Goal: Task Accomplishment & Management: Use online tool/utility

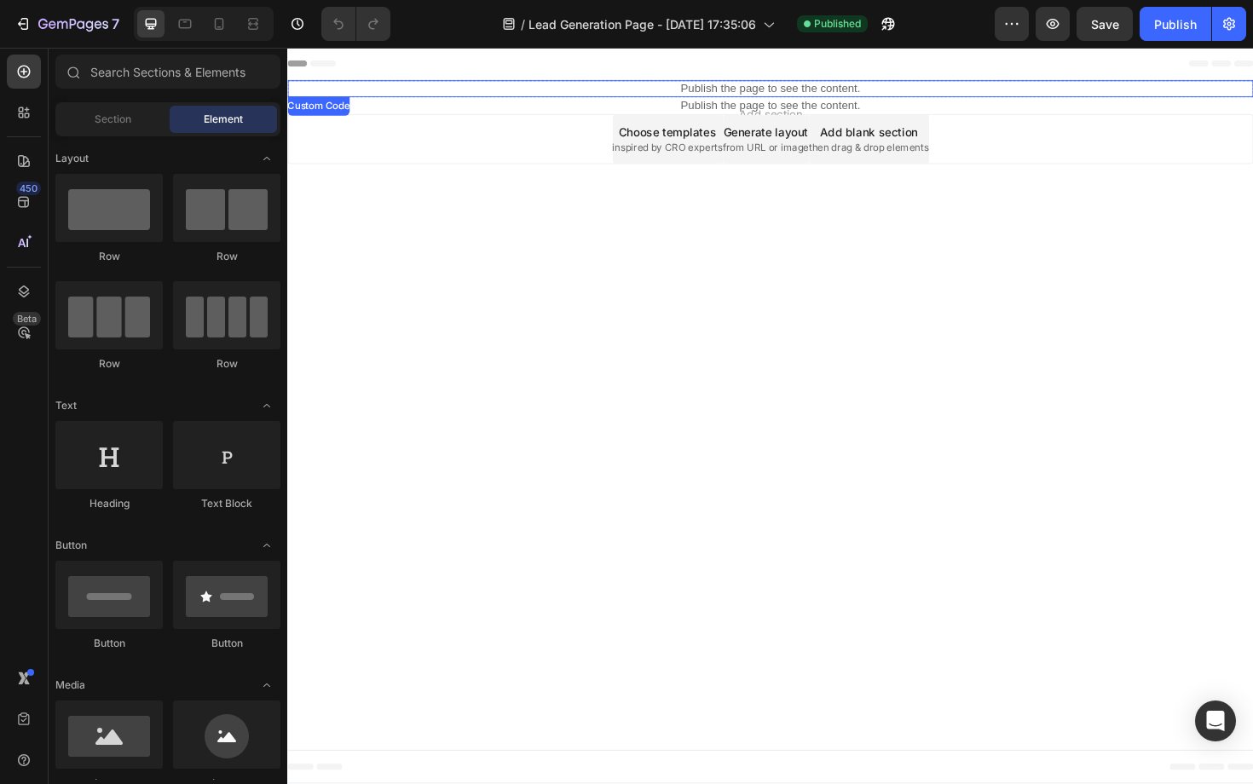
click at [745, 88] on p "Publish the page to see the content." at bounding box center [798, 92] width 1023 height 18
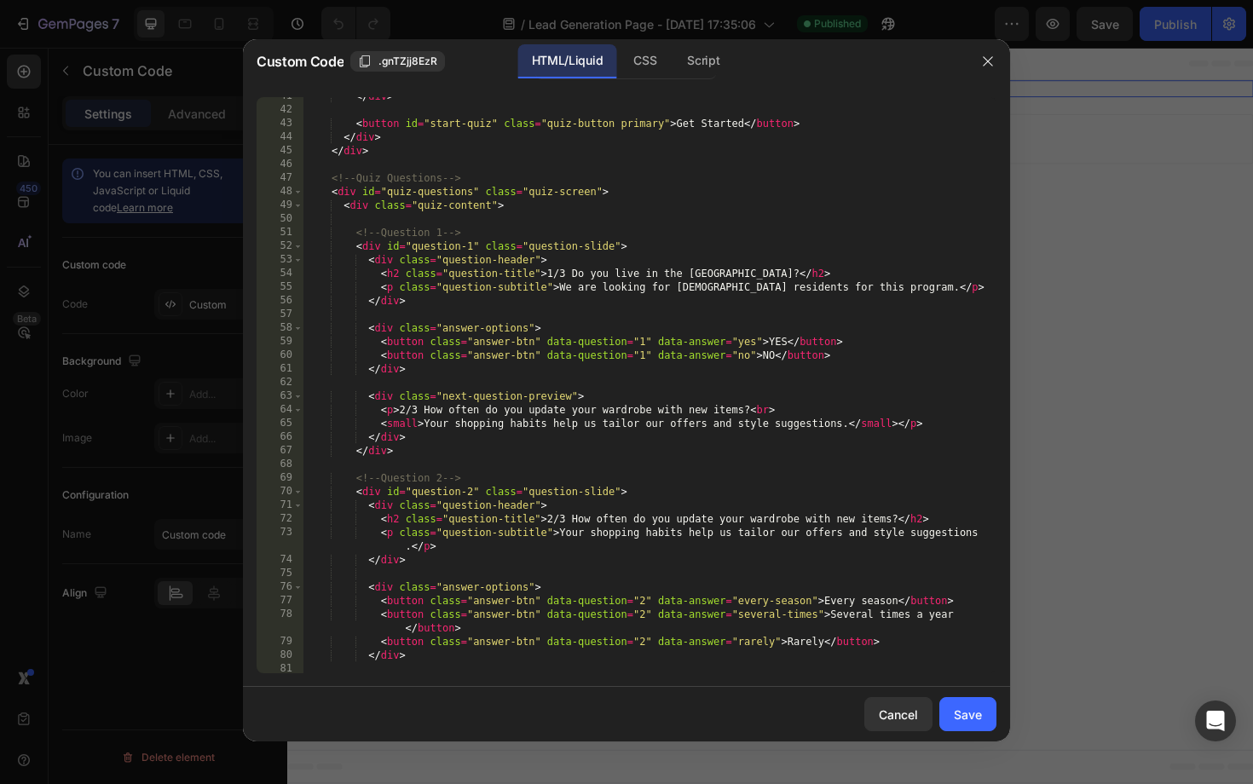
scroll to position [635, 0]
click at [643, 70] on div "CSS" at bounding box center [645, 61] width 50 height 34
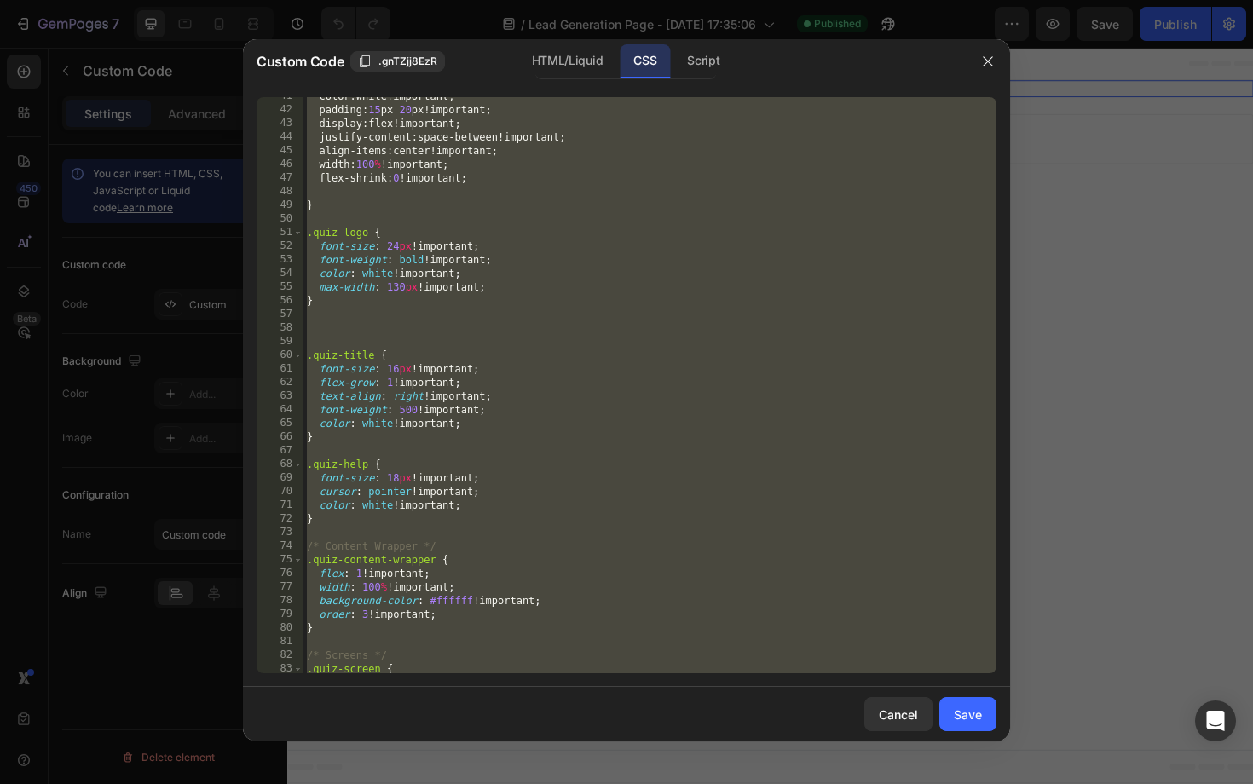
scroll to position [553, 0]
click at [561, 371] on div "color : white !important ; padding : 15 px 20 px !important ; display : flex !i…" at bounding box center [650, 385] width 693 height 576
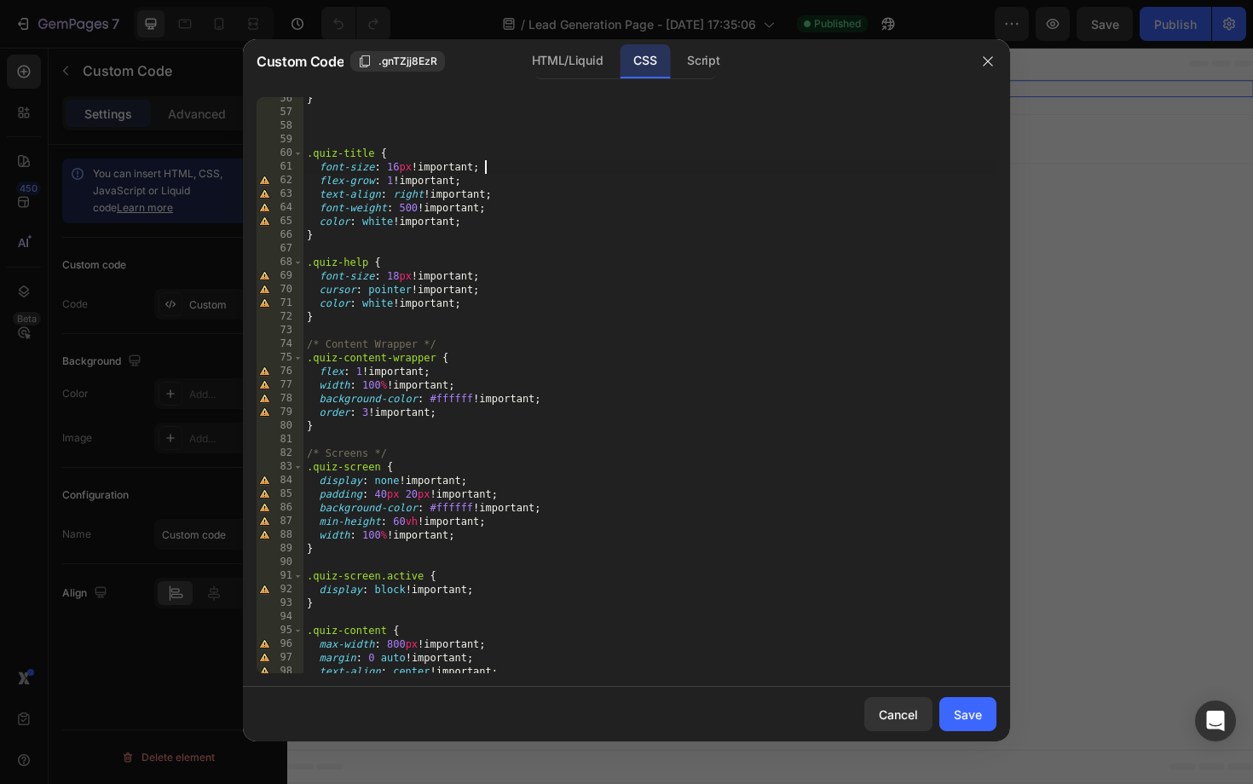
scroll to position [764, 0]
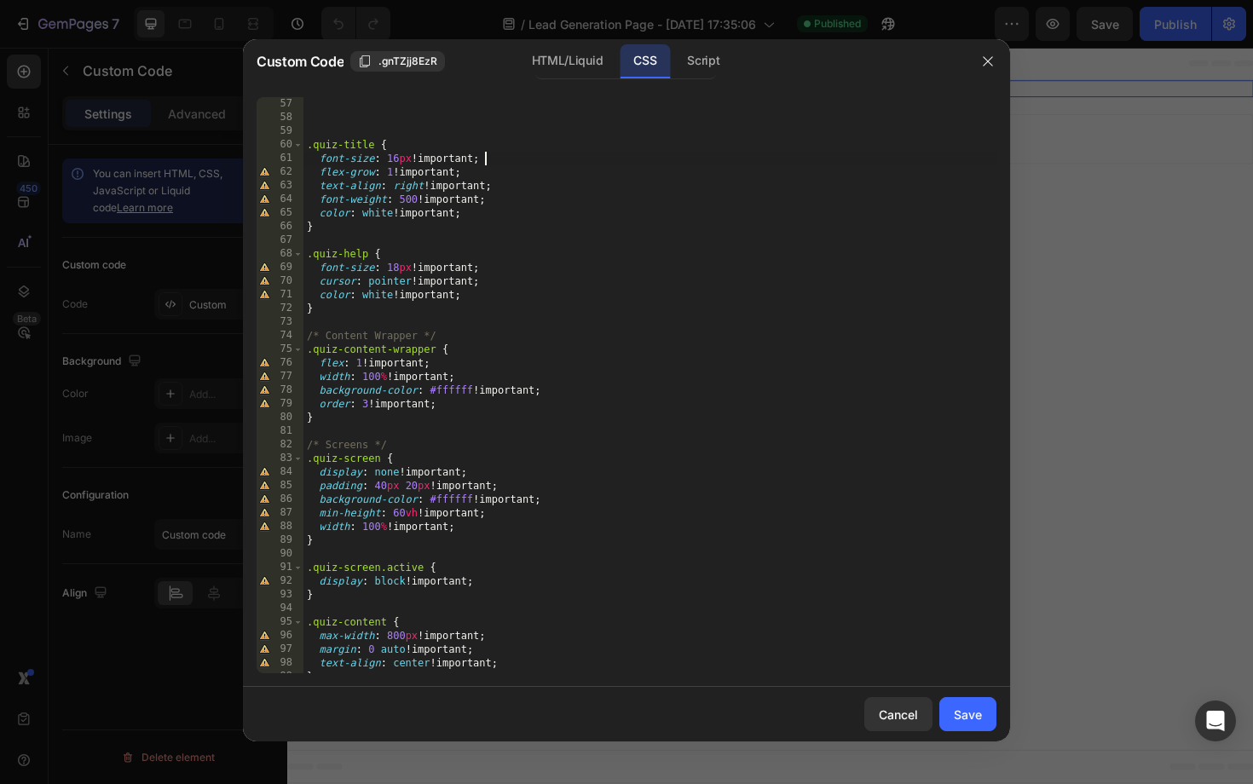
click at [378, 462] on div "} .quiz-title { font-size : 16 px !important ; flex-grow : 1 !important ; text-…" at bounding box center [650, 386] width 693 height 604
drag, startPoint x: 378, startPoint y: 462, endPoint x: 309, endPoint y: 461, distance: 68.2
click at [309, 461] on div "} .quiz-title { font-size : 16 px !important ; flex-grow : 1 !important ; text-…" at bounding box center [650, 386] width 693 height 604
click at [497, 528] on div "} .quiz-title { font-size : 16 px !important ; flex-grow : 1 !important ; text-…" at bounding box center [650, 386] width 693 height 604
type textarea "width: 100% !important;"
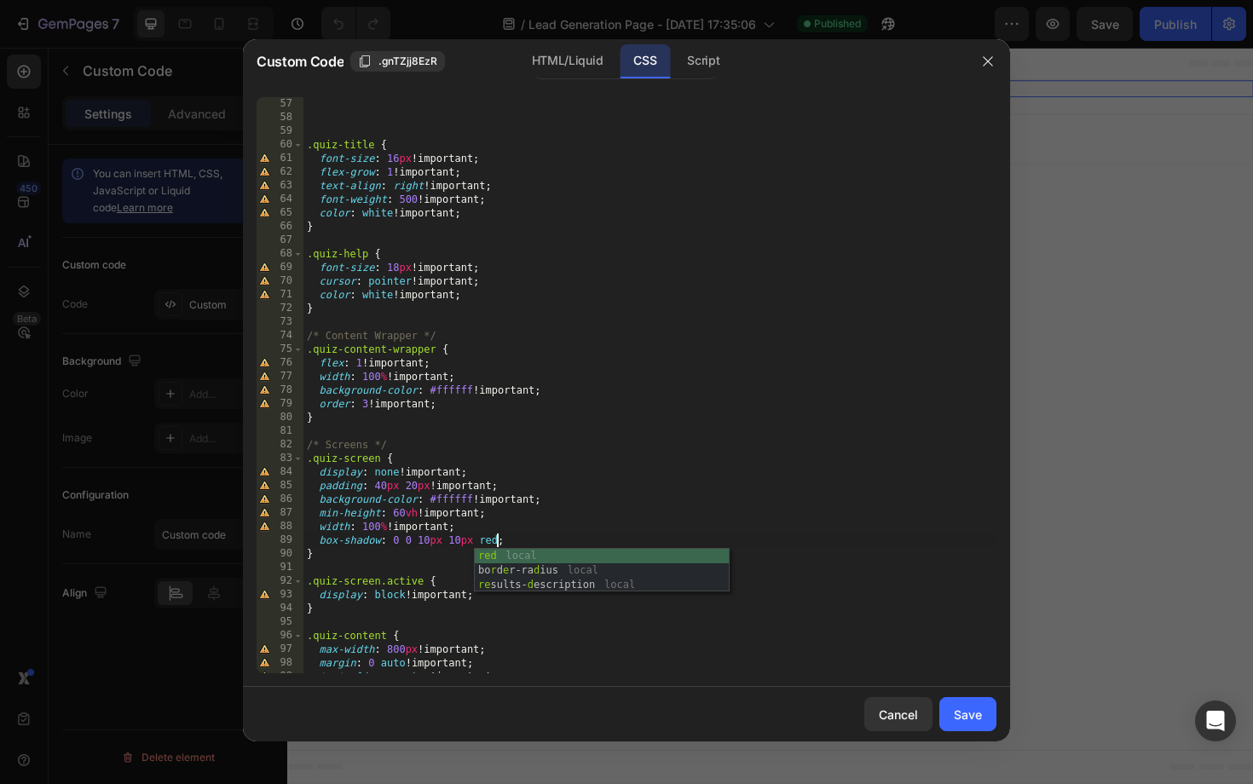
scroll to position [0, 15]
type textarea "box-shadow: 0 0 10px 10px red;"
click at [968, 711] on div "Save" at bounding box center [968, 715] width 28 height 18
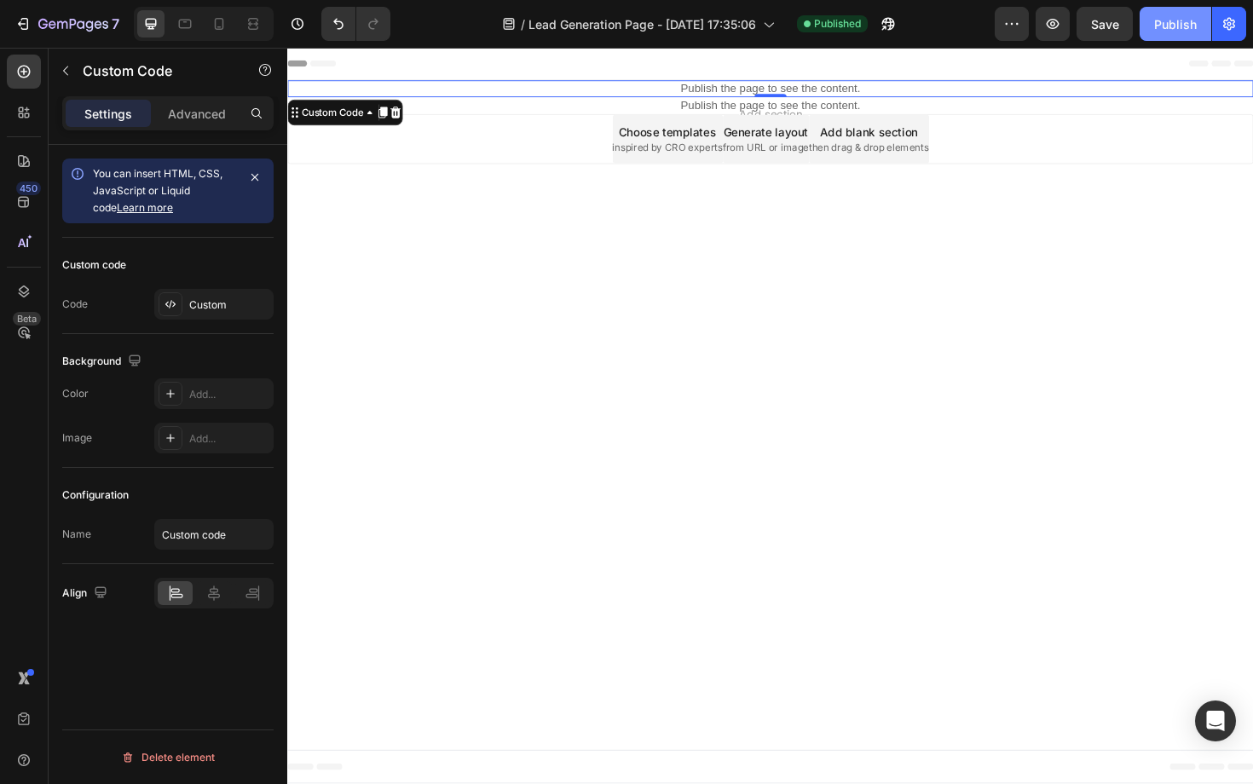
click at [1165, 34] on button "Publish" at bounding box center [1176, 24] width 72 height 34
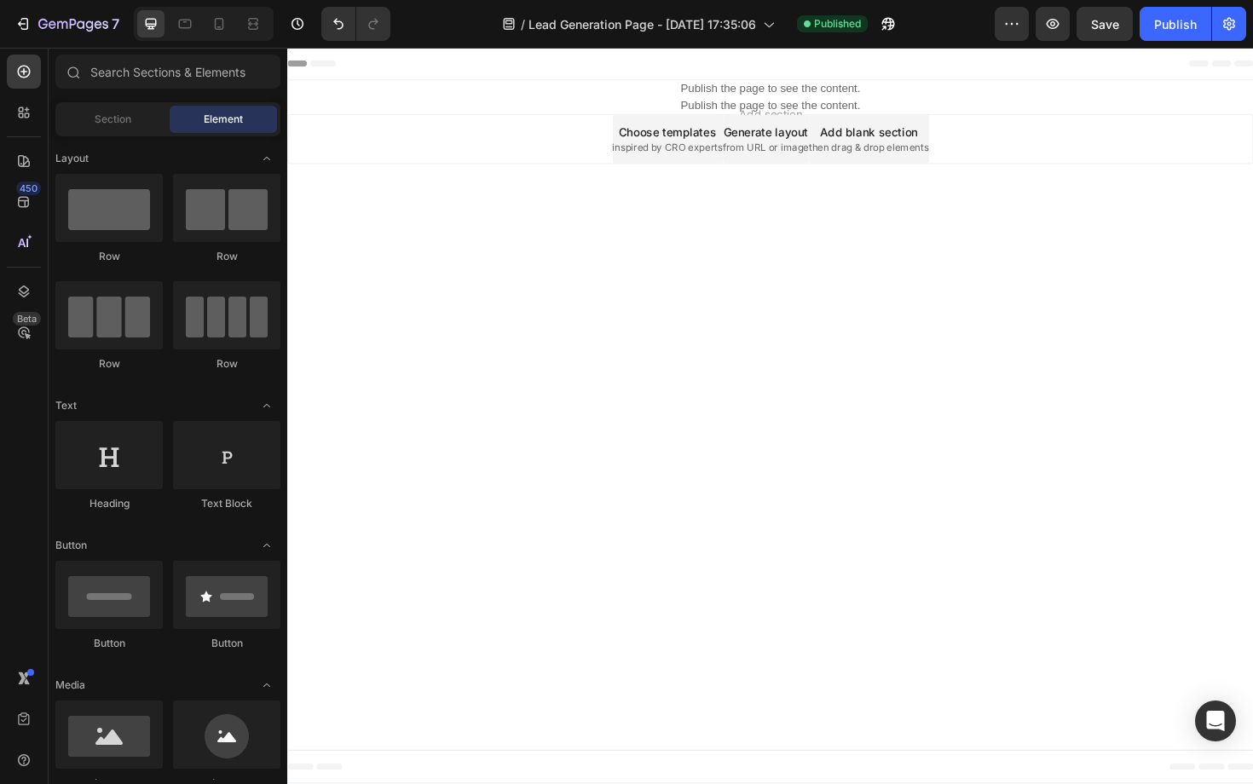
click at [836, 252] on body "Header Publish the page to see the content. Custom Code Section 1 Publish the p…" at bounding box center [798, 438] width 1023 height 780
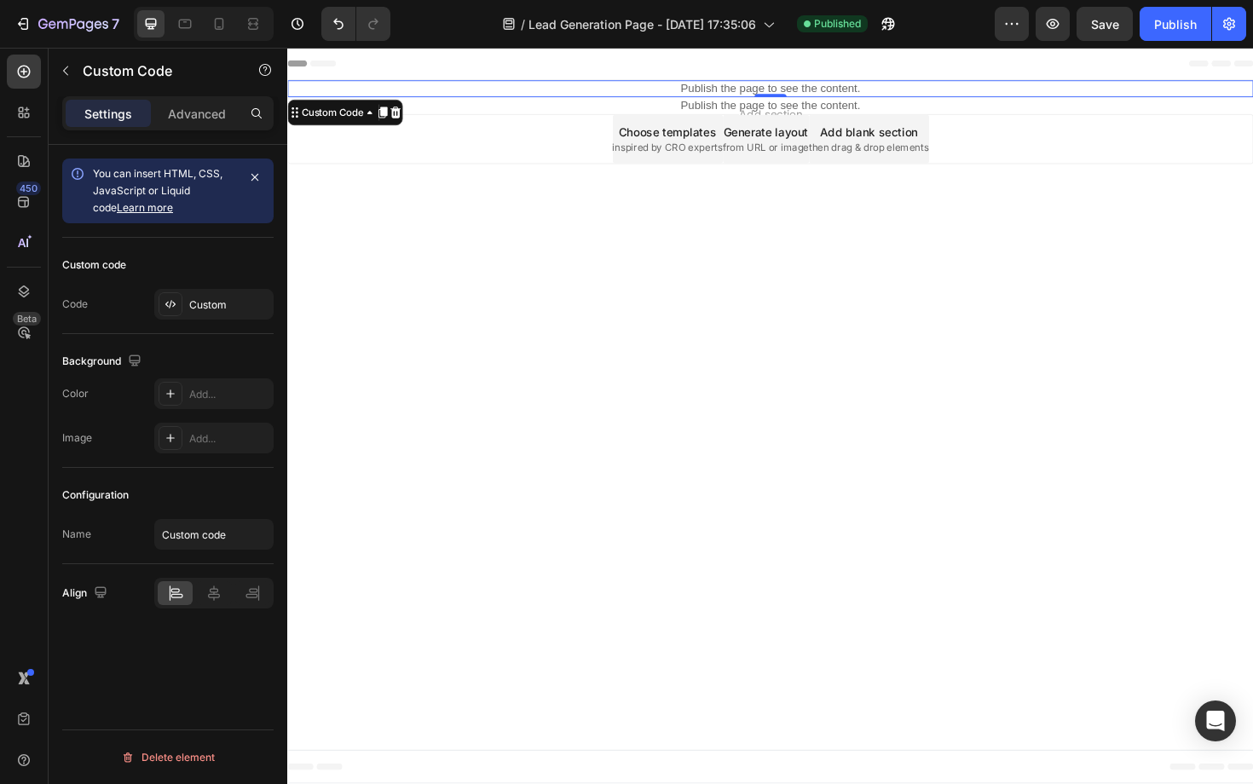
click at [853, 90] on p "Publish the page to see the content." at bounding box center [798, 92] width 1023 height 18
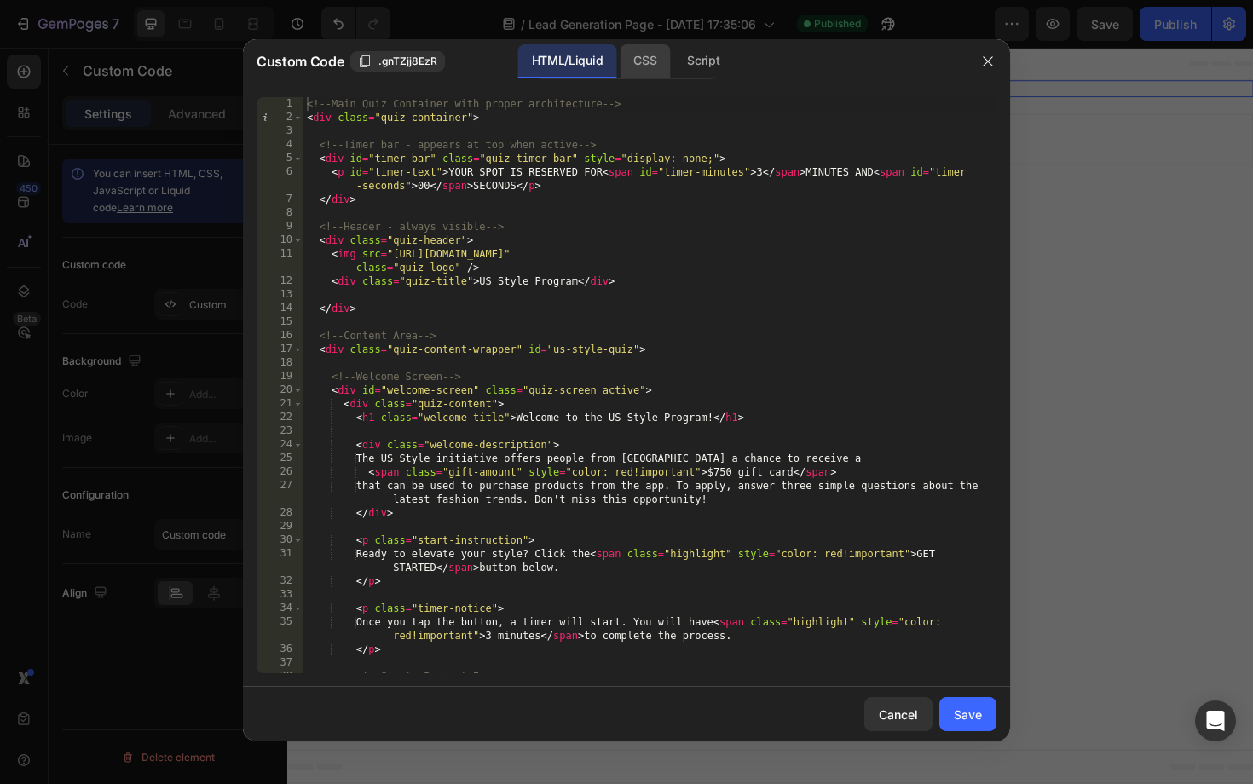
click at [645, 52] on div "CSS" at bounding box center [645, 61] width 50 height 34
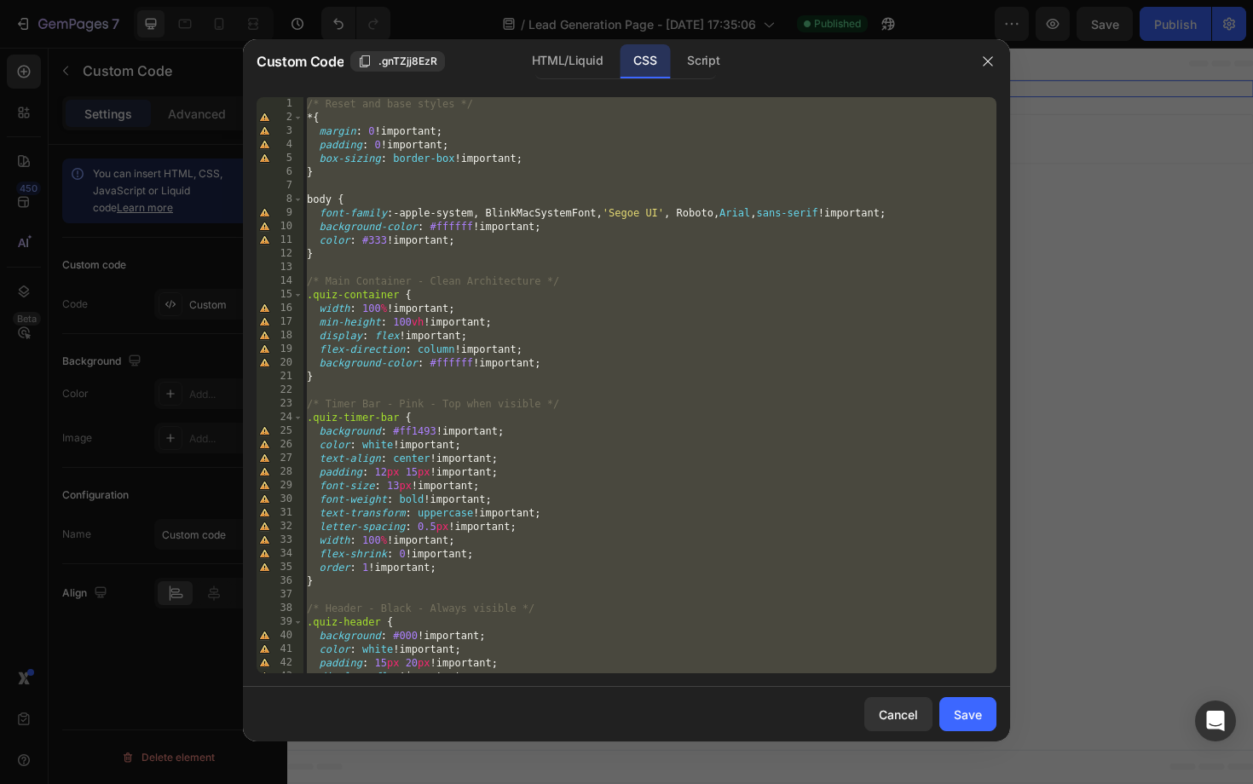
click at [518, 462] on div "/* Reset and base styles */ * { margin : 0 !important ; padding : 0 !important …" at bounding box center [650, 399] width 693 height 604
type textarea "text-align: center !important;"
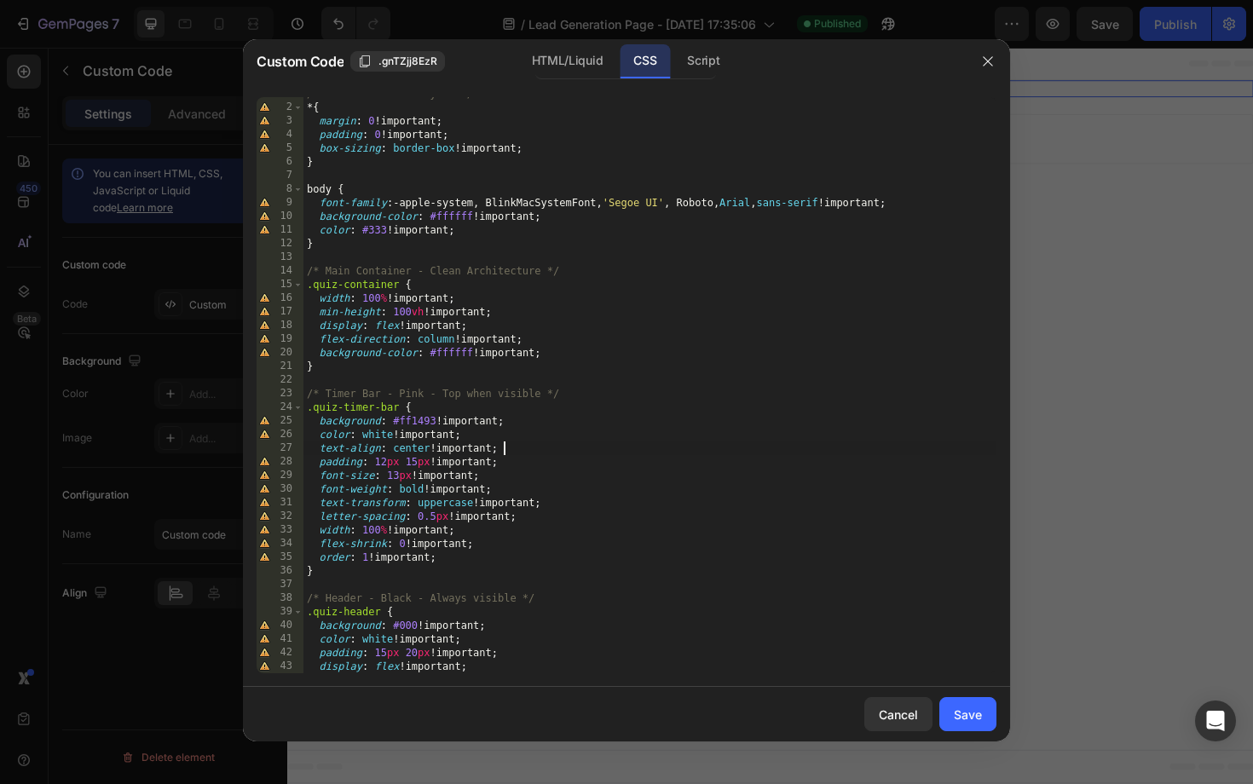
scroll to position [10, 0]
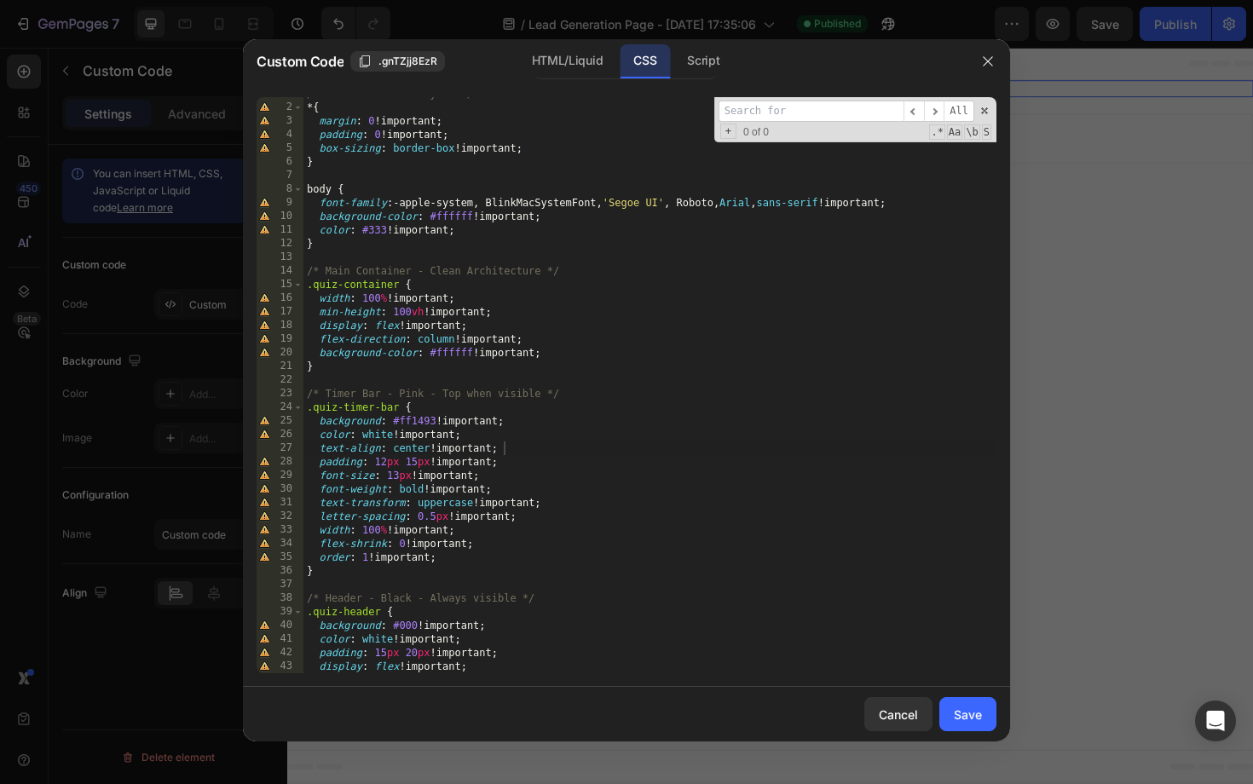
type input "quiz-screen"
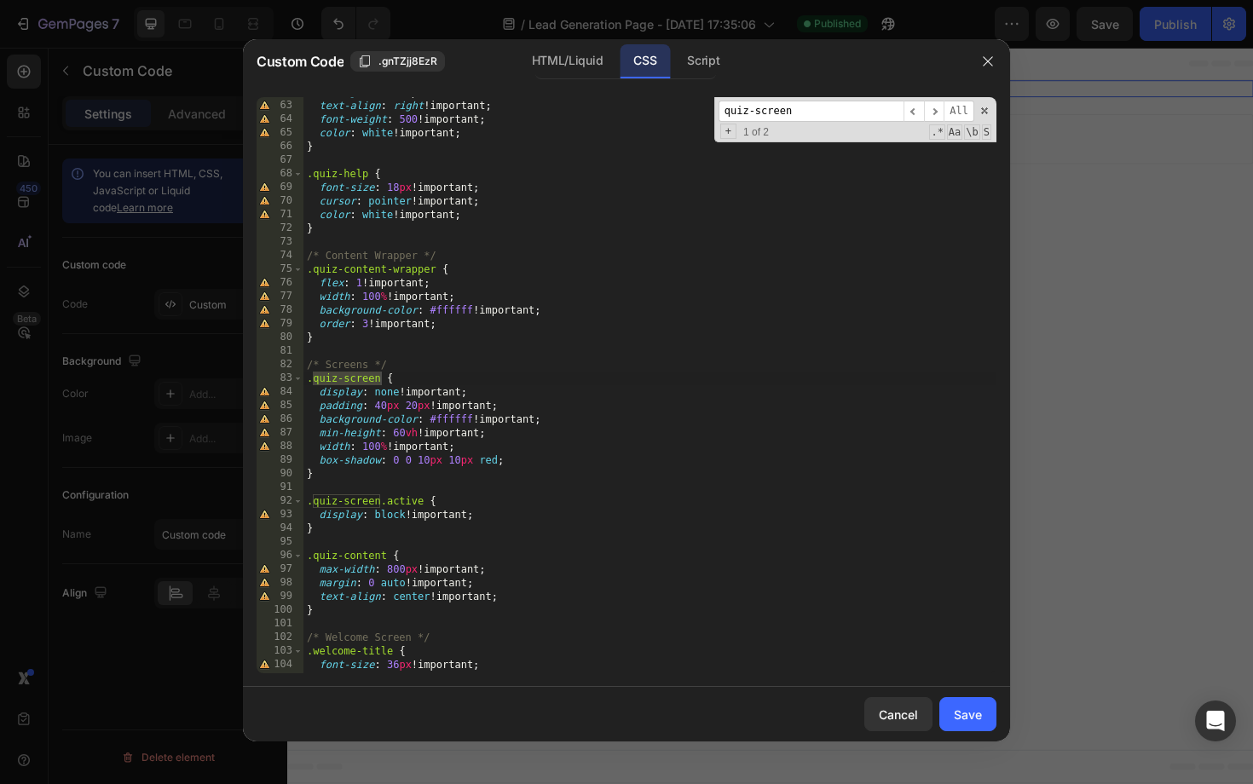
scroll to position [844, 0]
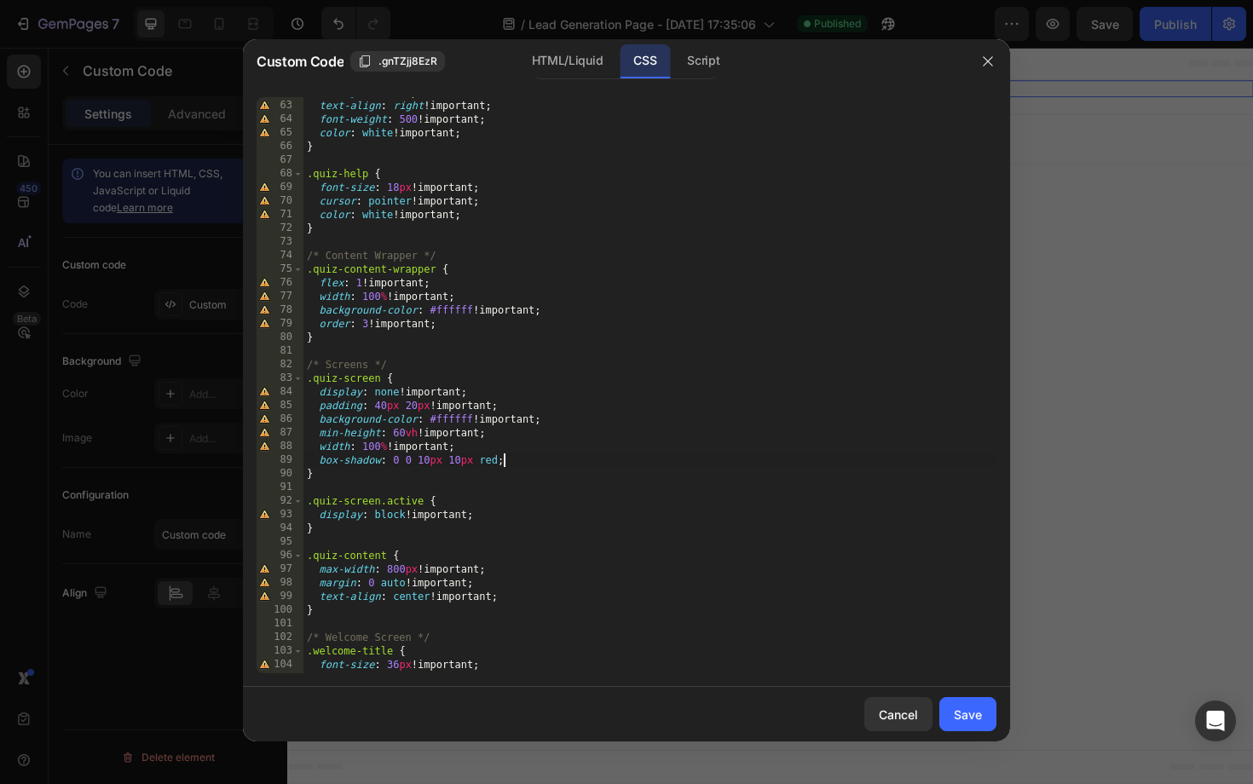
click at [514, 459] on div "flex-grow : 1 !important ; text-align : right !important ; font-weight : 500 !i…" at bounding box center [650, 387] width 693 height 604
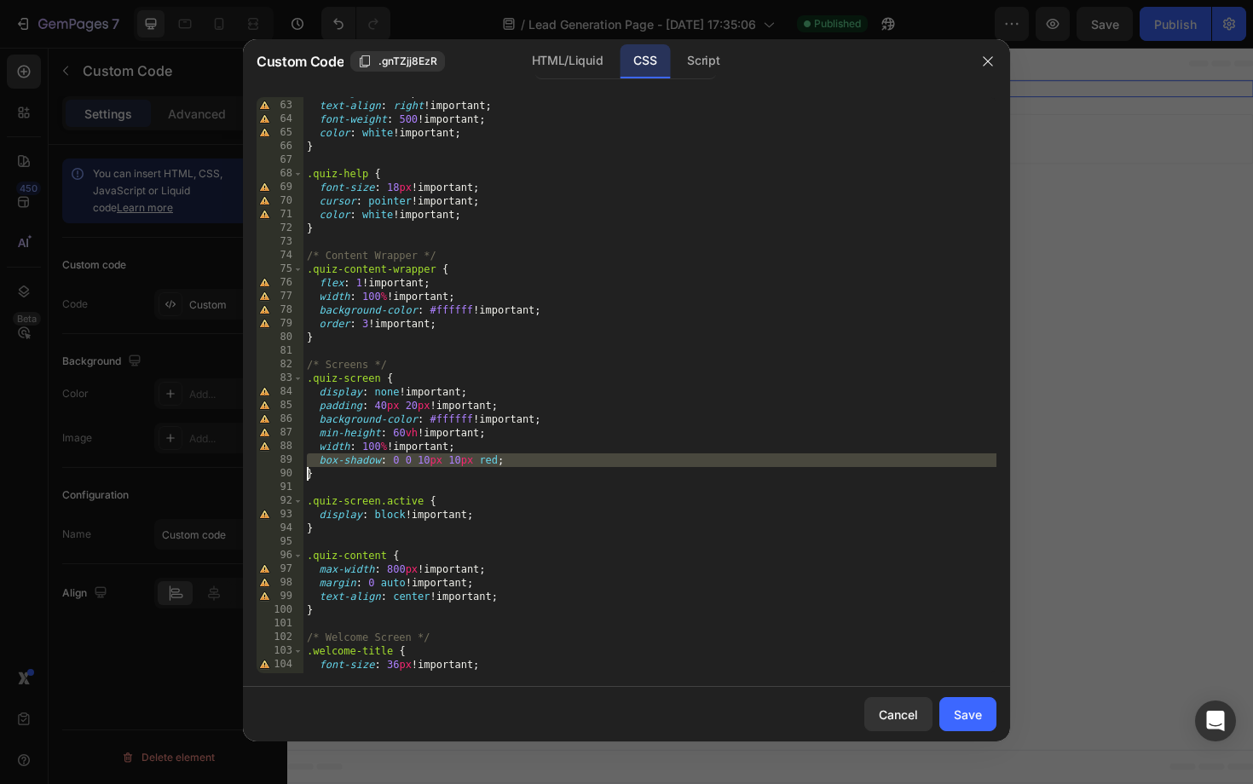
click at [514, 459] on div "flex-grow : 1 !important ; text-align : right !important ; font-weight : 500 !i…" at bounding box center [650, 387] width 693 height 604
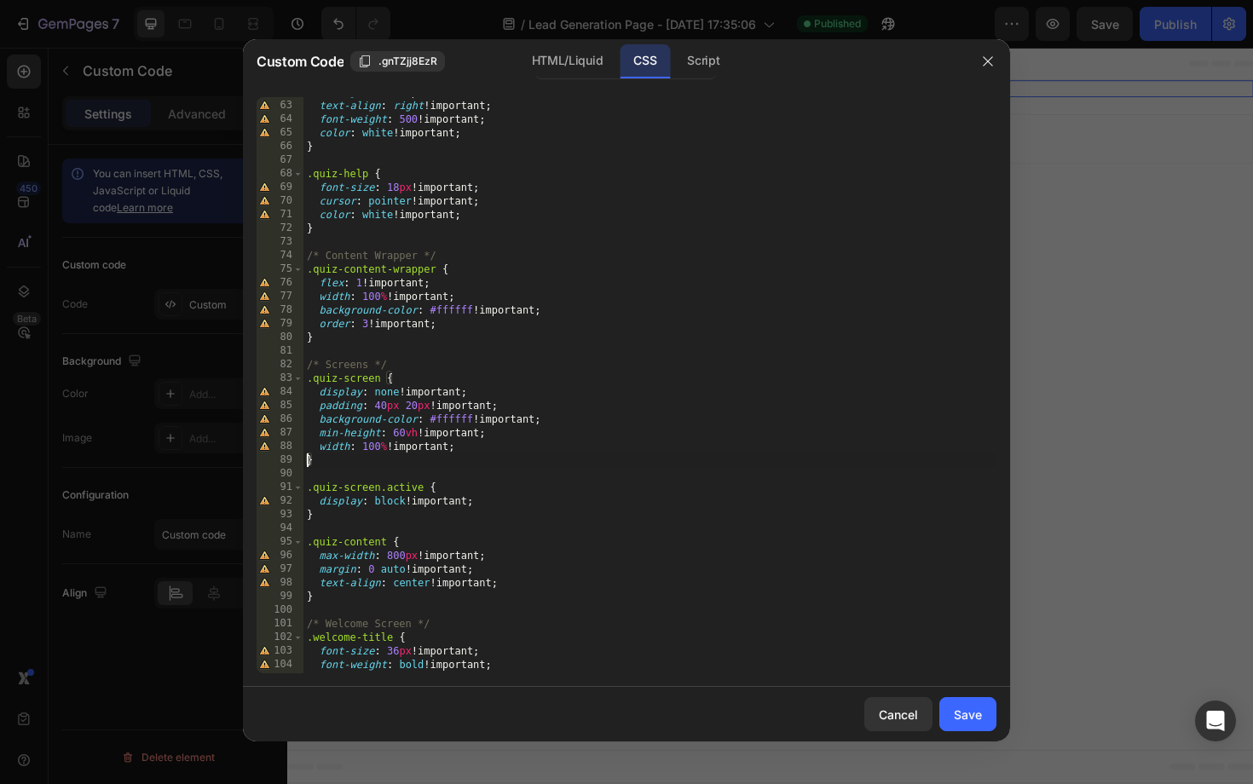
click at [530, 498] on div "flex-grow : 1 !important ; text-align : right !important ; font-weight : 500 !i…" at bounding box center [650, 387] width 693 height 604
click at [526, 583] on div "flex-grow : 1 !important ; text-align : right !important ; font-weight : 500 !i…" at bounding box center [650, 387] width 693 height 604
type textarea "text-align: center !important;"
paste textarea
click at [654, 604] on div "flex-grow : 1 !important ; text-align : right !important ; font-weight : 500 !i…" at bounding box center [650, 387] width 693 height 604
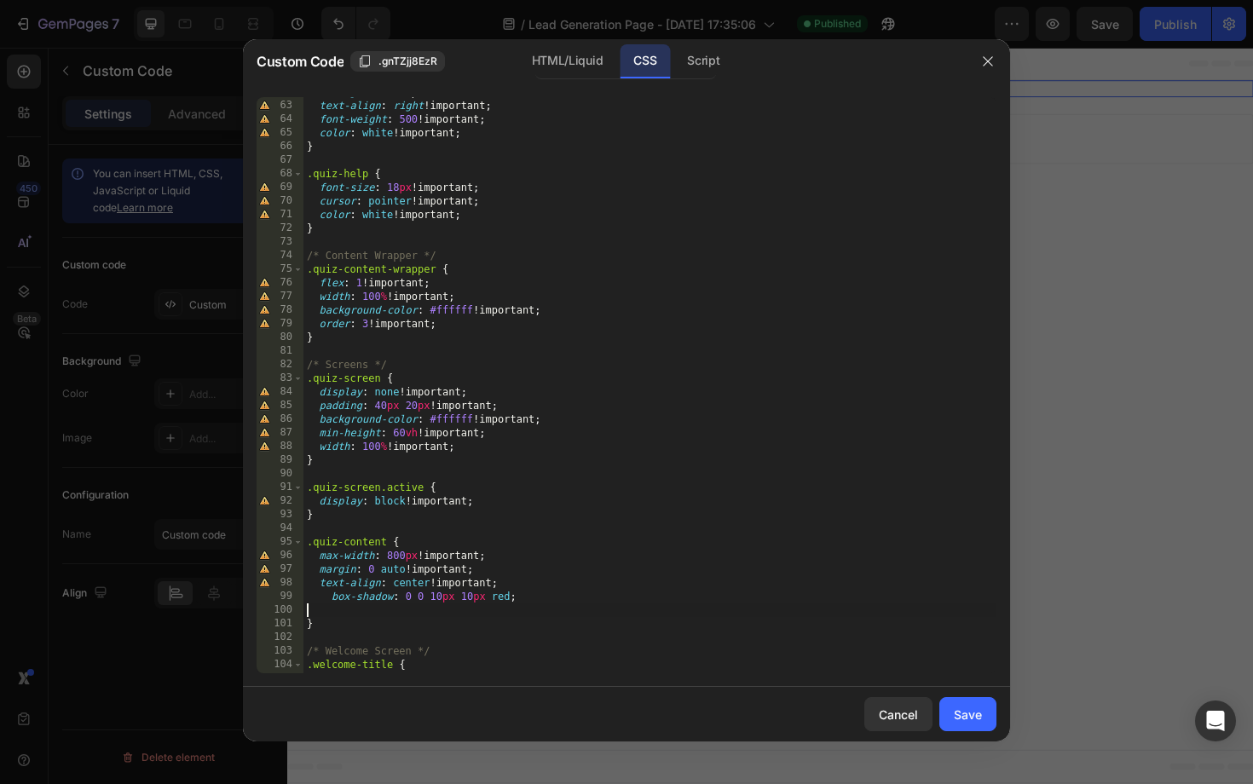
click at [646, 588] on div "flex-grow : 1 !important ; text-align : right !important ; font-weight : 500 !i…" at bounding box center [650, 387] width 693 height 604
type textarea "box-shadow: 0 0 10px 10px red;"
drag, startPoint x: 385, startPoint y: 546, endPoint x: 301, endPoint y: 546, distance: 84.4
click at [301, 546] on div "box-shadow: 0 0 10px 10px red; 62 63 64 65 66 67 68 69 70 71 72 73 74 75 76 77 …" at bounding box center [627, 385] width 740 height 576
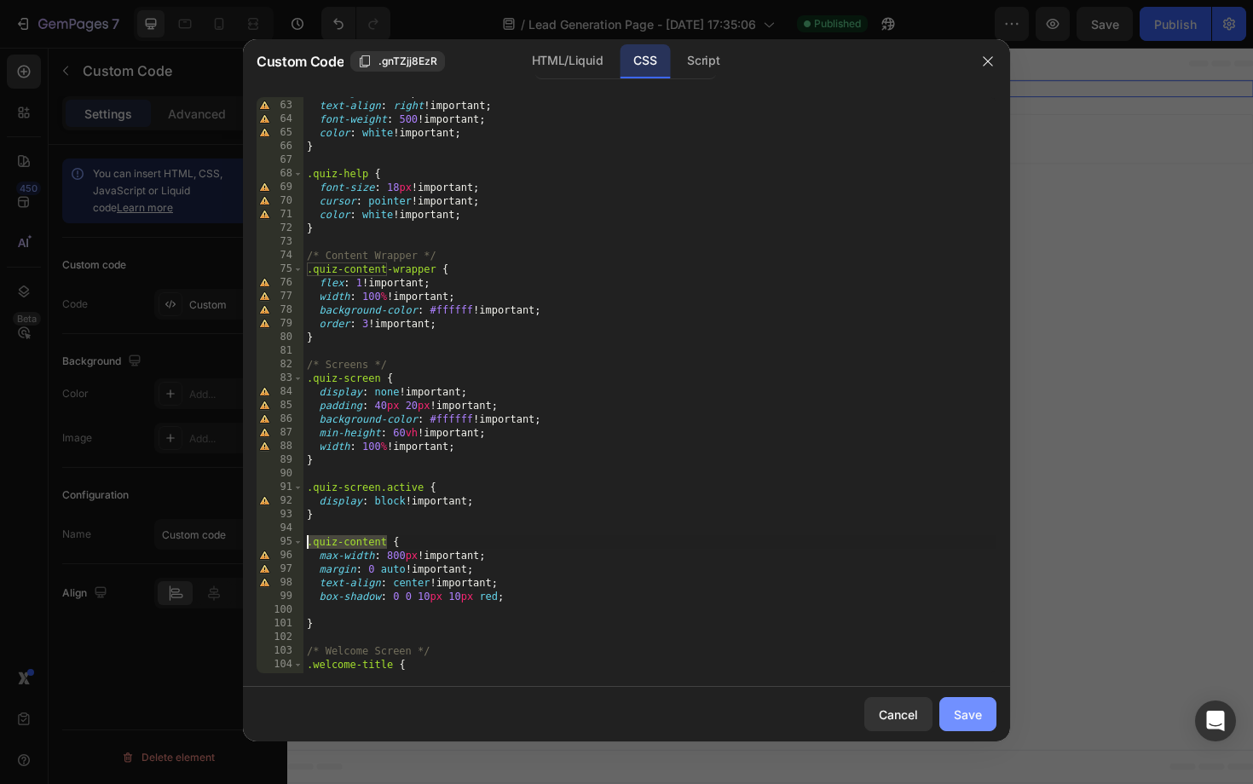
type textarea ".quiz-content {"
click at [964, 719] on div "Save" at bounding box center [968, 715] width 28 height 18
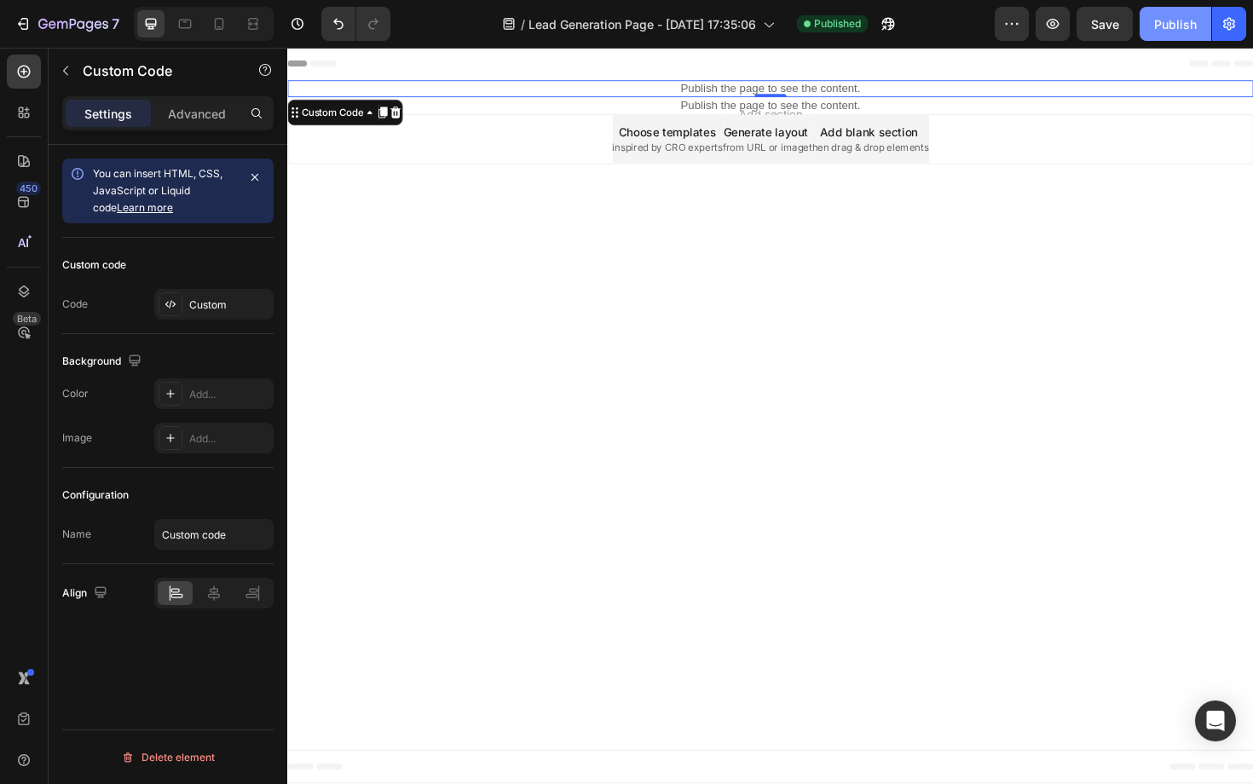
click at [1183, 37] on button "Publish" at bounding box center [1176, 24] width 72 height 34
click at [782, 92] on p "Publish the page to see the content." at bounding box center [798, 92] width 1023 height 18
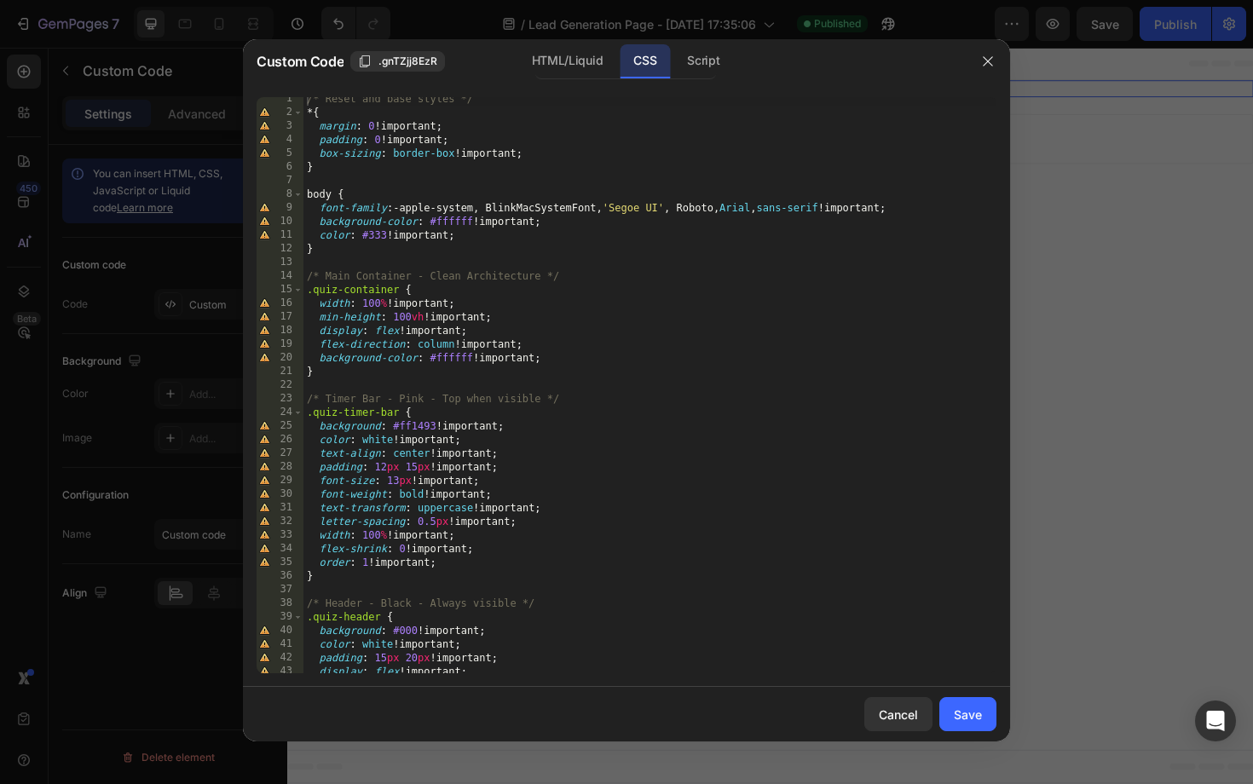
scroll to position [9, 0]
type textarea "/* Timer Bar - Pink - Top when visible */"
click at [680, 402] on div "/* Reset and base styles */ * { margin : 0 !important ; padding : 0 !important …" at bounding box center [650, 391] width 693 height 604
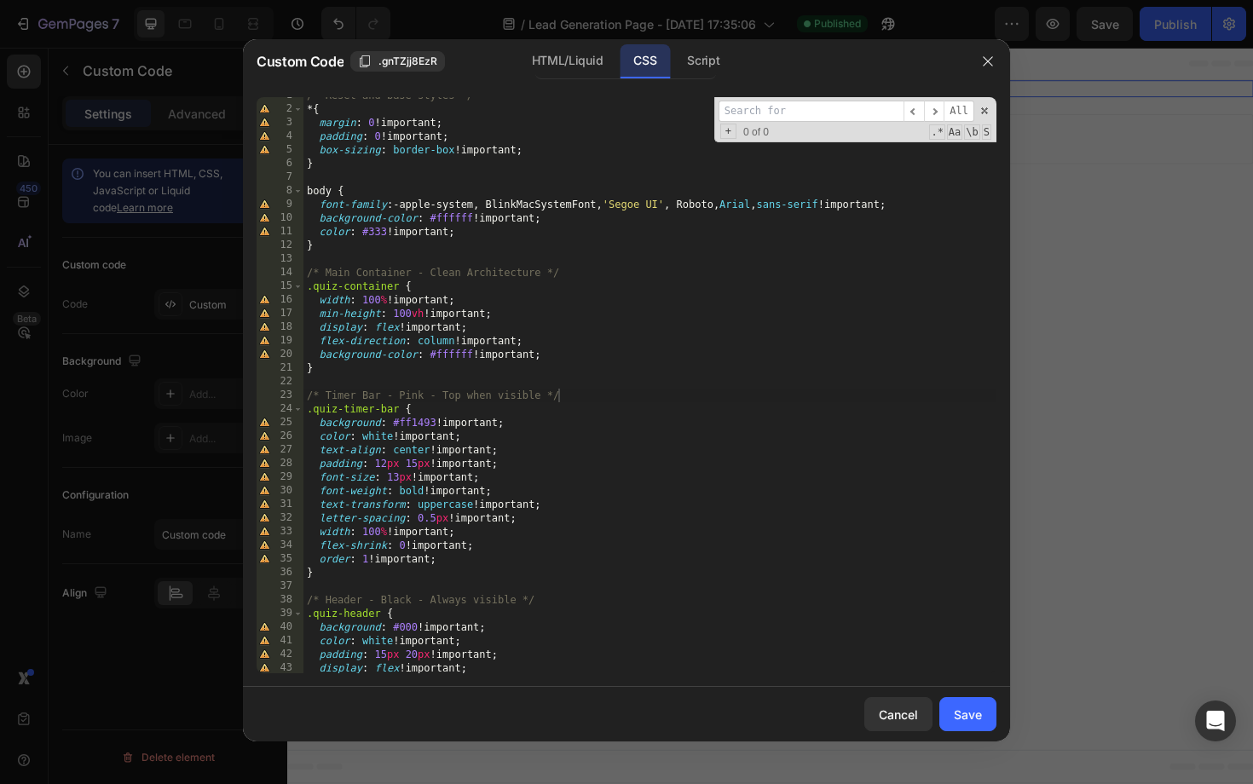
type input ".quiz-content"
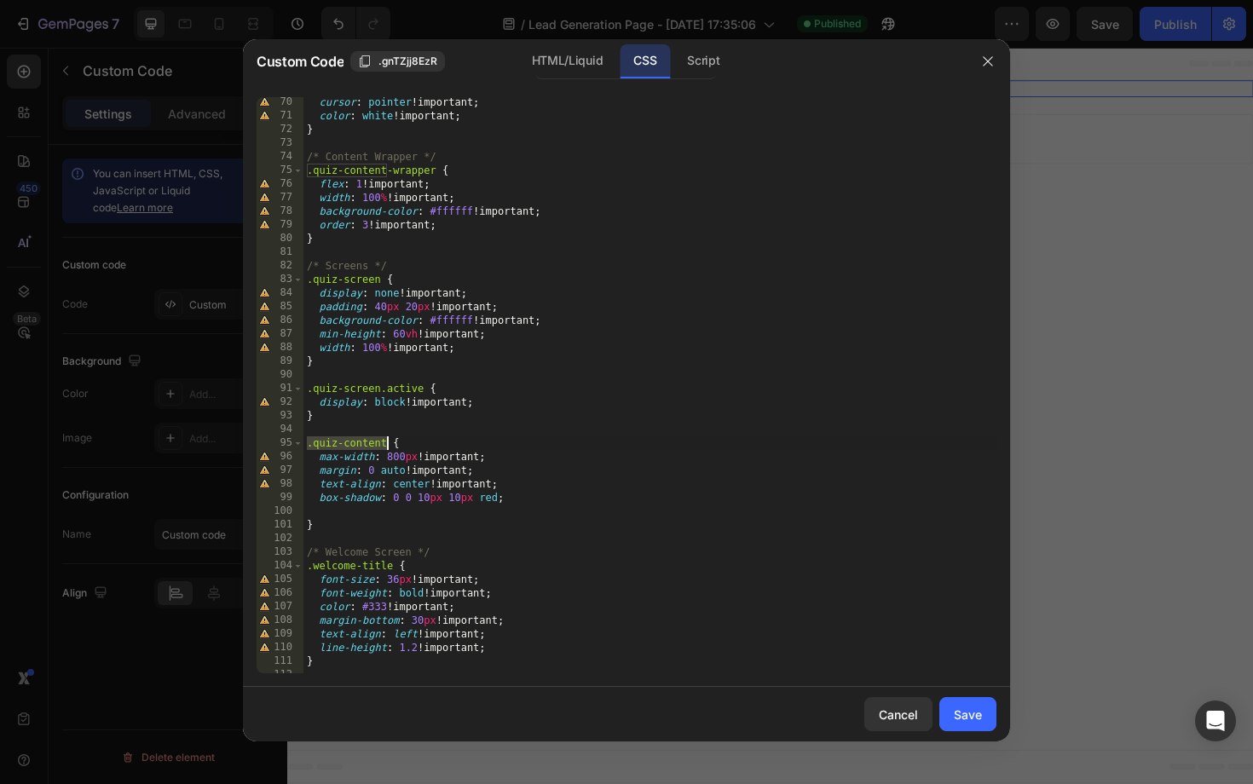
scroll to position [943, 0]
click at [515, 494] on div "cursor : pointer !important ; color : white !important ; } /* Content Wrapper *…" at bounding box center [650, 397] width 693 height 604
type textarea "box-shadow: 0 0 10px 10px red;"
type textarea "text-align: center !important;"
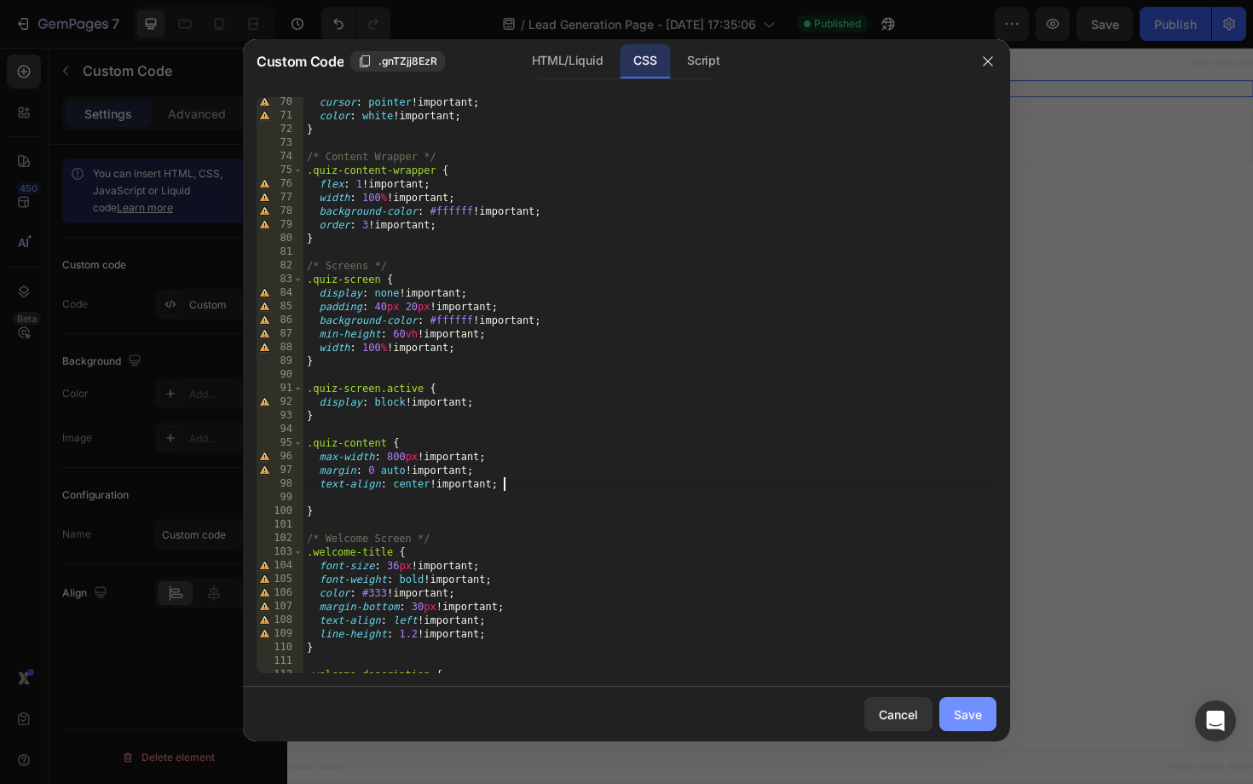
click at [957, 712] on div "Save" at bounding box center [968, 715] width 28 height 18
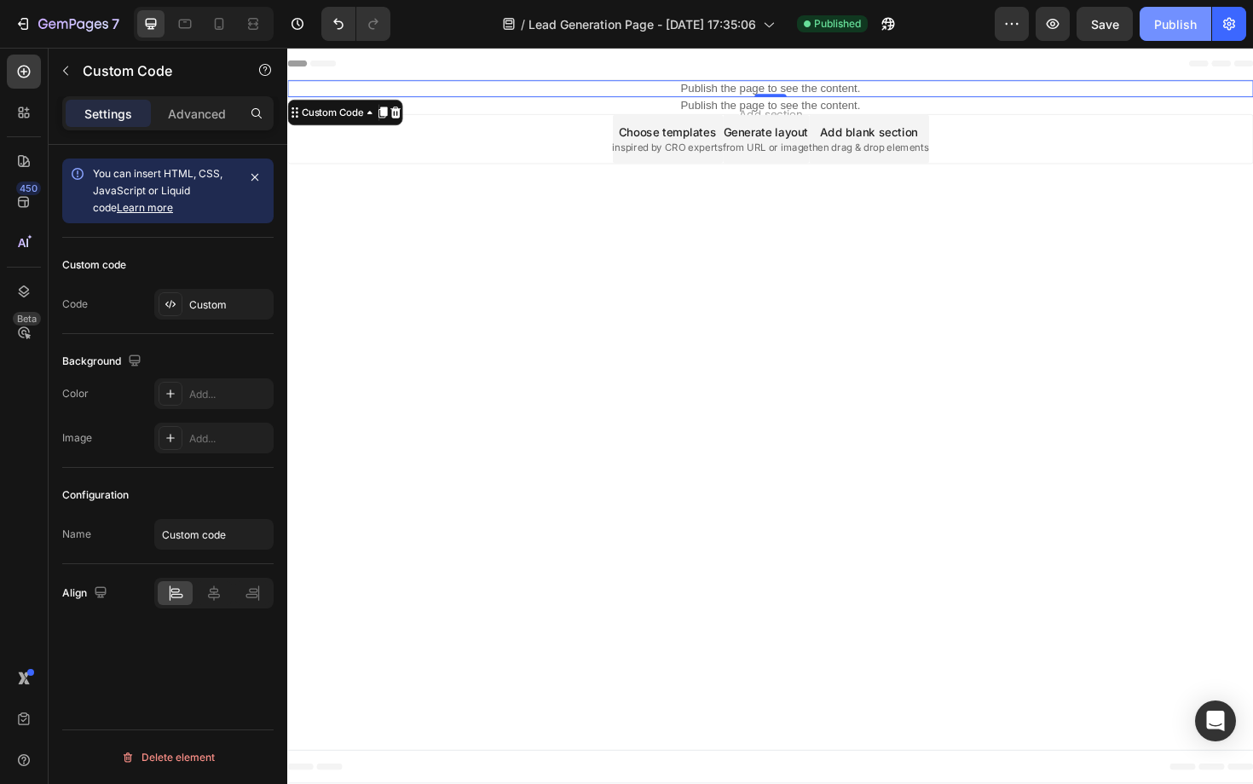
click at [1173, 27] on div "Publish" at bounding box center [1175, 24] width 43 height 18
click at [628, 88] on p "Publish the page to see the content." at bounding box center [798, 92] width 1023 height 18
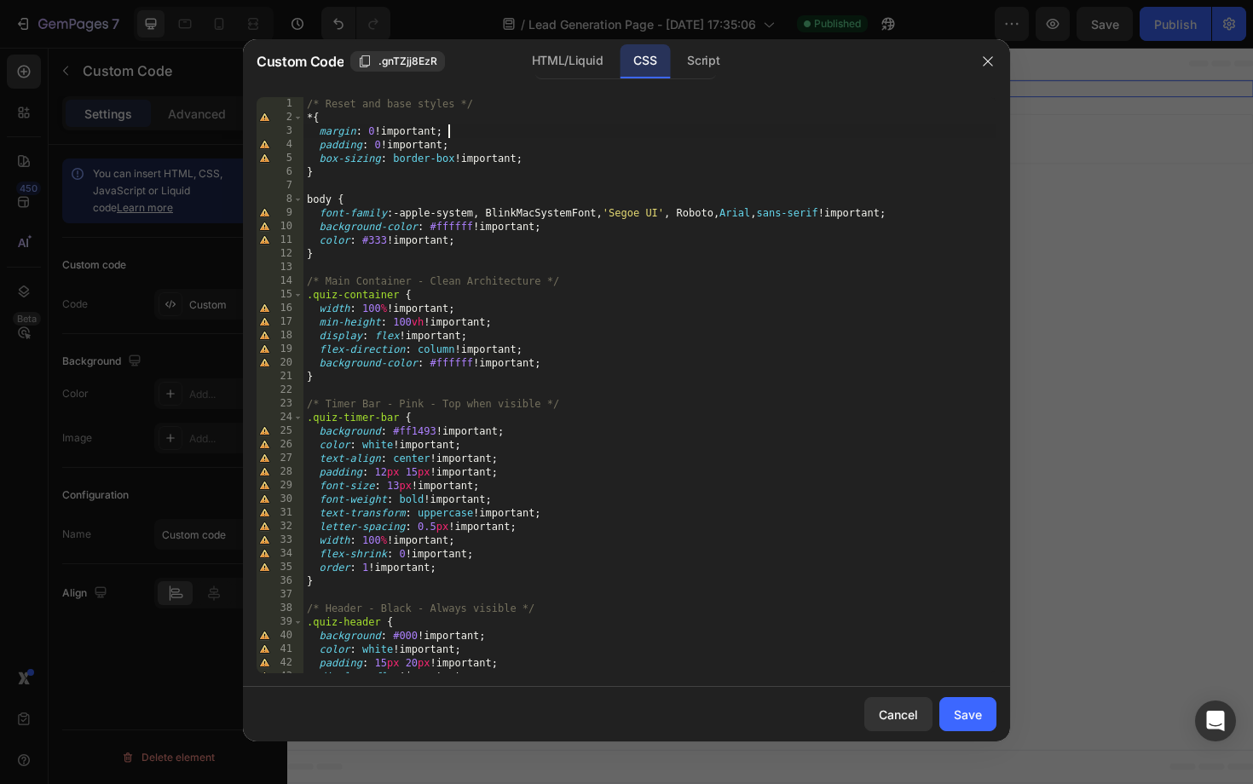
click at [580, 126] on div "/* Reset and base styles */ * { margin : 0 !important ; padding : 0 !important …" at bounding box center [650, 399] width 693 height 604
type textarea "color: #ff1493 !important; }"
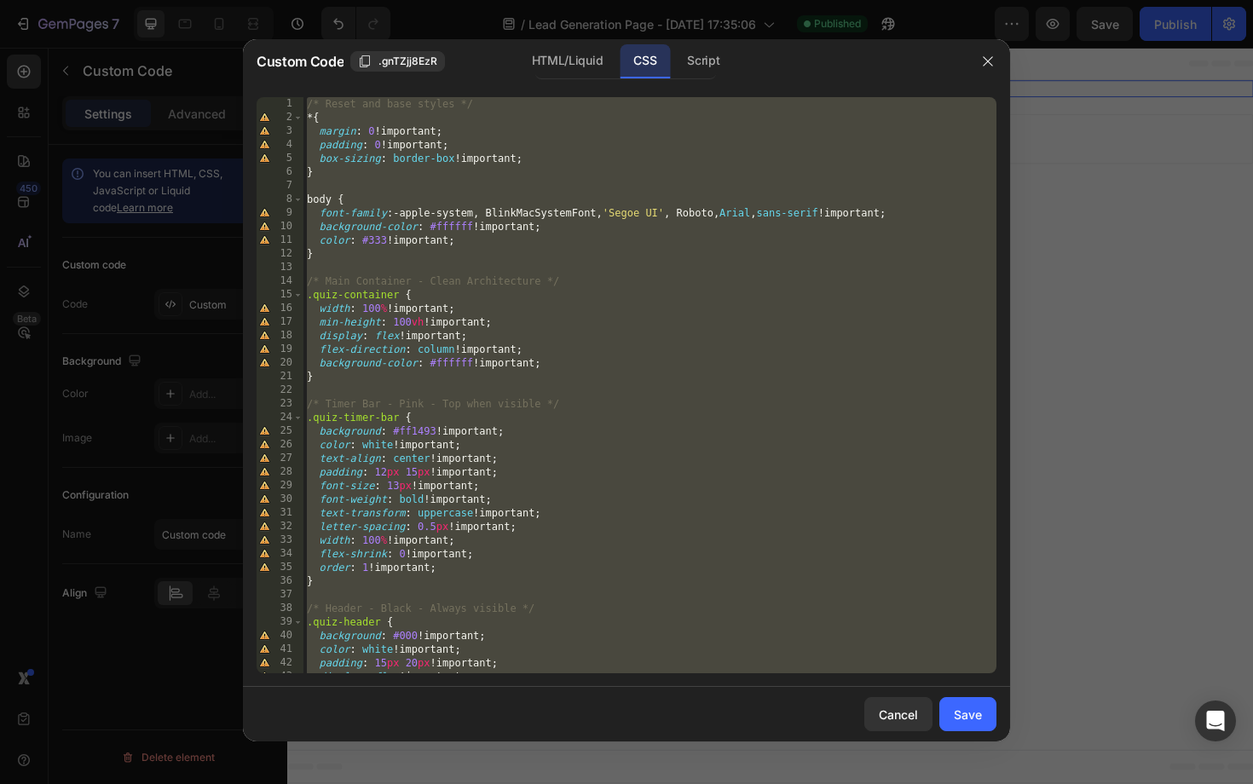
click at [492, 272] on div "/* Reset and base styles */ * { margin : 0 !important ; padding : 0 !important …" at bounding box center [650, 399] width 693 height 604
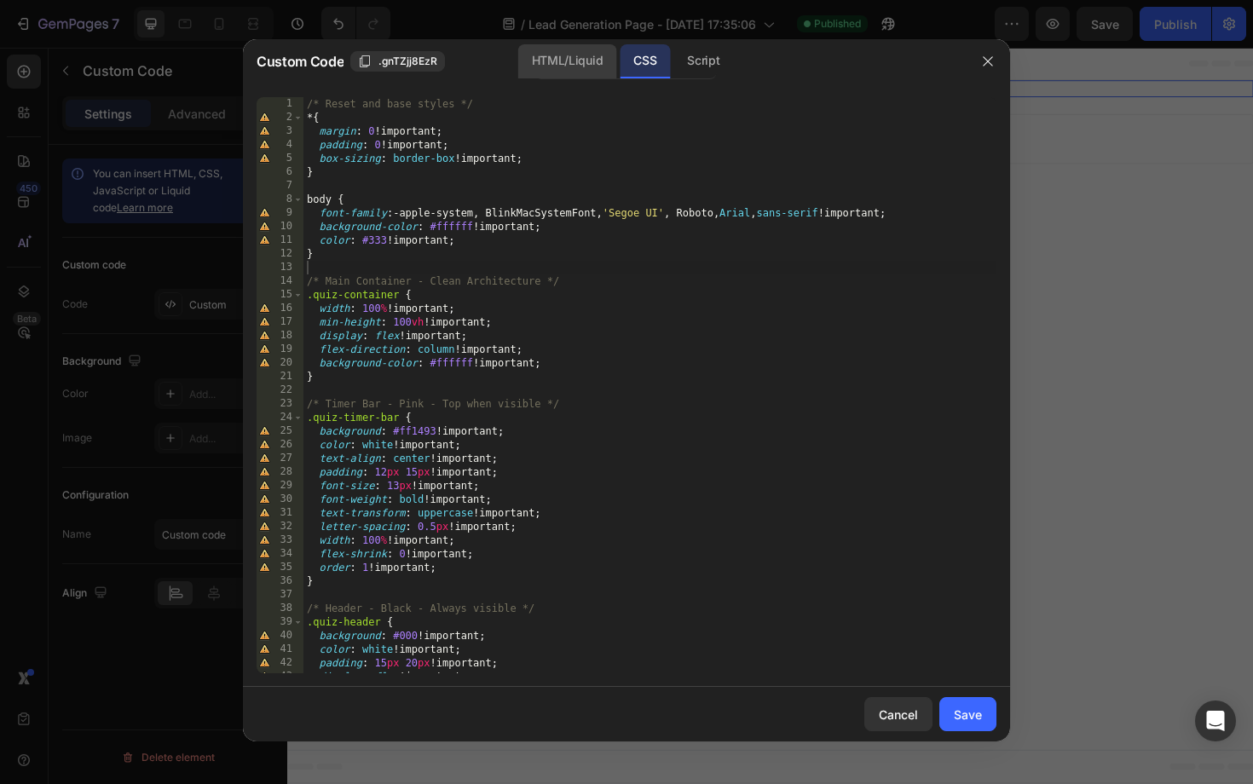
click at [568, 64] on div "HTML/Liquid" at bounding box center [567, 61] width 98 height 34
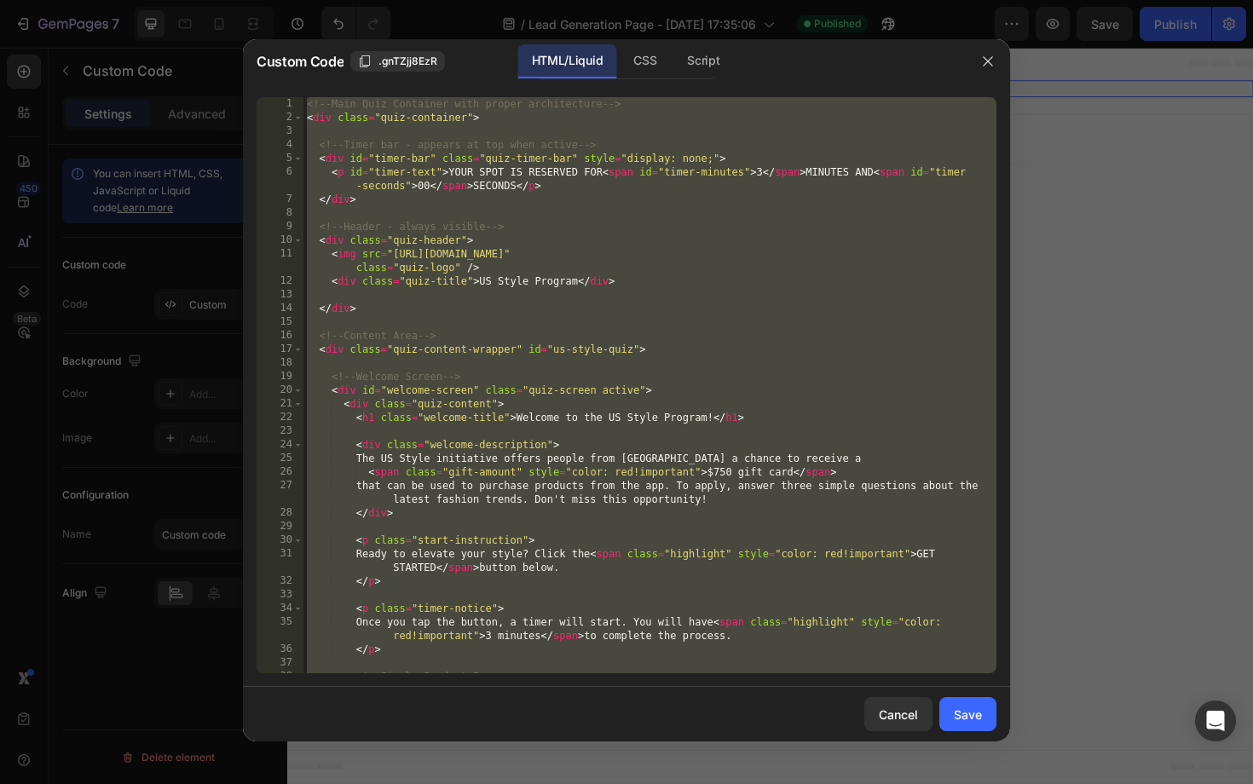
type textarea "</div> </div>"
click at [564, 212] on div "<!-- Main Quiz Container with proper architecture --> < div class = "quiz-conta…" at bounding box center [650, 399] width 693 height 604
click at [606, 252] on div "<!-- Main Quiz Container with proper architecture --> < div class = "quiz-conta…" at bounding box center [650, 399] width 693 height 604
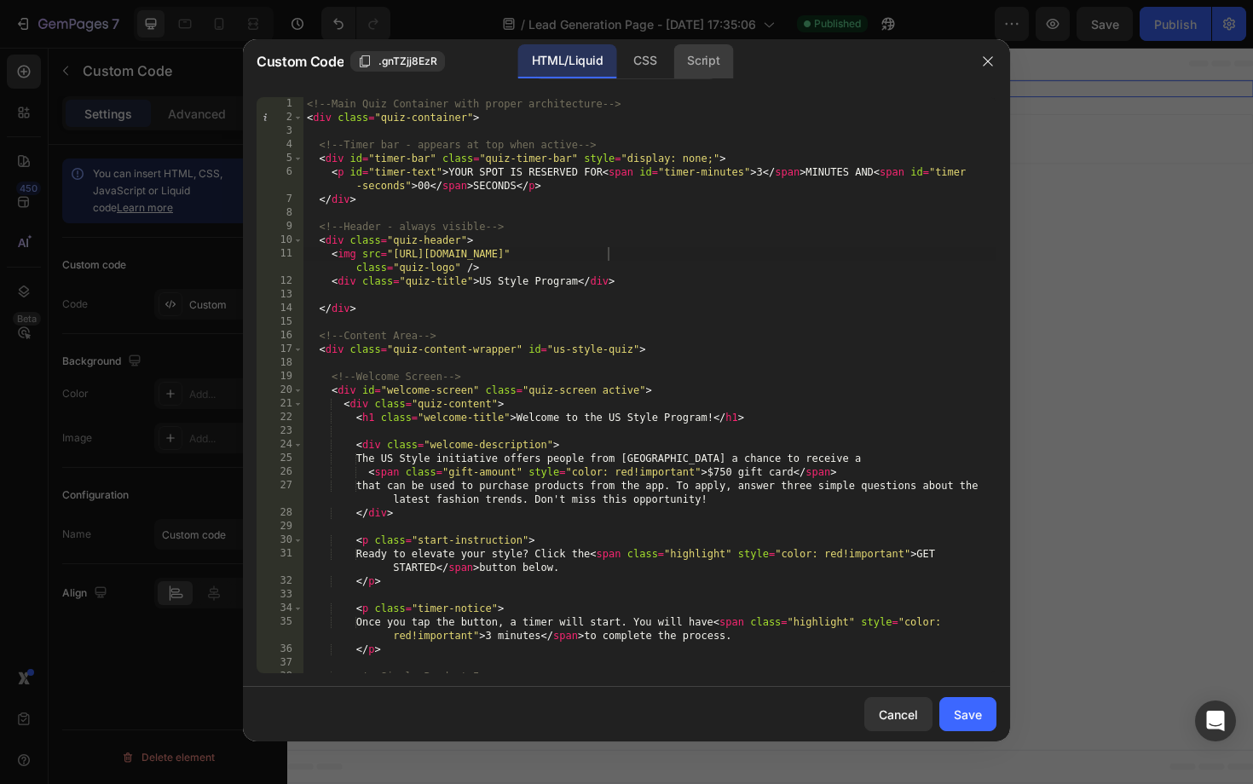
click at [710, 62] on div "Script" at bounding box center [704, 61] width 60 height 34
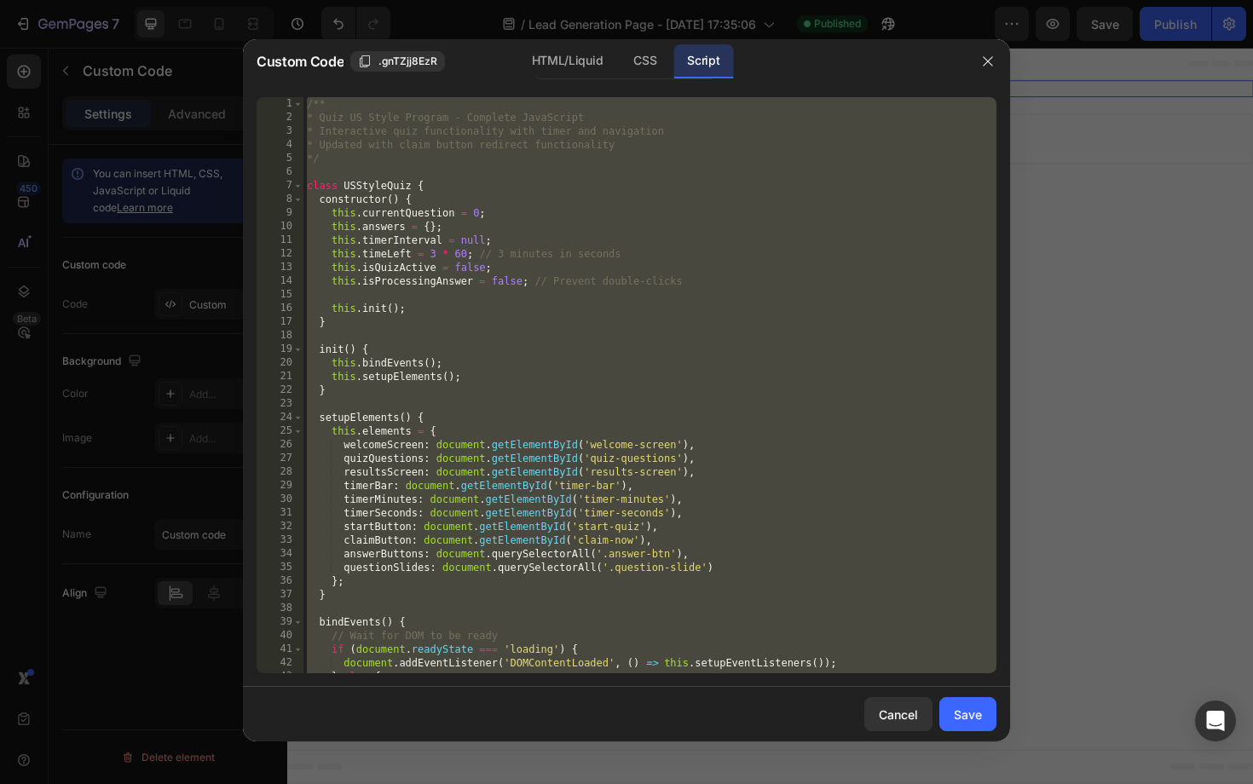
click at [625, 249] on div "/** * Quiz US Style Program - Complete JavaScript * Interactive quiz functional…" at bounding box center [650, 399] width 693 height 604
click at [473, 273] on div "/** * Quiz US Style Program - Complete JavaScript * Interactive quiz functional…" at bounding box center [650, 399] width 693 height 604
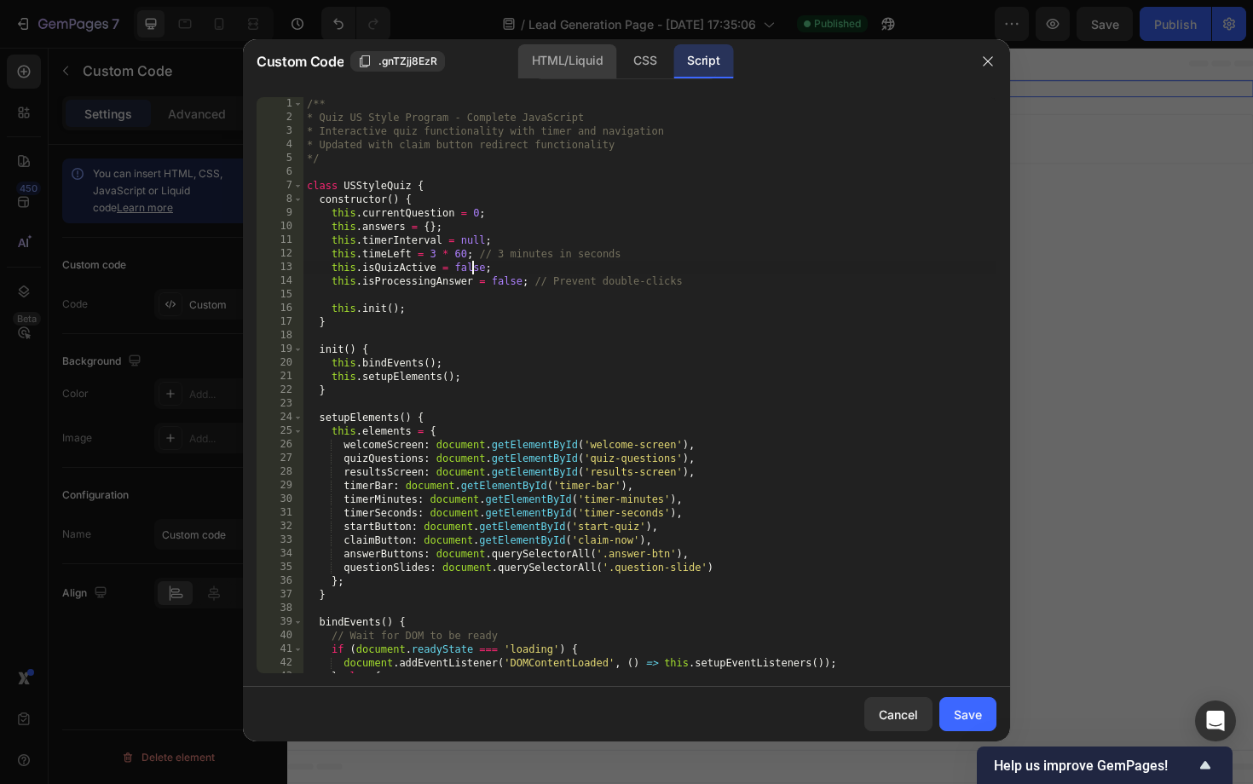
click at [572, 61] on div "HTML/Liquid" at bounding box center [567, 61] width 98 height 34
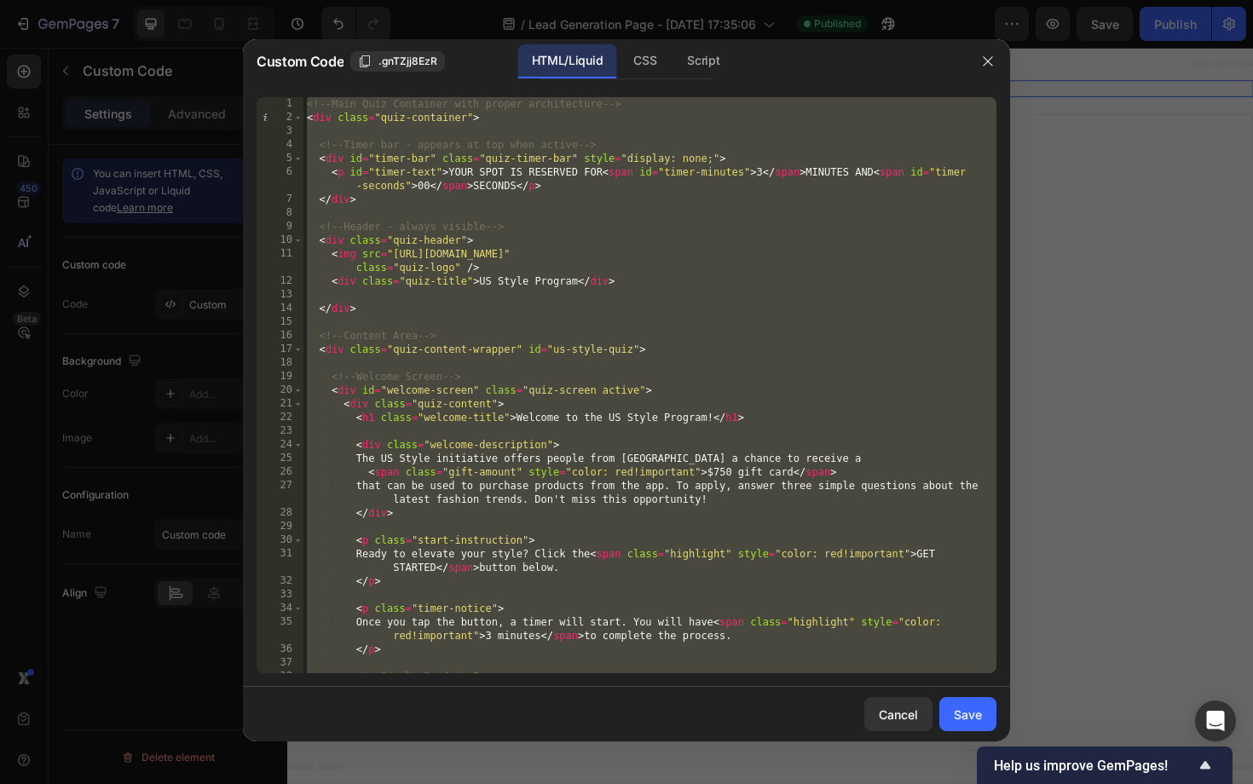
click at [571, 193] on div "<!-- Main Quiz Container with proper architecture --> < div class = "quiz-conta…" at bounding box center [650, 399] width 693 height 604
paste textarea "</html"
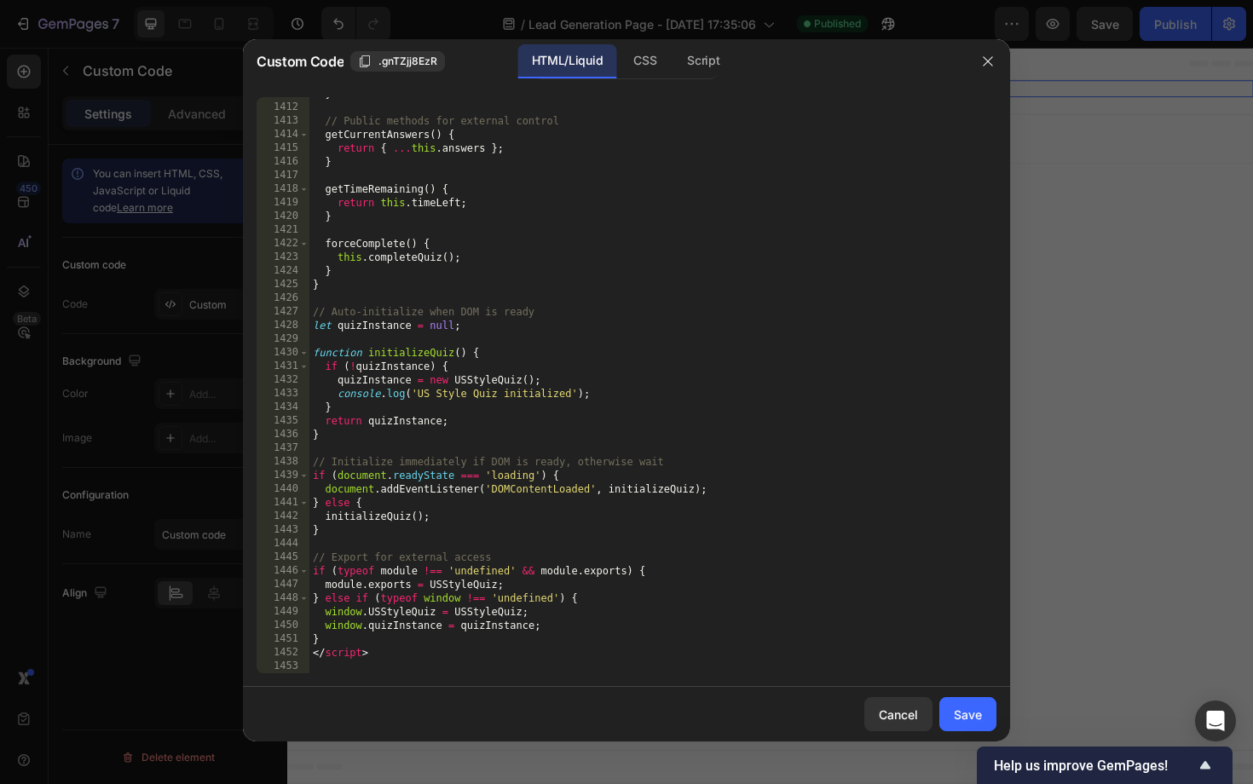
scroll to position [1906, 0]
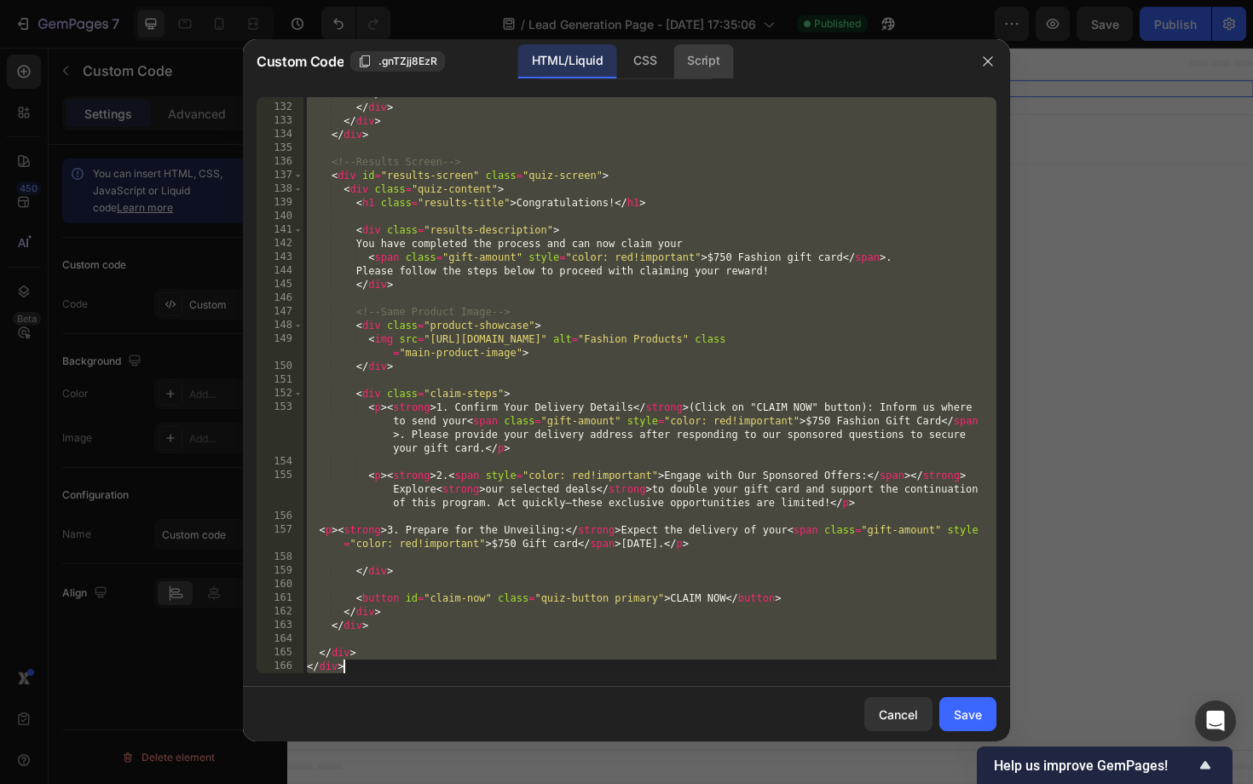
click at [697, 65] on div "Script" at bounding box center [704, 61] width 60 height 34
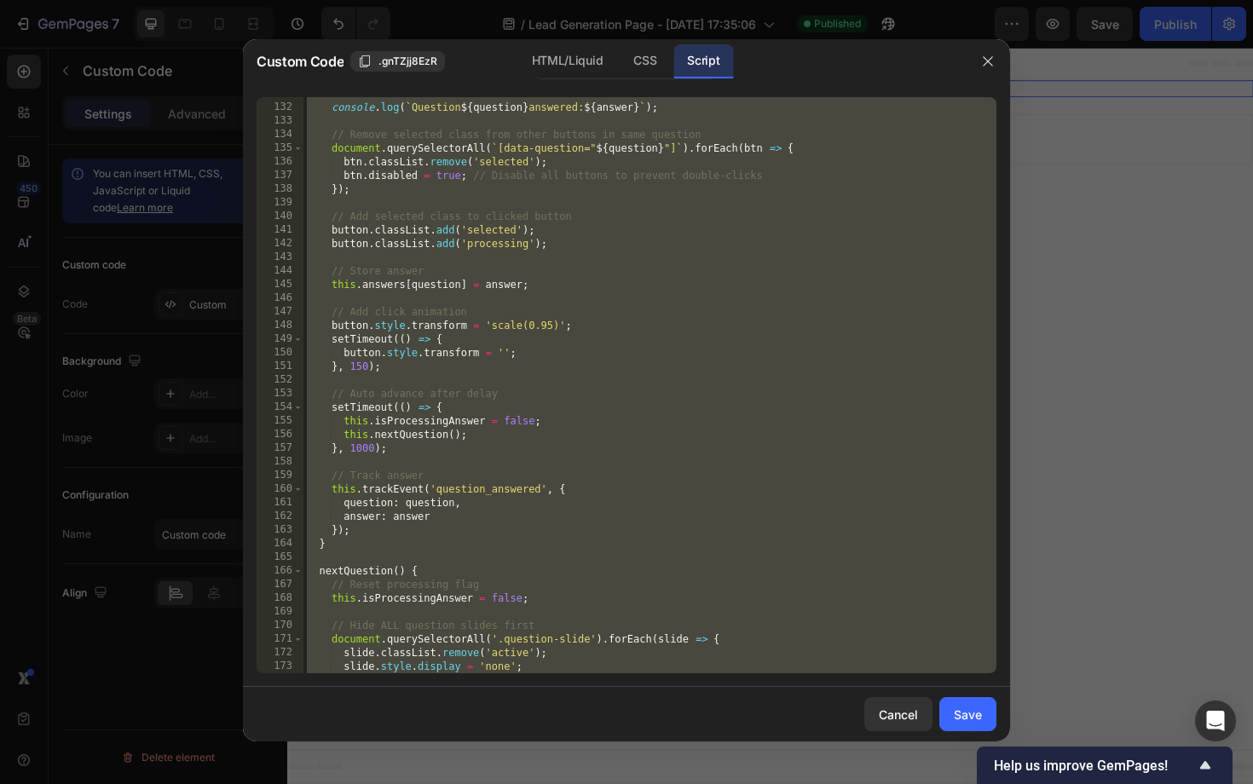
scroll to position [1784, 0]
click at [634, 268] on div "console . log ( ` Question ${ question } answered: ${ answer } ` ) ; // Remove …" at bounding box center [650, 389] width 693 height 604
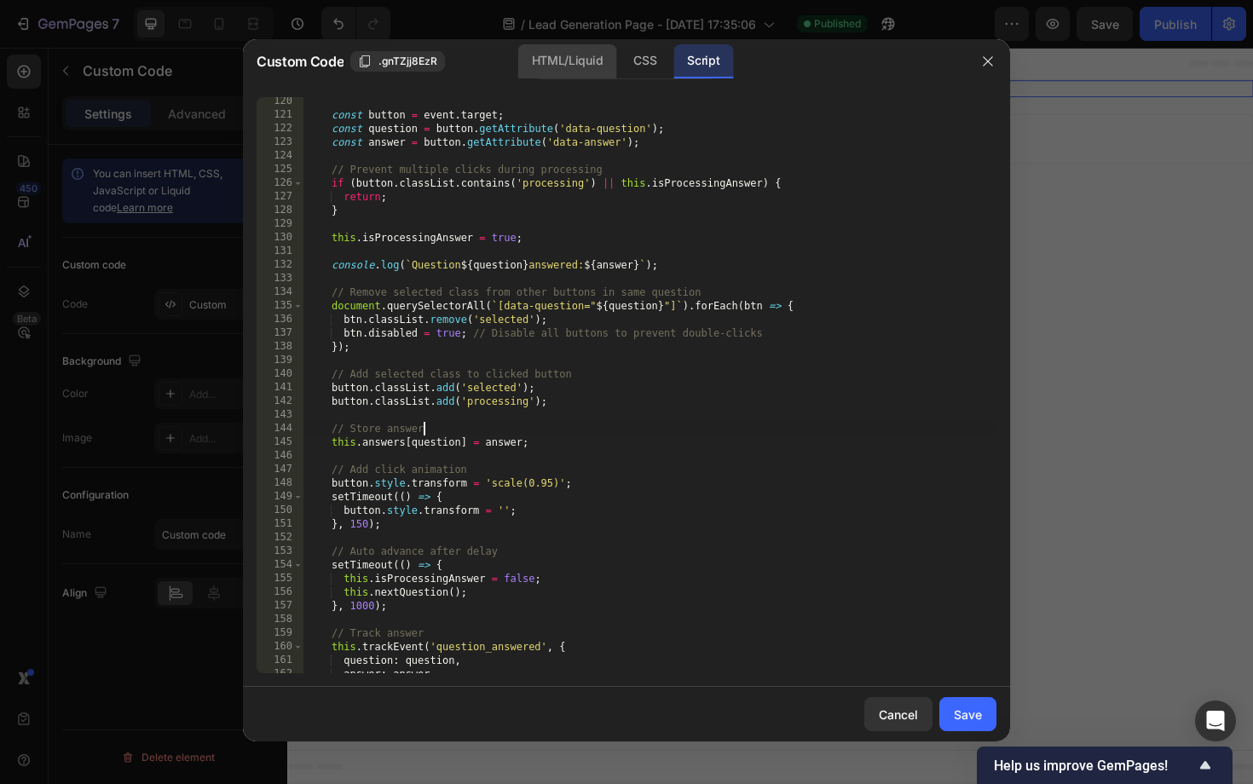
click at [567, 57] on div "HTML/Liquid" at bounding box center [567, 61] width 98 height 34
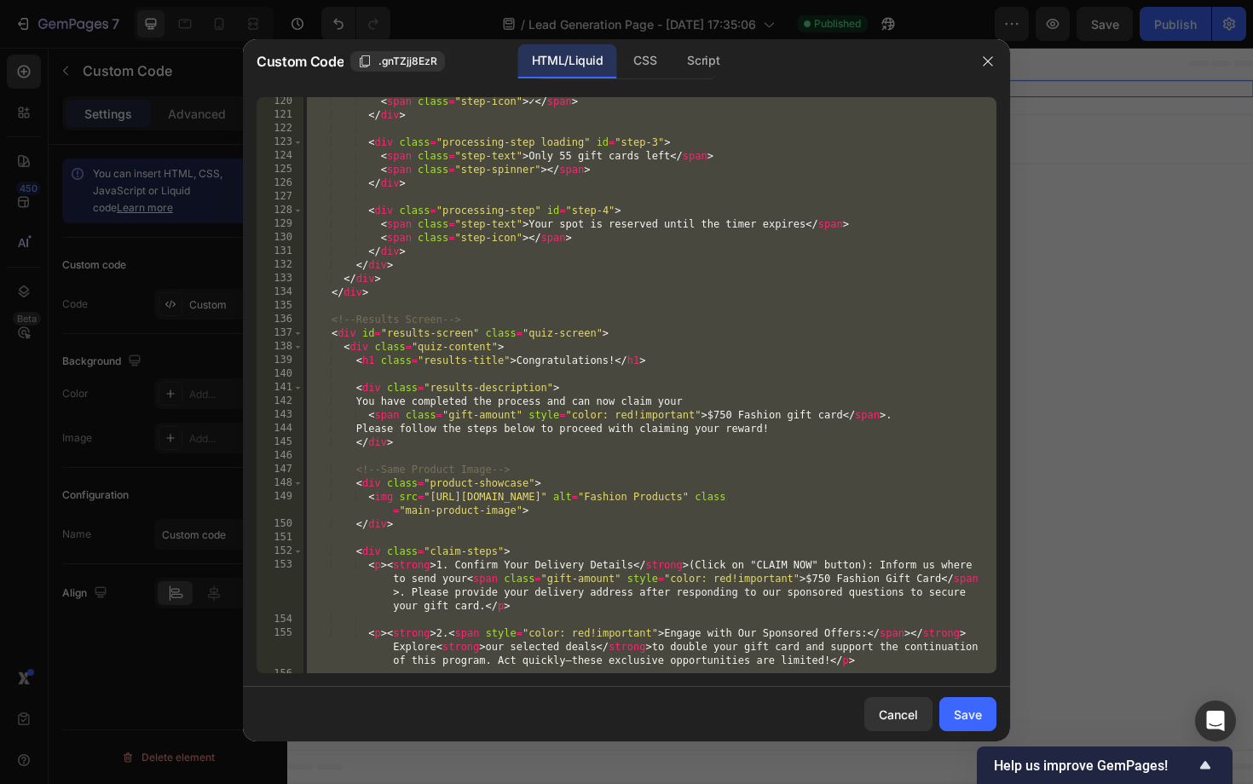
scroll to position [1748, 0]
type textarea "</div> </div>"
click at [639, 204] on div "< span class = "step-icon" > ✓ </ span > </ div > < div class = "processing-ste…" at bounding box center [650, 403] width 693 height 617
paste textarea "</html"
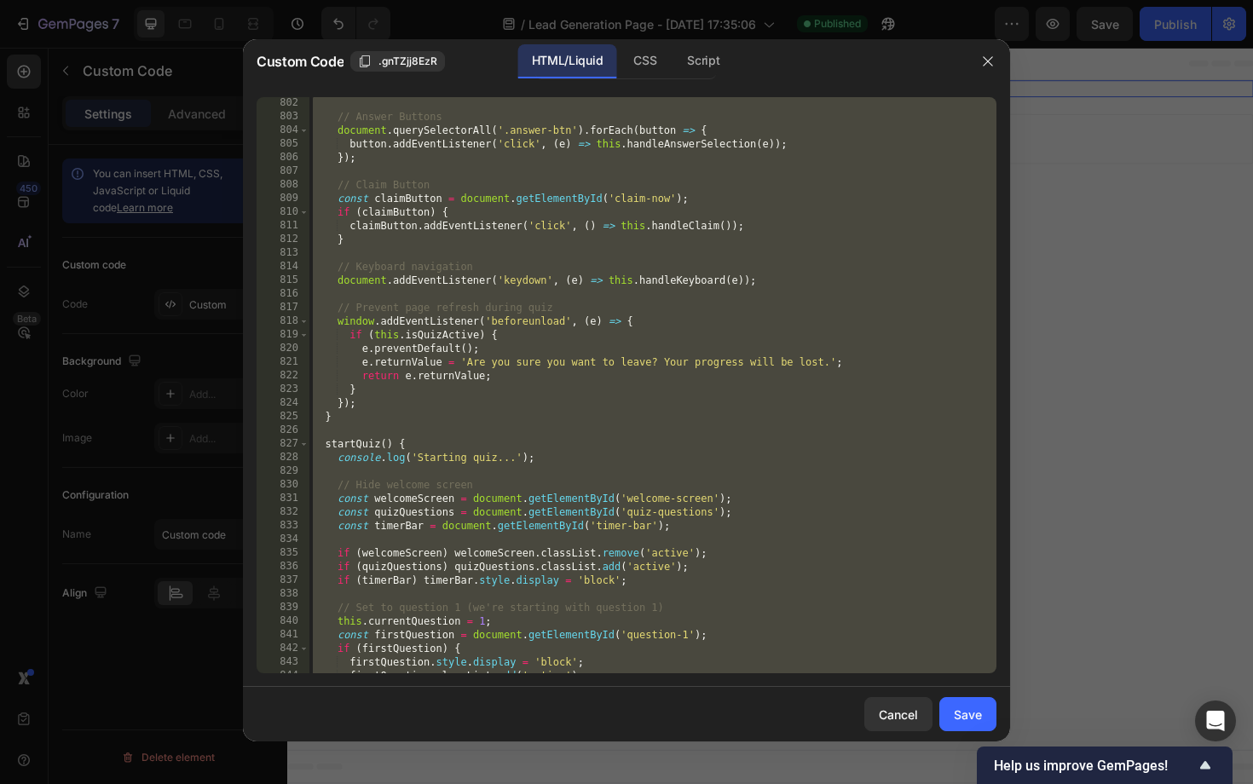
scroll to position [0, 0]
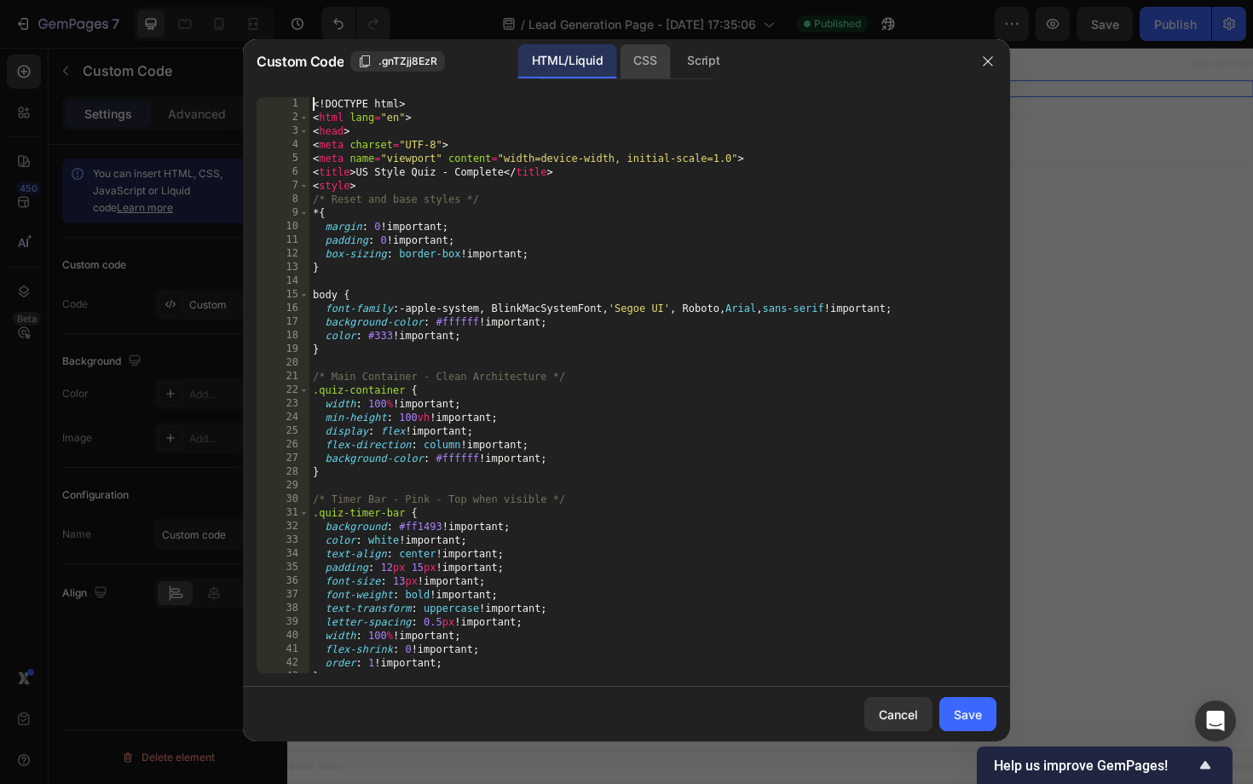
click at [652, 63] on div "CSS" at bounding box center [645, 61] width 50 height 34
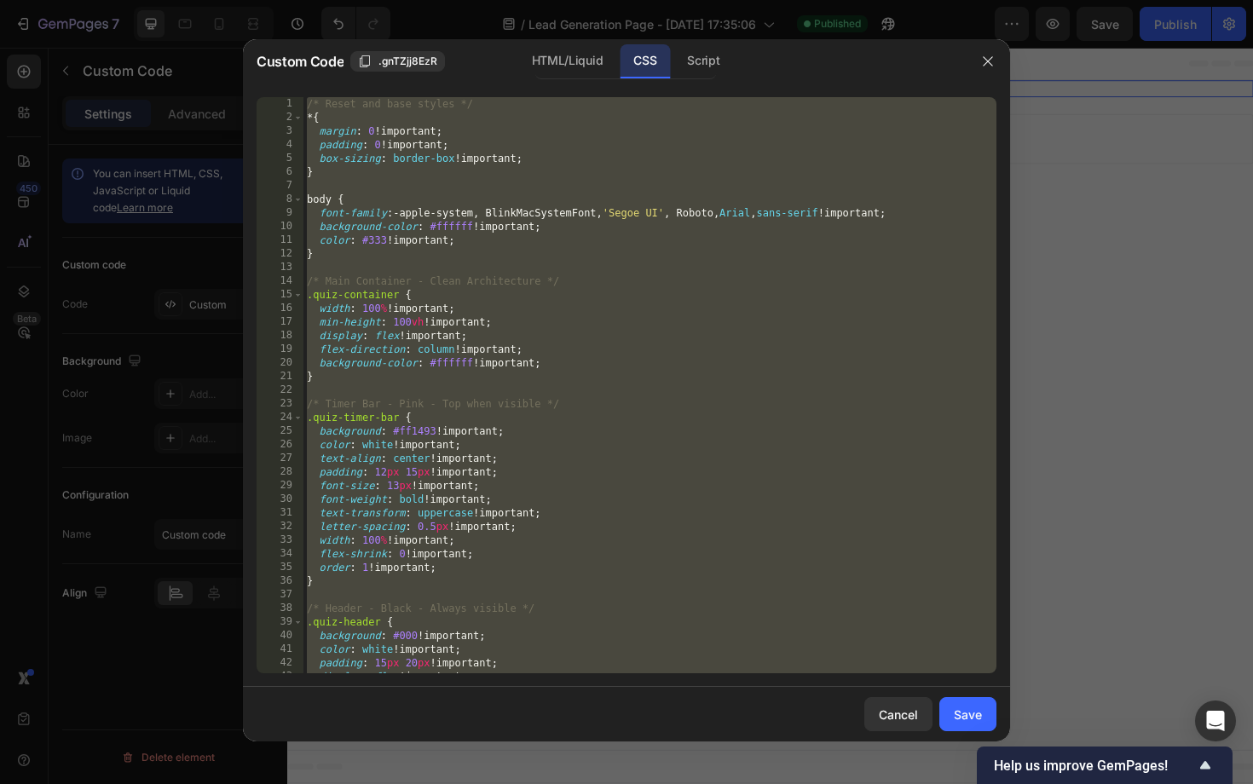
drag, startPoint x: 652, startPoint y: 230, endPoint x: 691, endPoint y: 132, distance: 105.3
click at [652, 230] on div "/* Reset and base styles */ * { margin : 0 !important ; padding : 0 !important …" at bounding box center [650, 399] width 693 height 604
type textarea "color: #ff1493 !important; }"
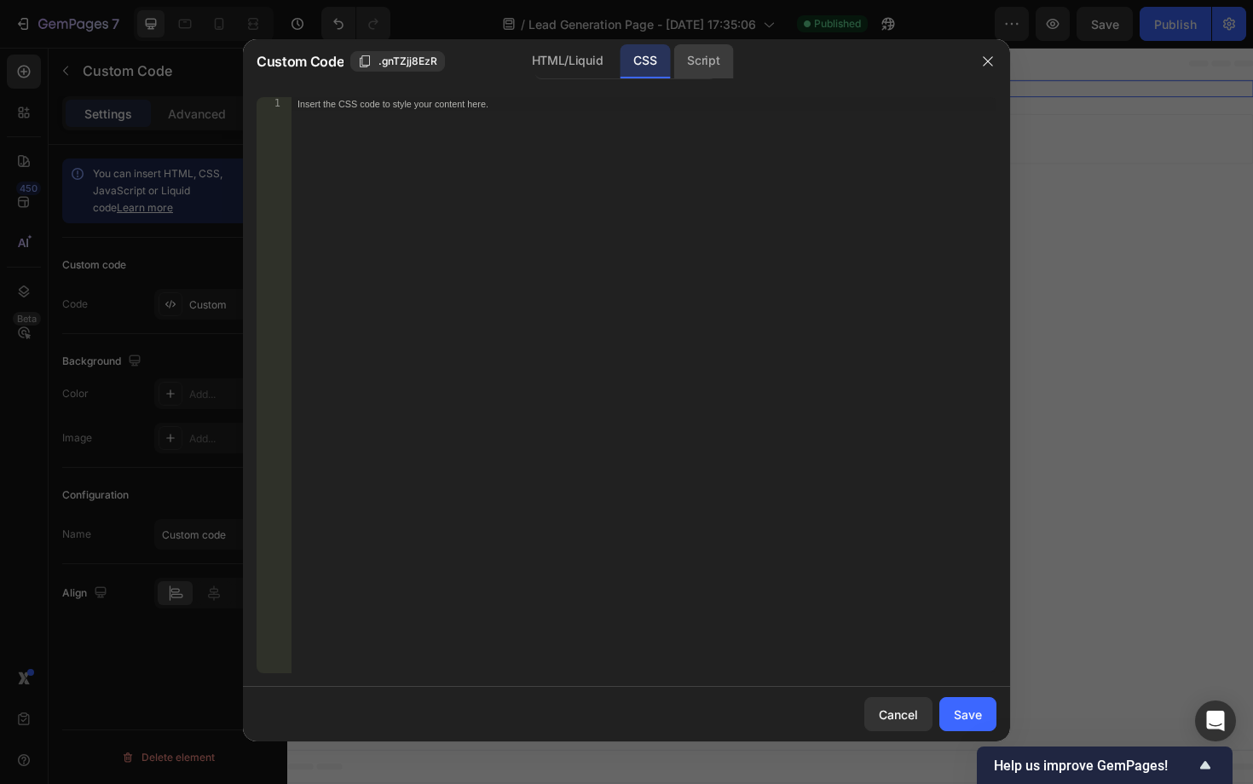
click at [716, 56] on div "Script" at bounding box center [704, 61] width 60 height 34
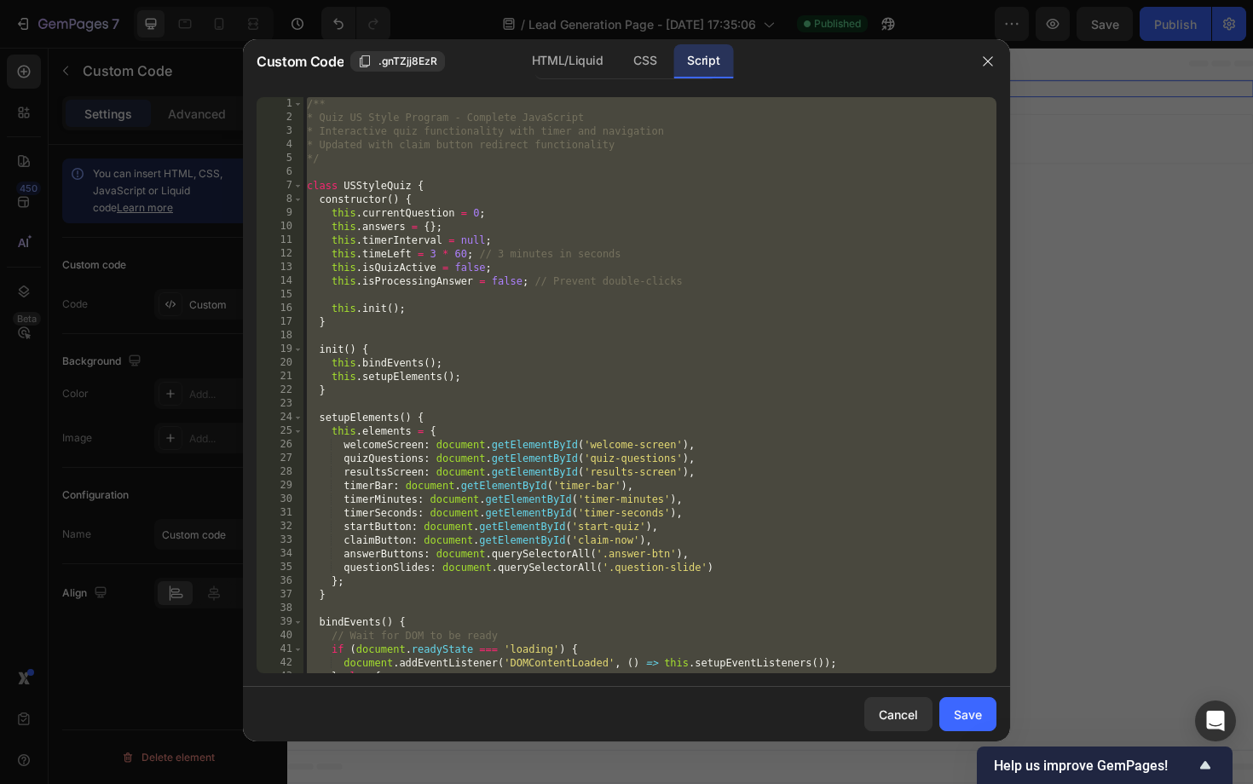
click at [703, 251] on div "/** * Quiz US Style Program - Complete JavaScript * Interactive quiz functional…" at bounding box center [650, 399] width 693 height 604
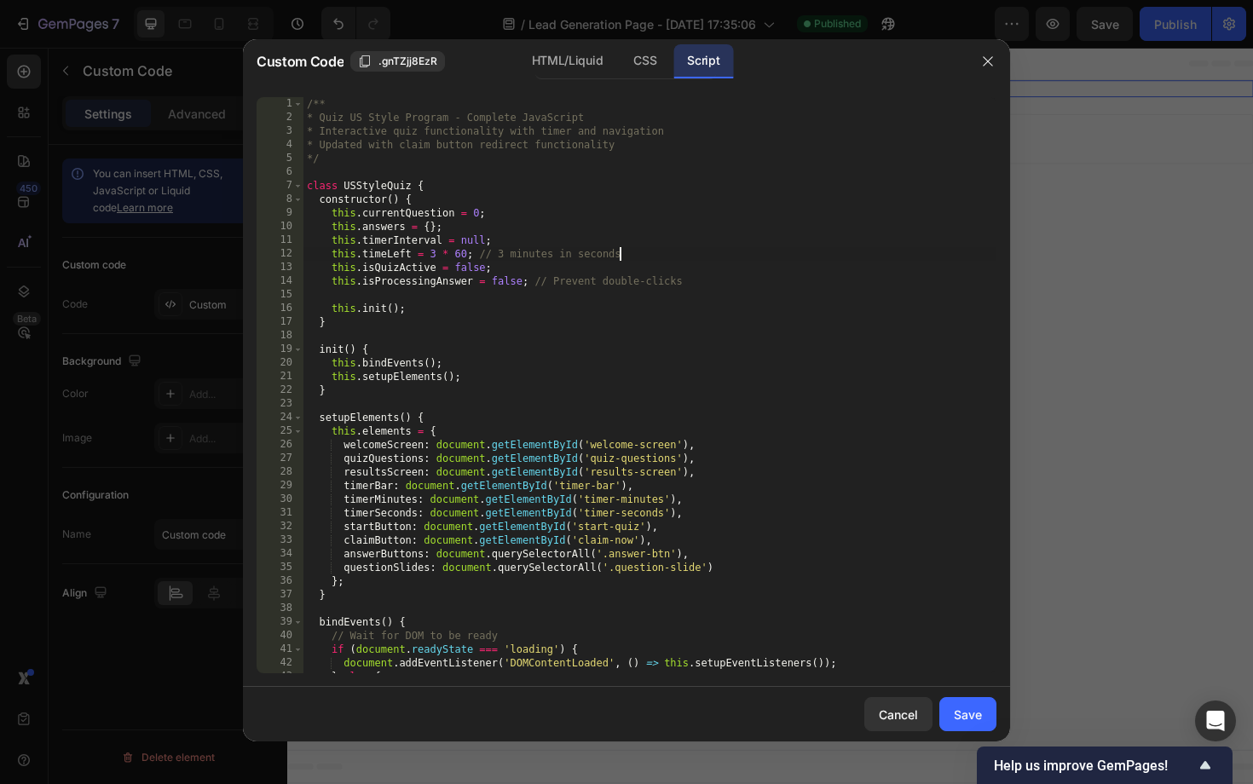
type textarea "window.quizInstance = quizInstance; }"
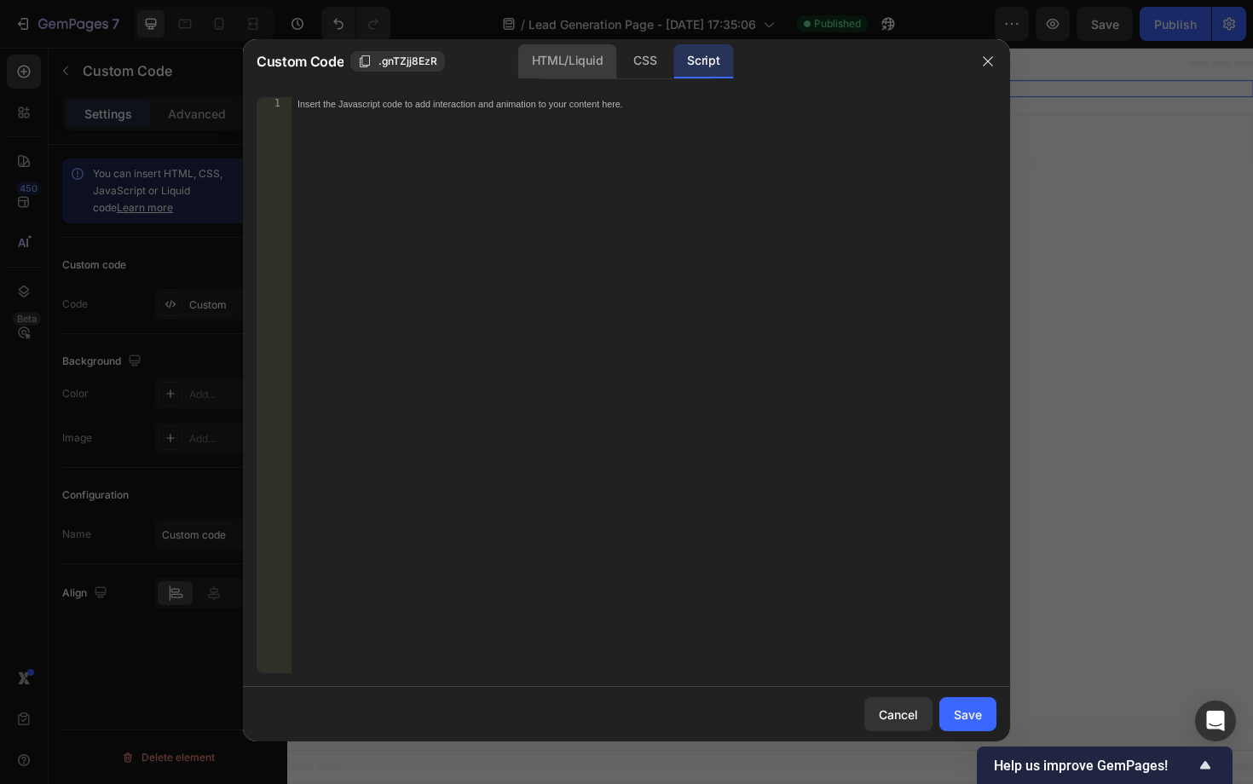
click at [589, 60] on div "HTML/Liquid" at bounding box center [567, 61] width 98 height 34
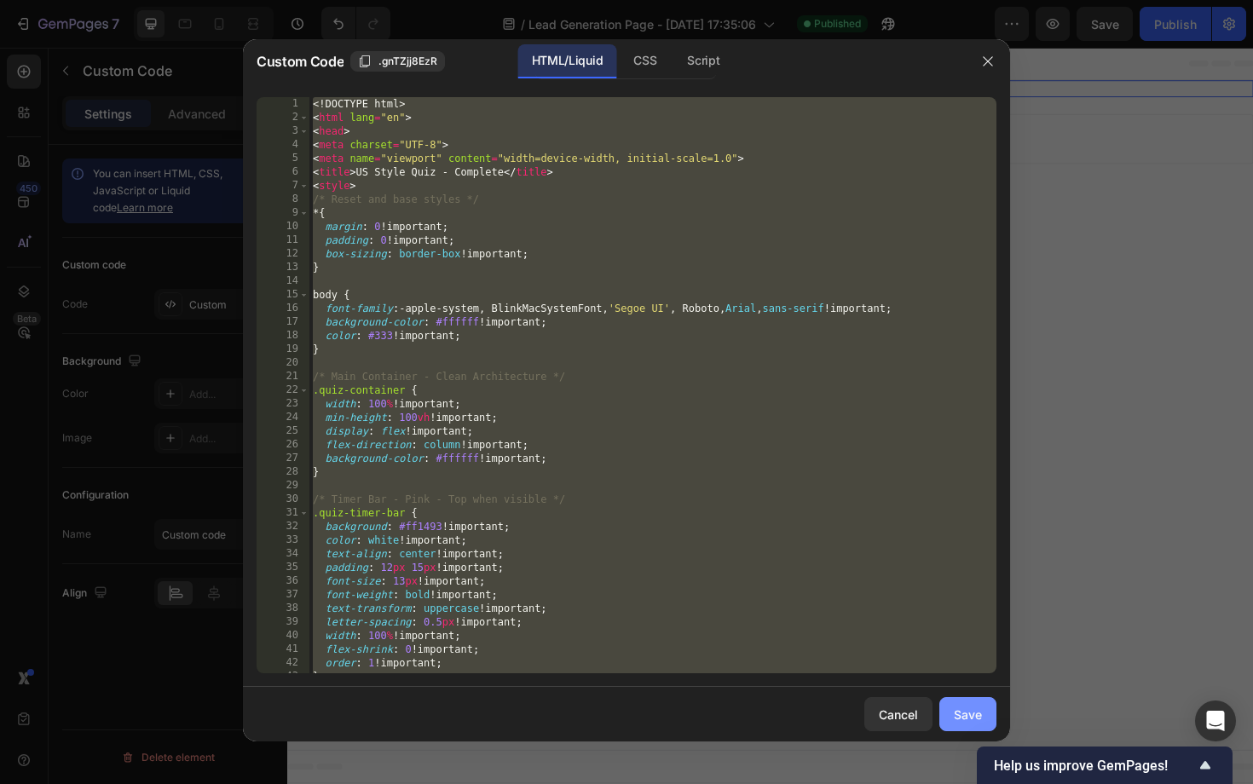
click at [984, 727] on button "Save" at bounding box center [968, 714] width 57 height 34
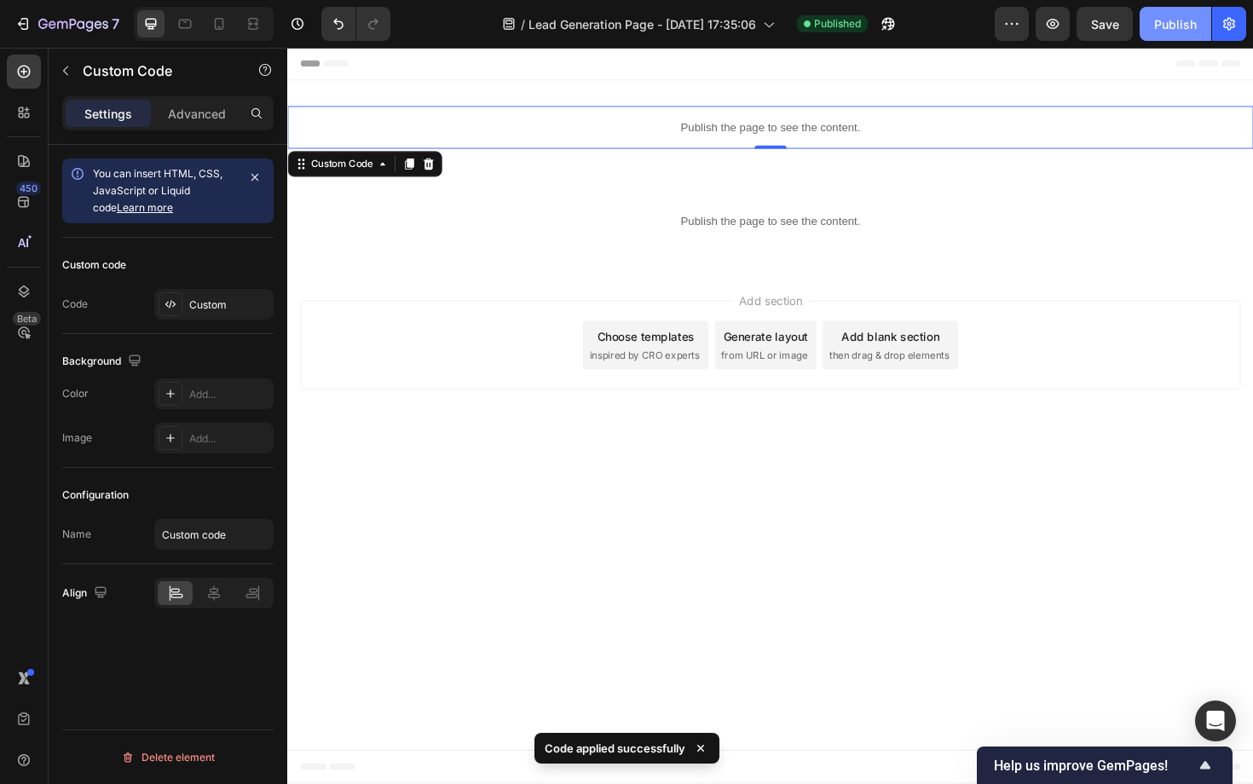
click at [1174, 37] on button "Publish" at bounding box center [1176, 24] width 72 height 34
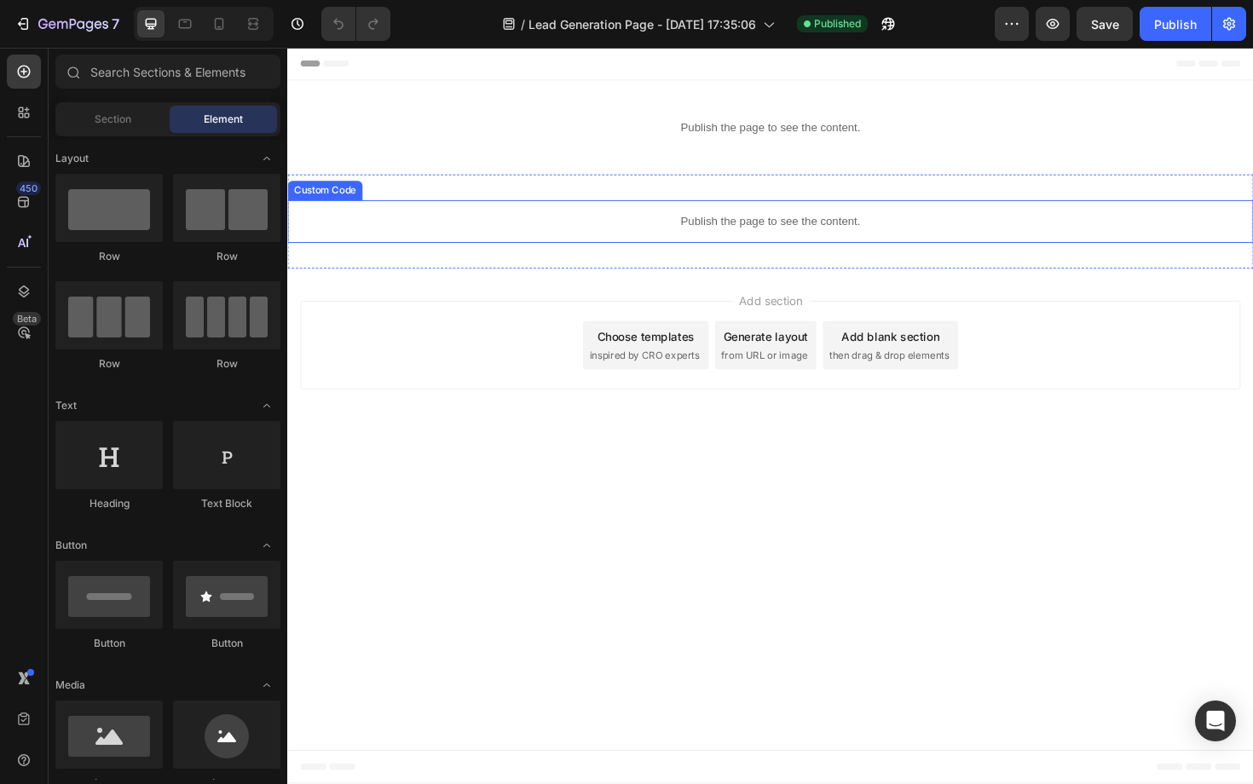
click at [637, 218] on div "Publish the page to see the content." at bounding box center [798, 232] width 1023 height 45
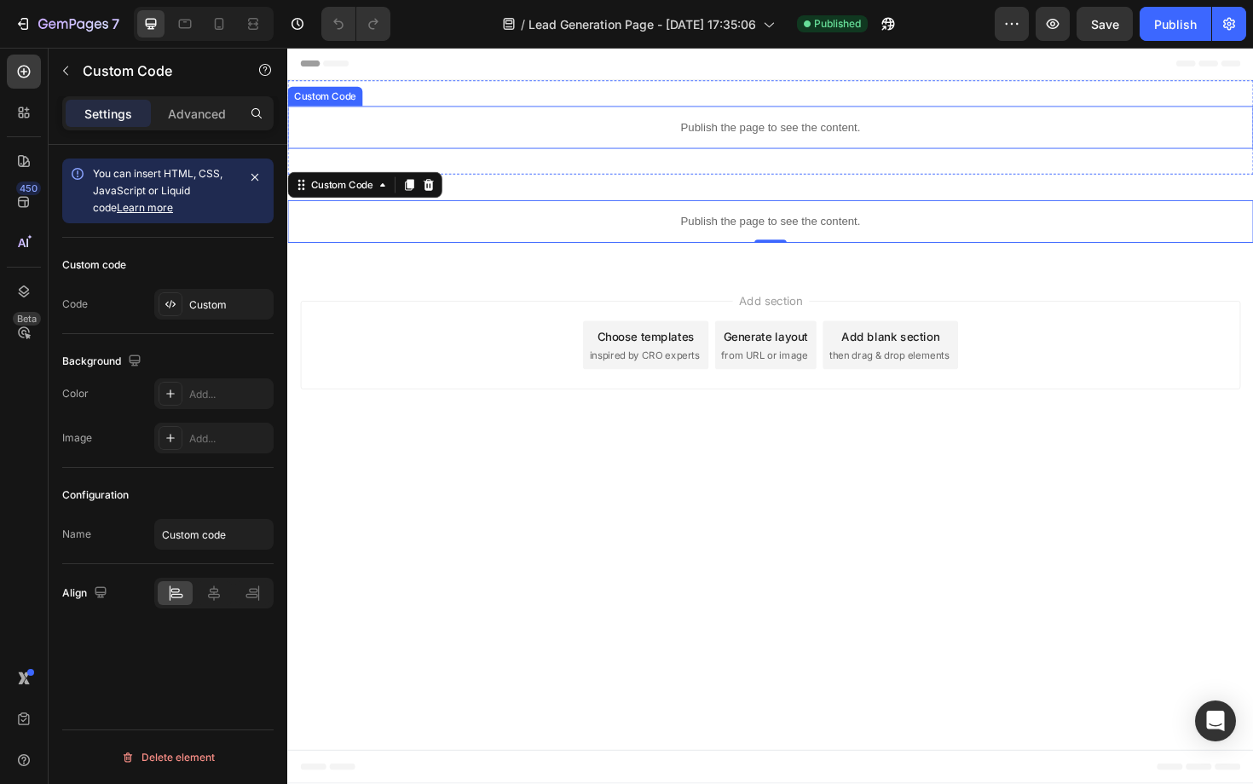
click at [711, 124] on p "Publish the page to see the content." at bounding box center [798, 133] width 1023 height 18
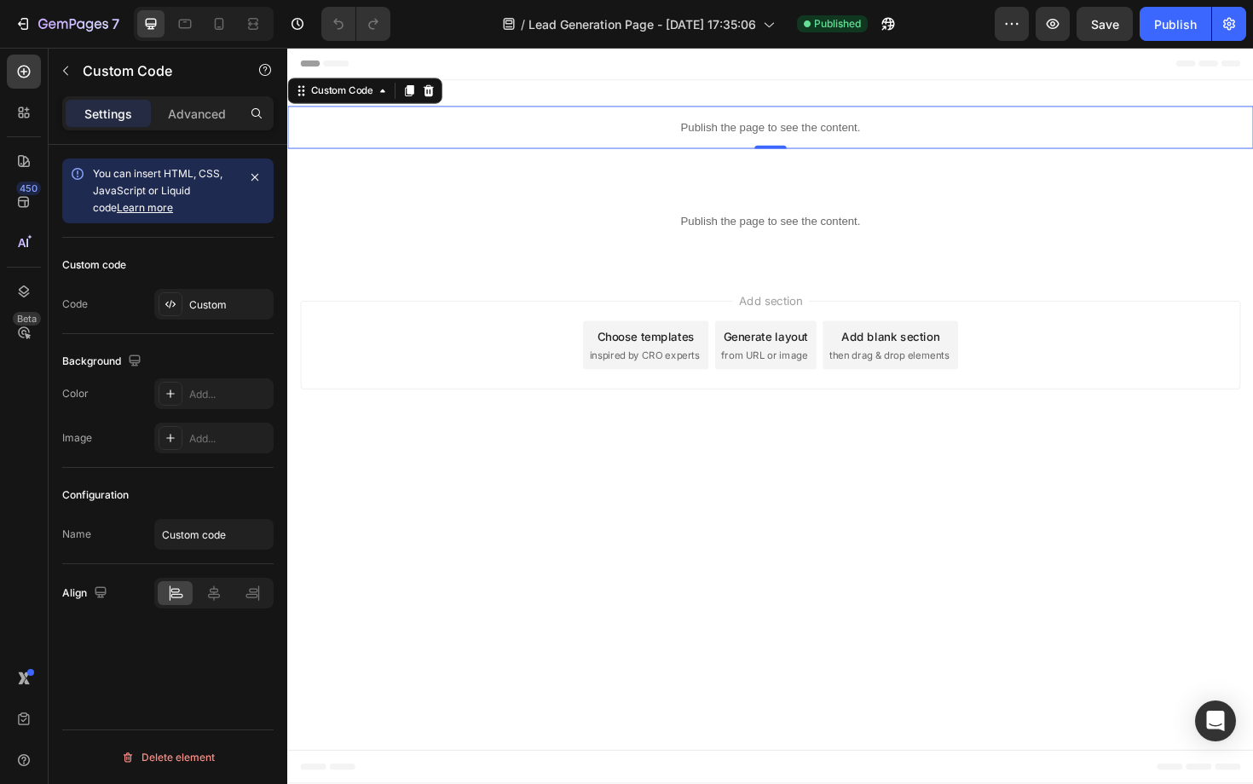
click at [711, 124] on p "Publish the page to see the content." at bounding box center [798, 133] width 1023 height 18
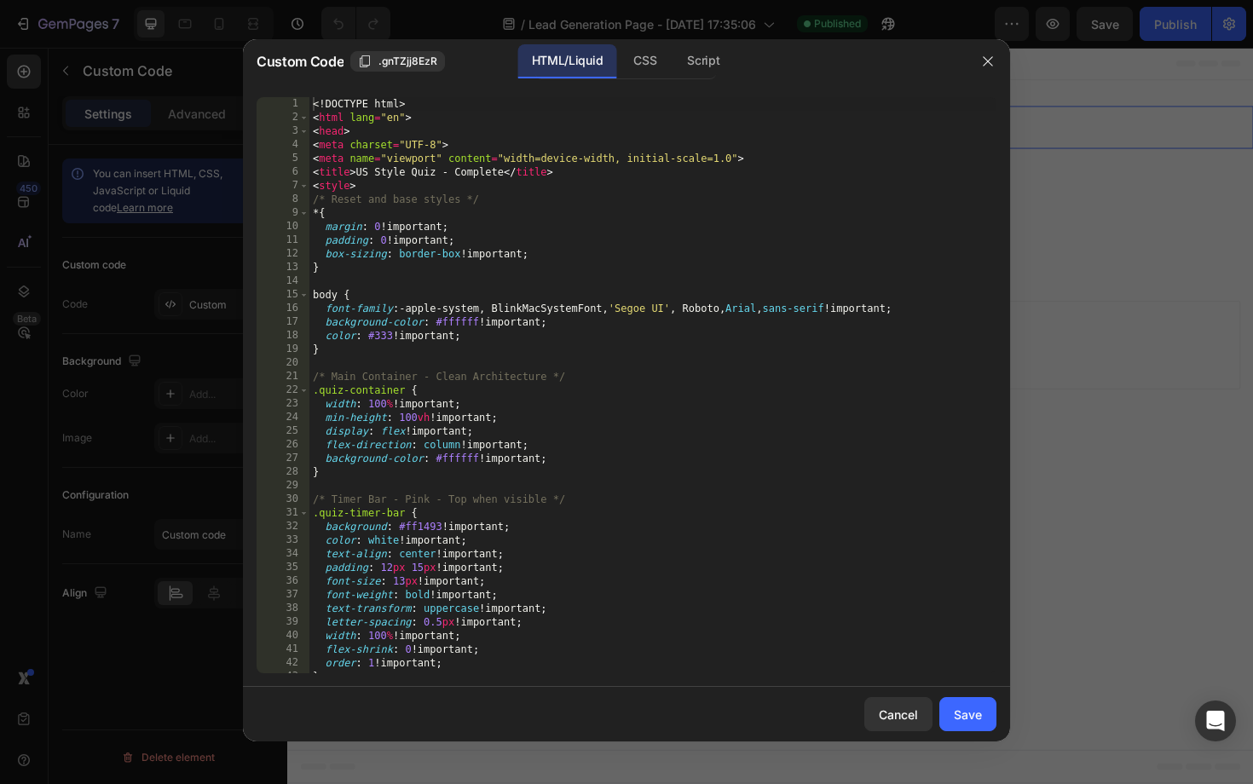
click at [1065, 263] on div at bounding box center [626, 392] width 1253 height 784
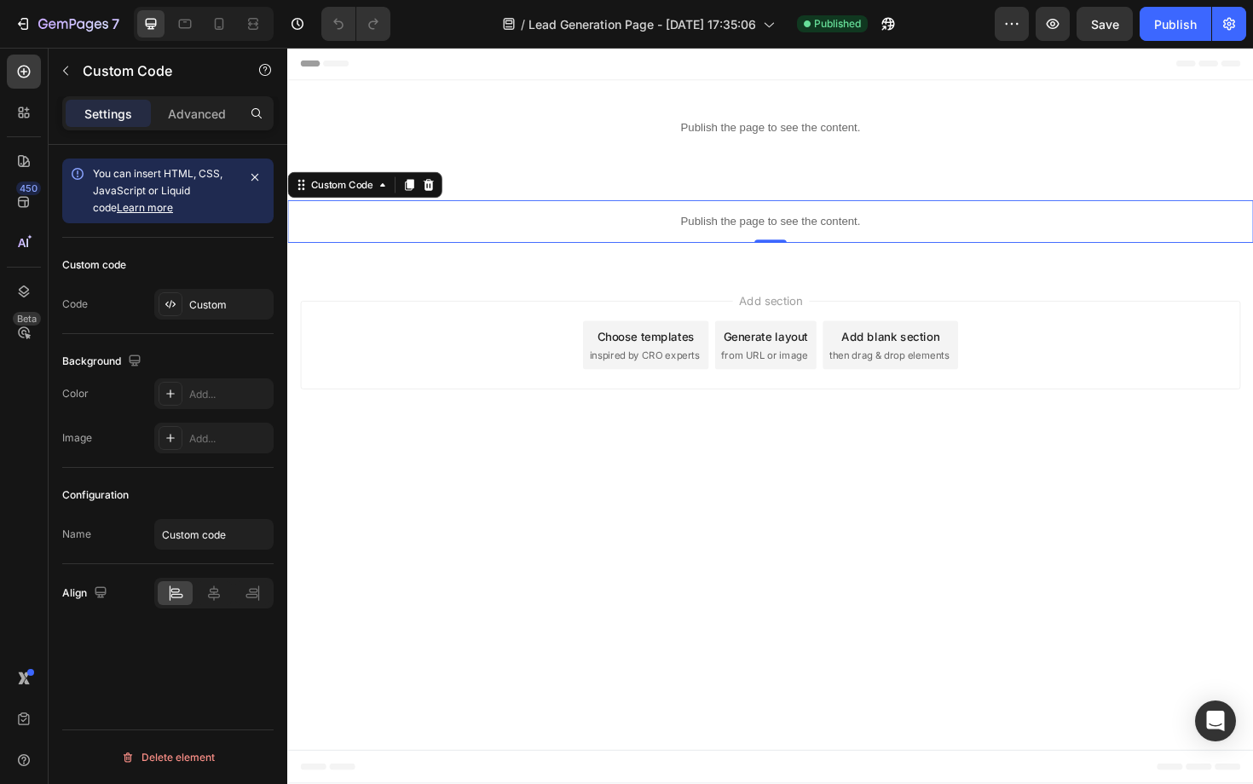
click at [849, 234] on p "Publish the page to see the content." at bounding box center [798, 232] width 1023 height 18
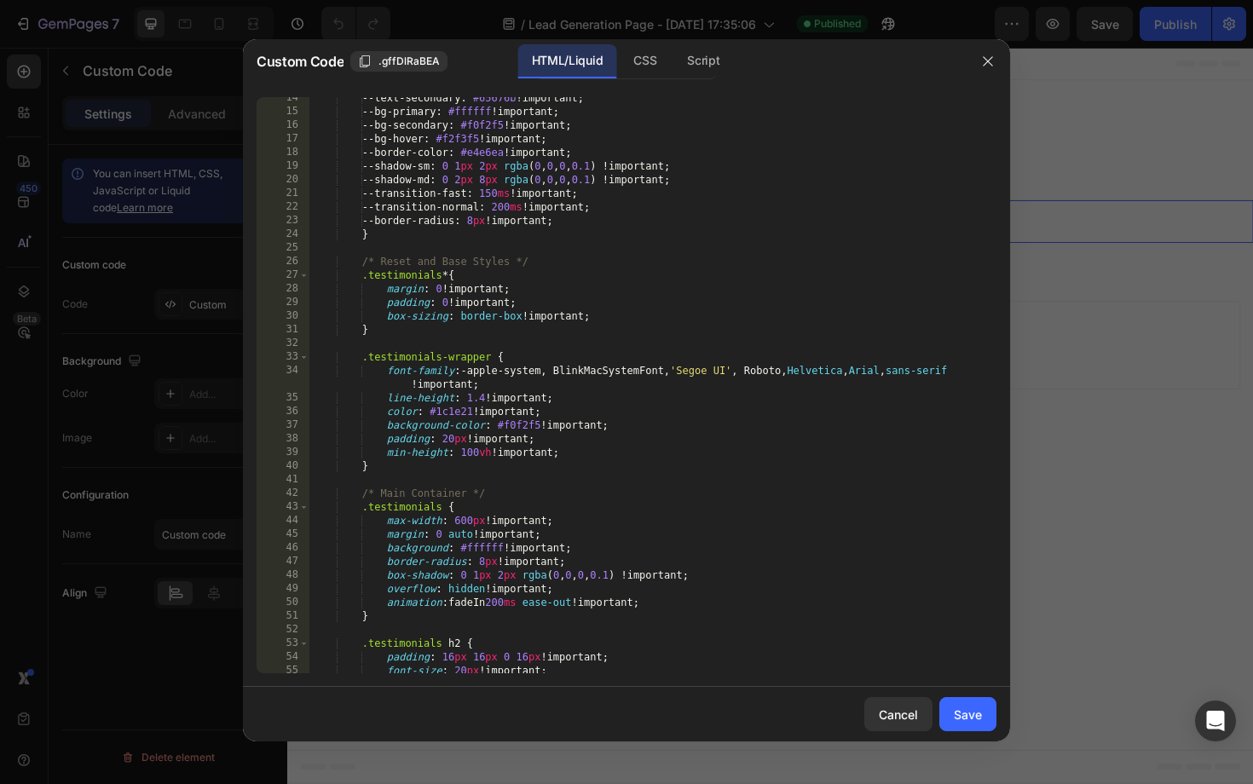
scroll to position [183, 0]
click at [1072, 250] on div at bounding box center [626, 392] width 1253 height 784
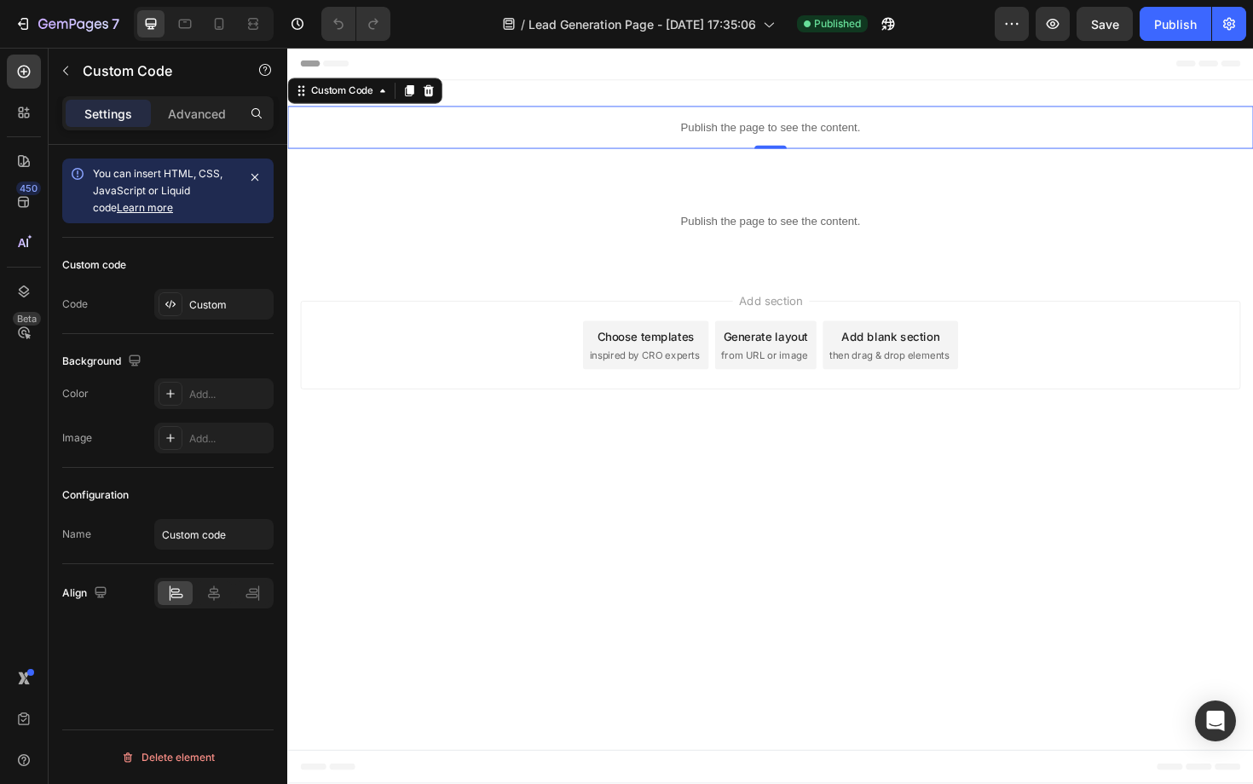
click at [761, 135] on p "Publish the page to see the content." at bounding box center [798, 133] width 1023 height 18
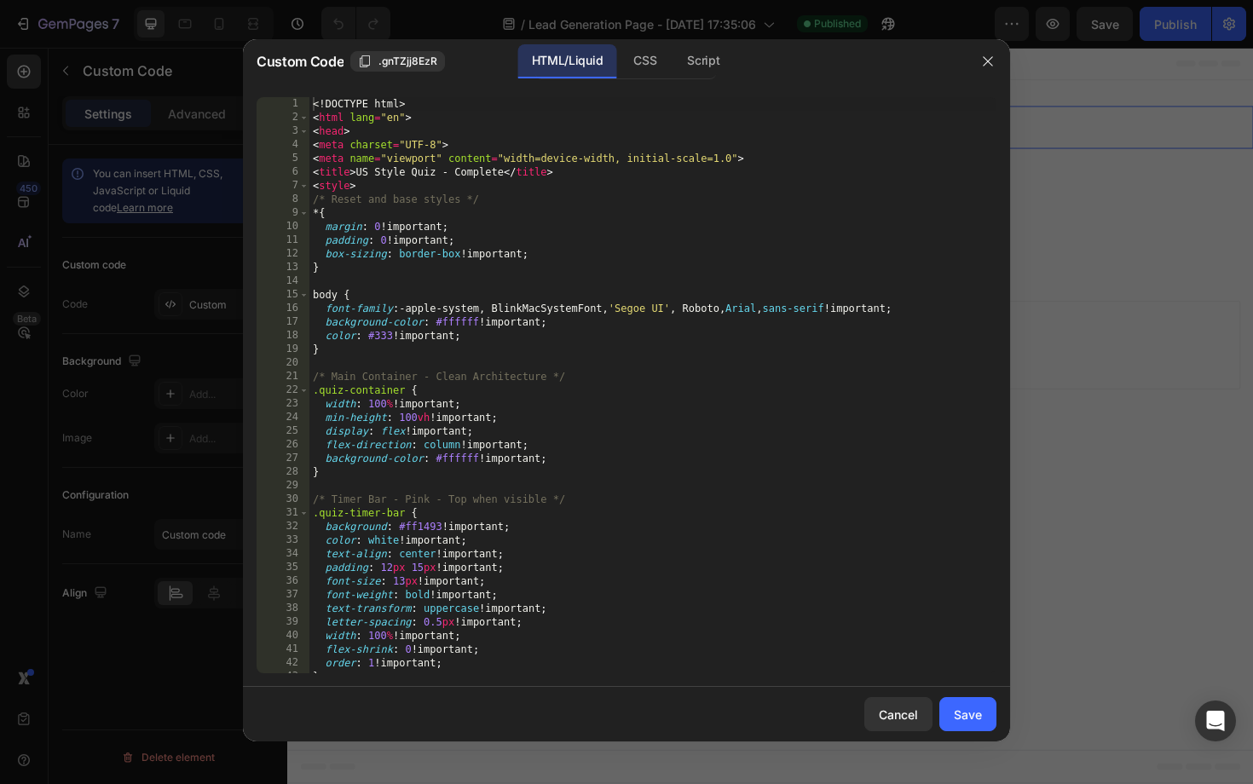
click at [1211, 200] on div at bounding box center [626, 392] width 1253 height 784
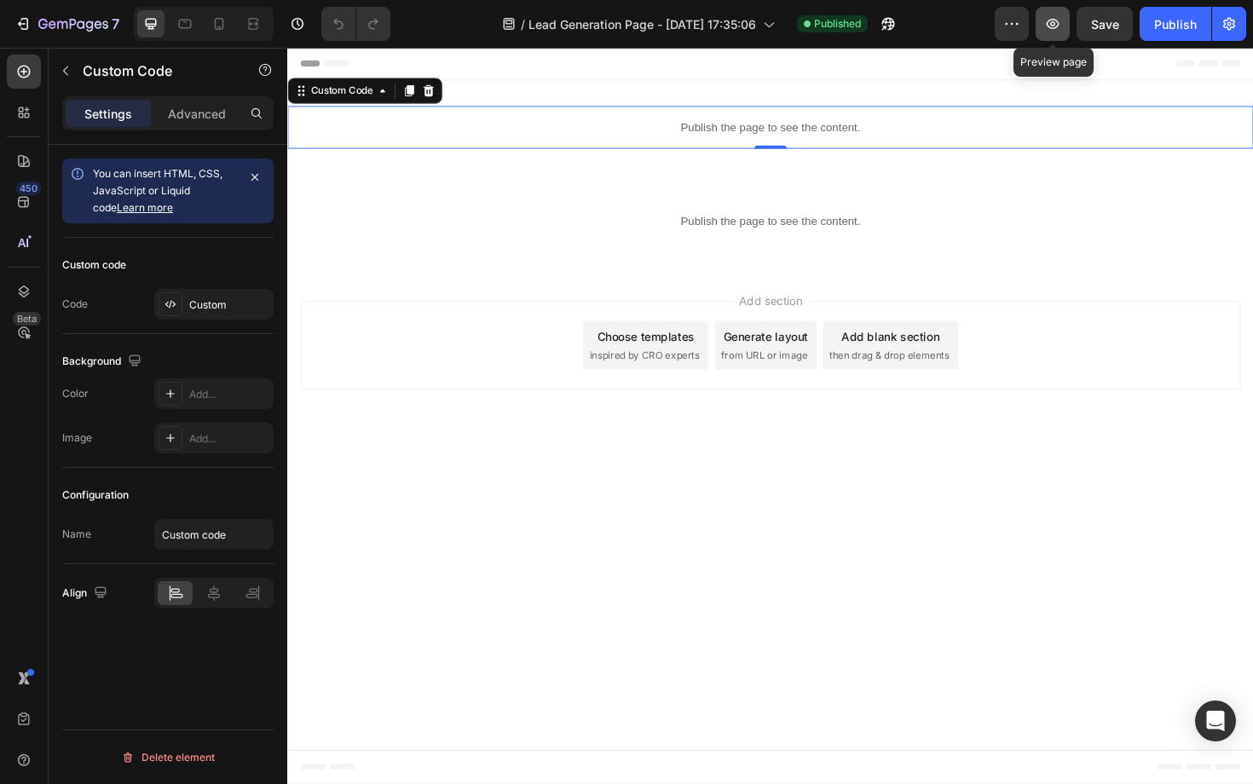
click at [1056, 30] on icon "button" at bounding box center [1052, 23] width 17 height 17
click at [810, 130] on p "Publish the page to see the content." at bounding box center [798, 133] width 1023 height 18
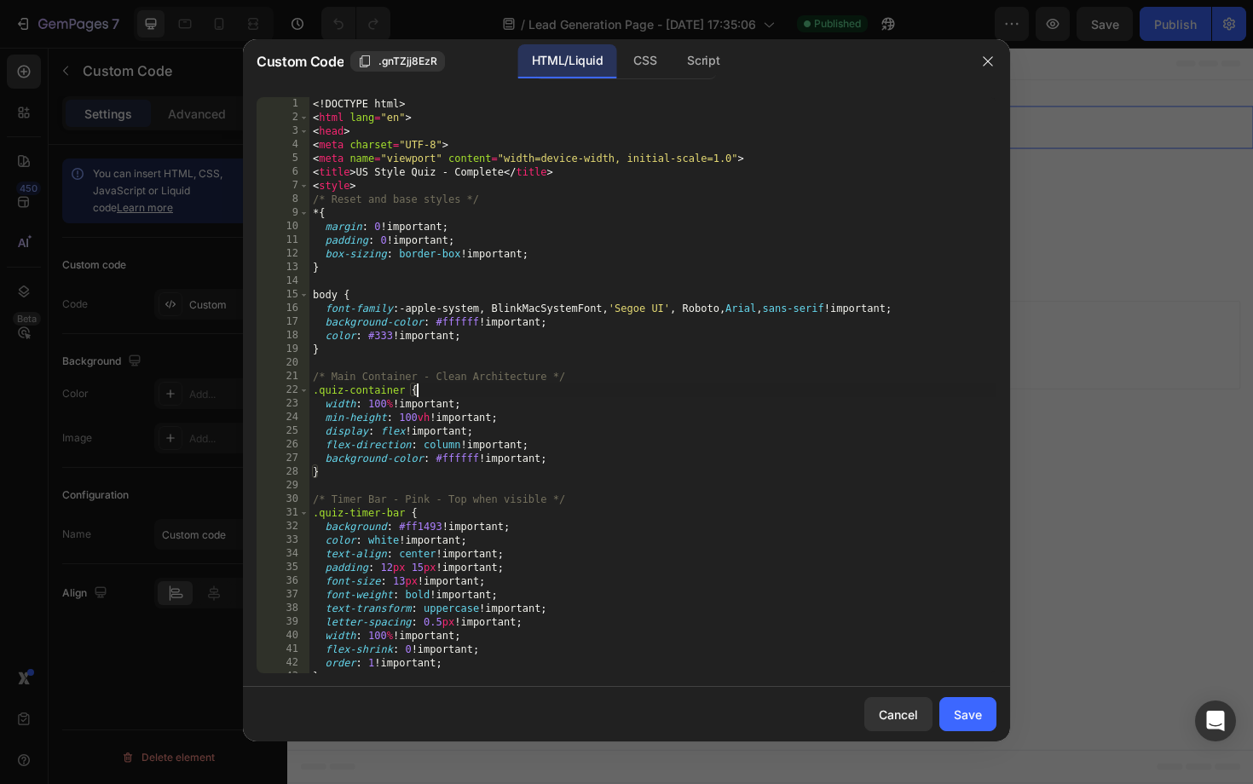
click at [611, 390] on div "<! DOCTYPE html > < html lang = "en" > < head > < meta charset = "UTF-8" > < me…" at bounding box center [652, 399] width 687 height 604
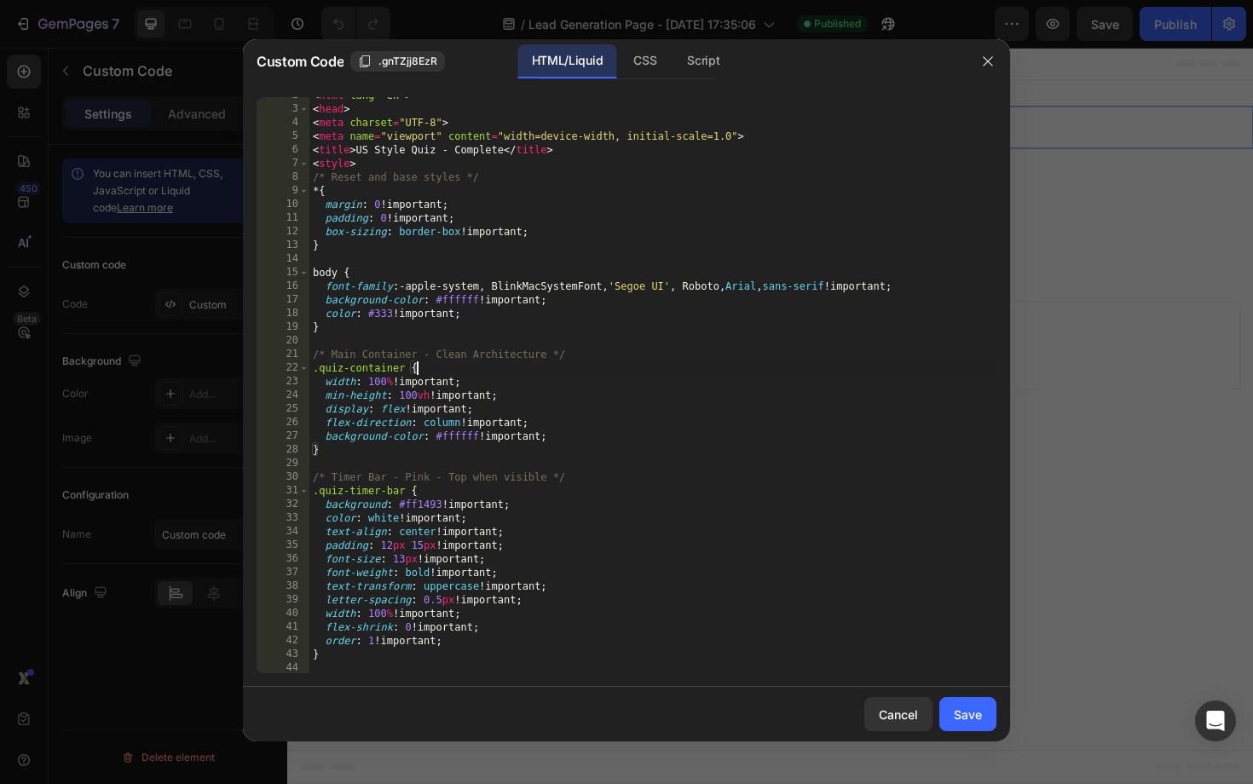
scroll to position [26, 0]
click at [637, 74] on div "CSS" at bounding box center [645, 61] width 50 height 34
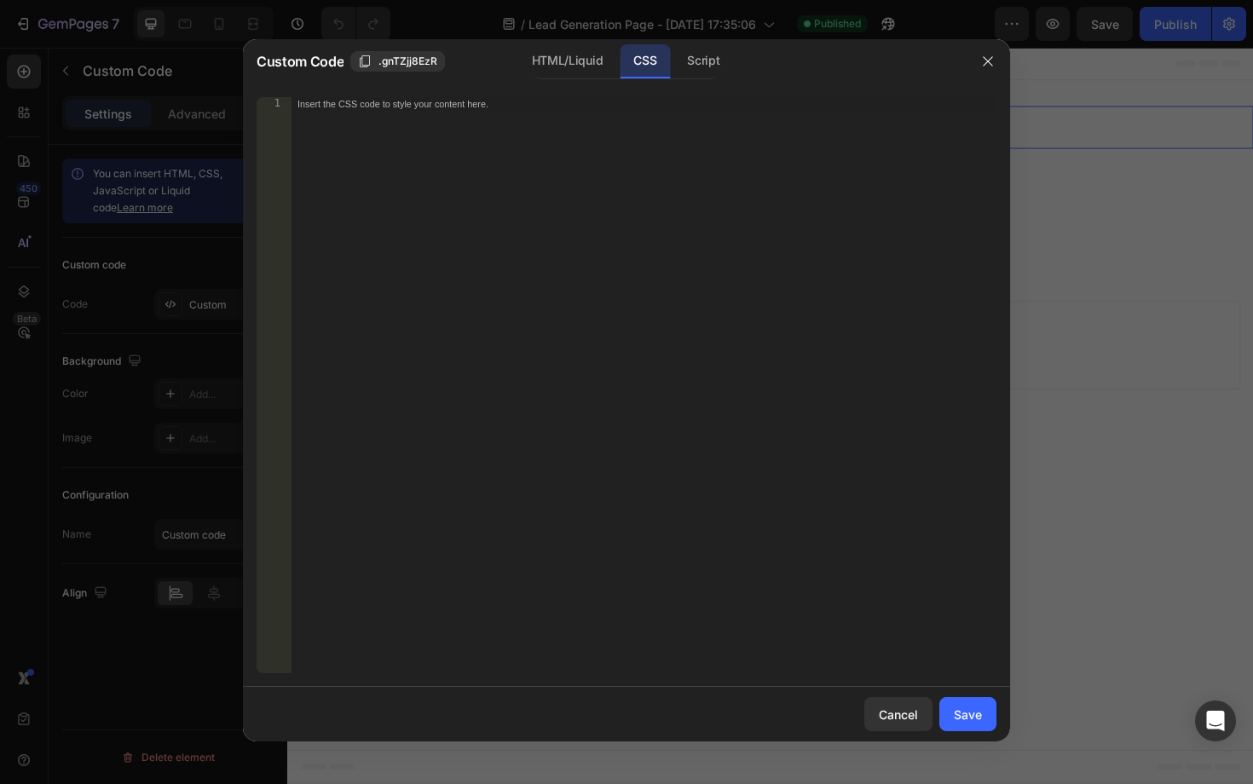
drag, startPoint x: 569, startPoint y: 73, endPoint x: 569, endPoint y: 113, distance: 39.2
click at [569, 73] on div "HTML/Liquid" at bounding box center [567, 61] width 98 height 34
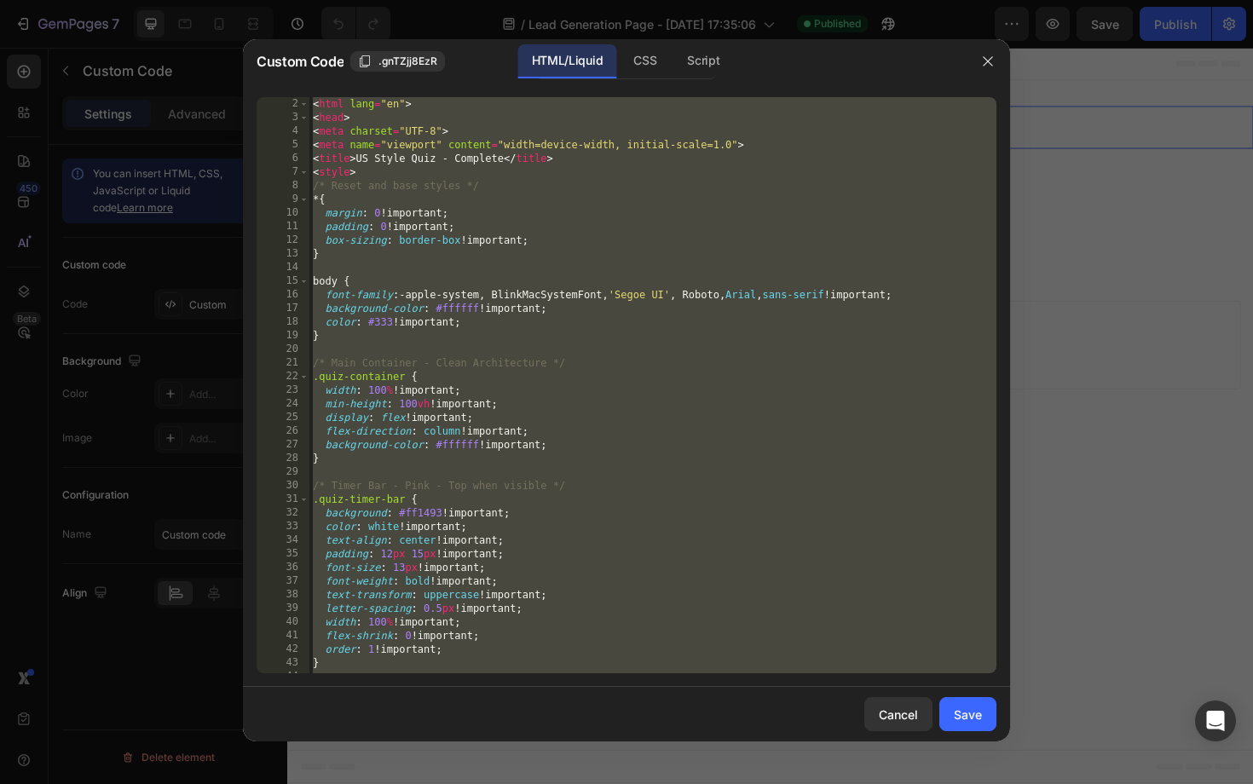
type textarea "</body> </html>"
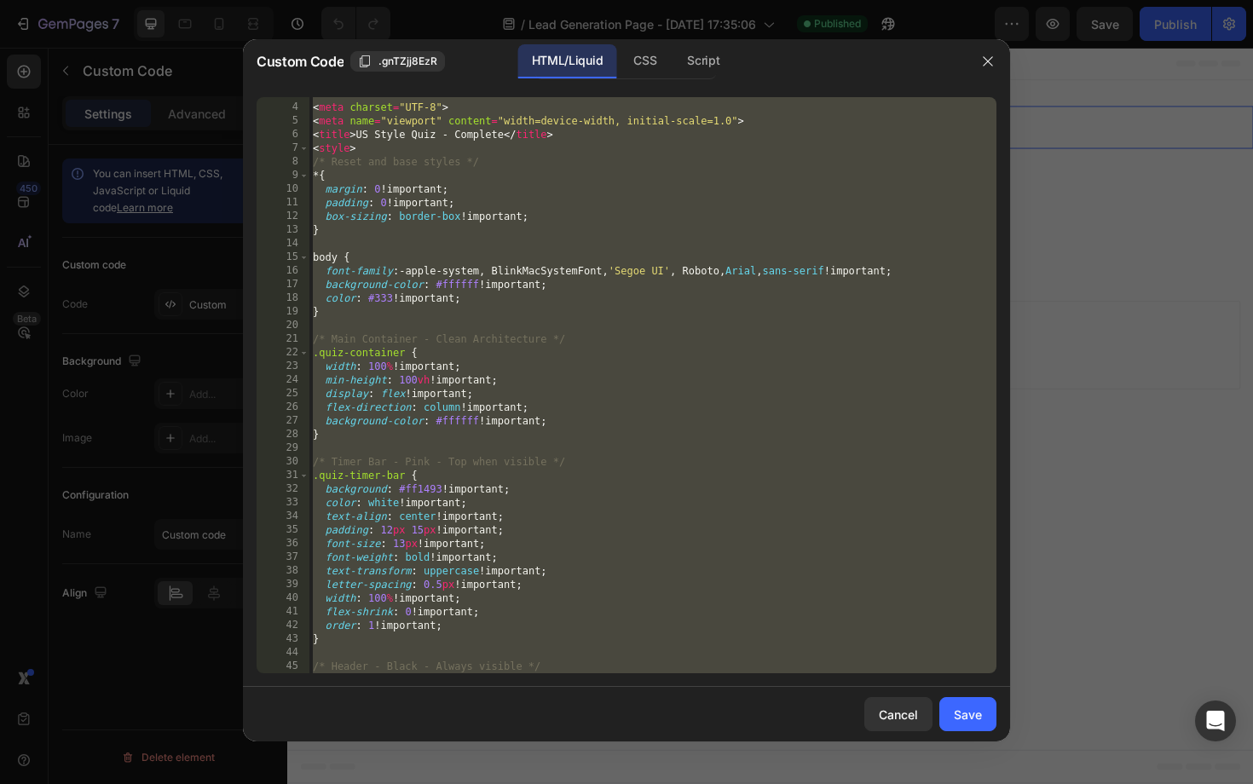
click at [592, 445] on div "< head > < meta charset = "UTF-8" > < meta name = "viewport" content = "width=d…" at bounding box center [652, 389] width 687 height 604
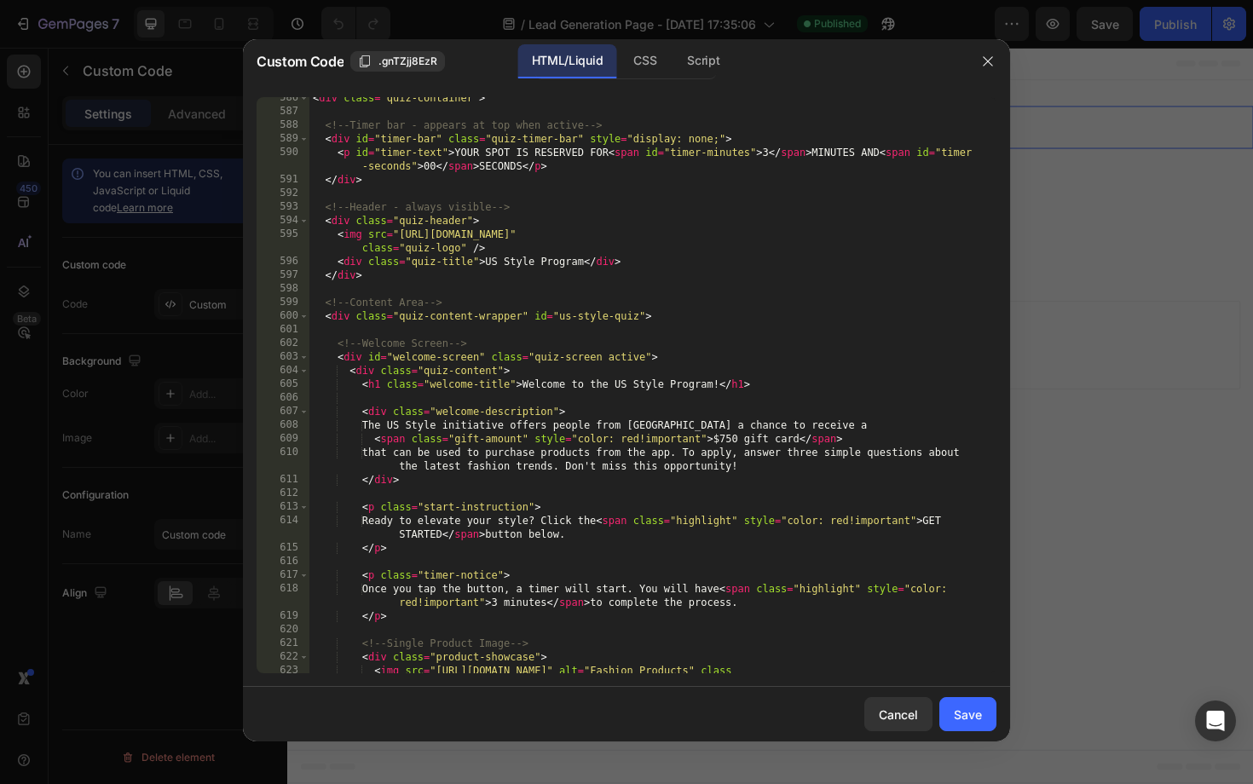
scroll to position [7986, 0]
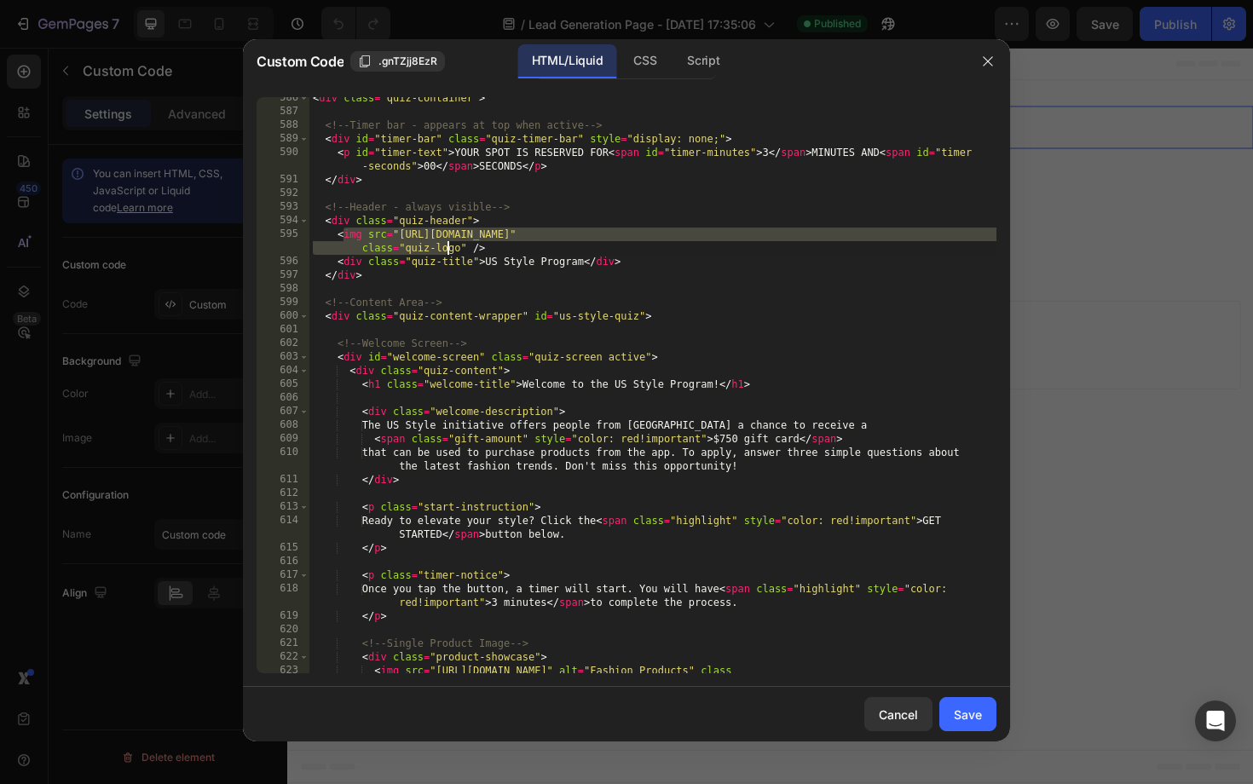
drag, startPoint x: 344, startPoint y: 237, endPoint x: 446, endPoint y: 241, distance: 102.4
click at [446, 241] on div "< div class = "quiz-container" > <!-- Timer bar - appears at top when active --…" at bounding box center [652, 399] width 687 height 617
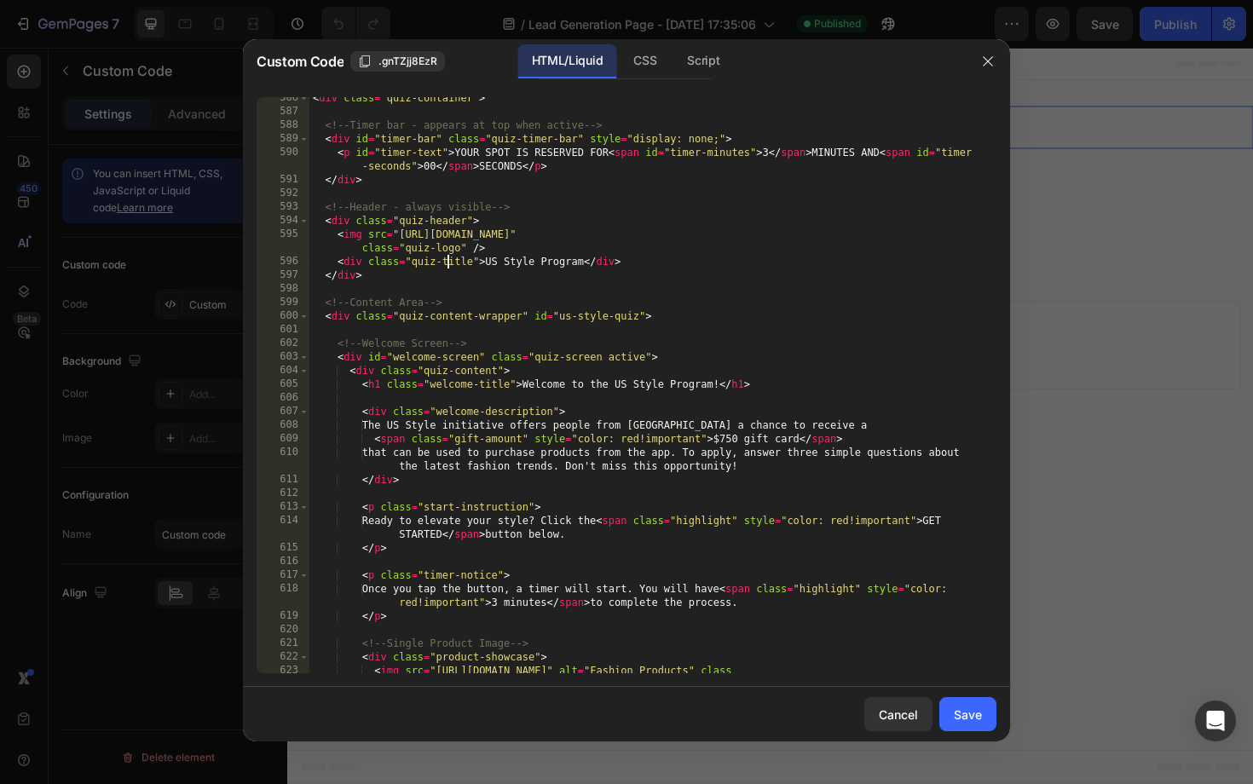
click at [445, 257] on div "< div class = "quiz-container" > <!-- Timer bar - appears at top when active --…" at bounding box center [652, 399] width 687 height 617
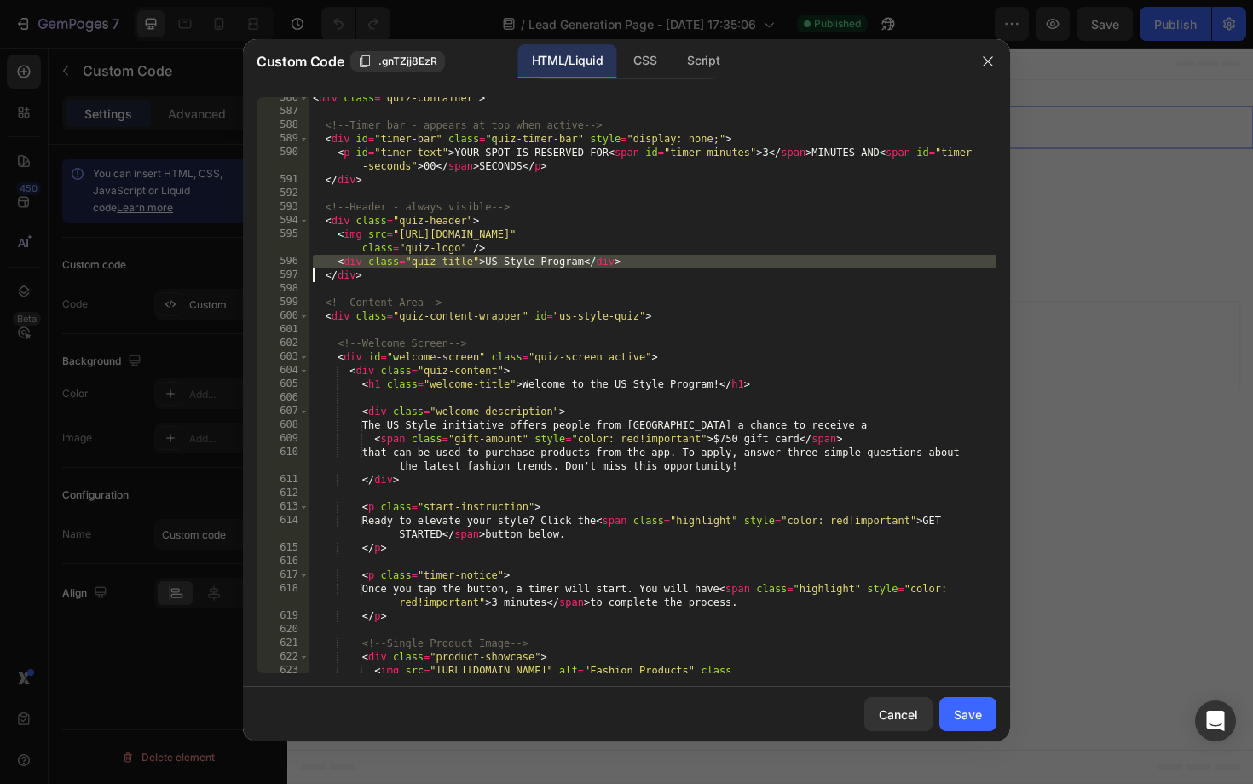
click at [445, 257] on div "< div class = "quiz-container" > <!-- Timer bar - appears at top when active --…" at bounding box center [652, 399] width 687 height 617
click at [639, 268] on div "< div class = "quiz-container" > <!-- Timer bar - appears at top when active --…" at bounding box center [652, 399] width 687 height 617
drag, startPoint x: 638, startPoint y: 267, endPoint x: 337, endPoint y: 264, distance: 301.0
click at [337, 264] on div "< div class = "quiz-container" > <!-- Timer bar - appears at top when active --…" at bounding box center [652, 399] width 687 height 617
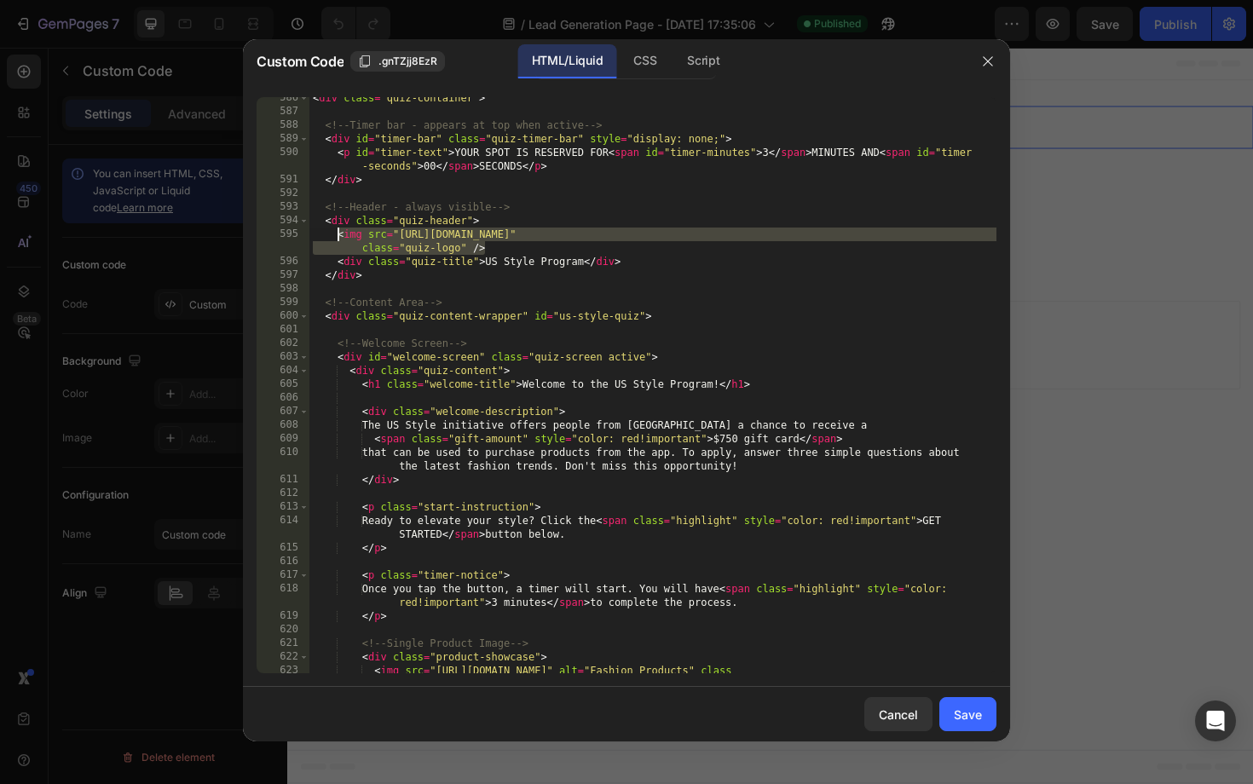
drag, startPoint x: 489, startPoint y: 246, endPoint x: 340, endPoint y: 239, distance: 148.5
click at [340, 239] on div "< div class = "quiz-container" > <!-- Timer bar - appears at top when active --…" at bounding box center [652, 399] width 687 height 617
paste textarea "div class="quiz-title">US Style Program</div"
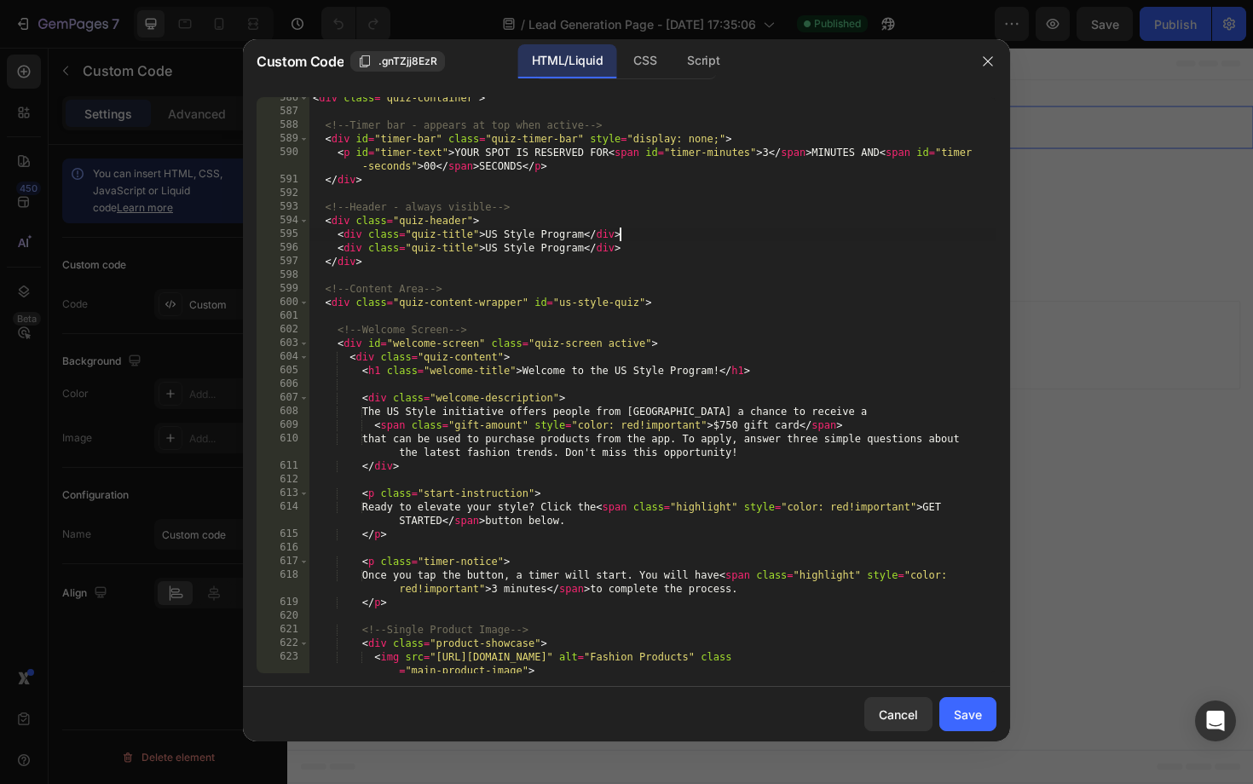
click at [460, 236] on div "< div class = "quiz-container" > <!-- Timer bar - appears at top when active --…" at bounding box center [652, 393] width 687 height 604
click at [484, 229] on div "< div class = "quiz-container" > <!-- Timer bar - appears at top when active --…" at bounding box center [652, 393] width 687 height 604
drag, startPoint x: 575, startPoint y: 237, endPoint x: 480, endPoint y: 237, distance: 94.6
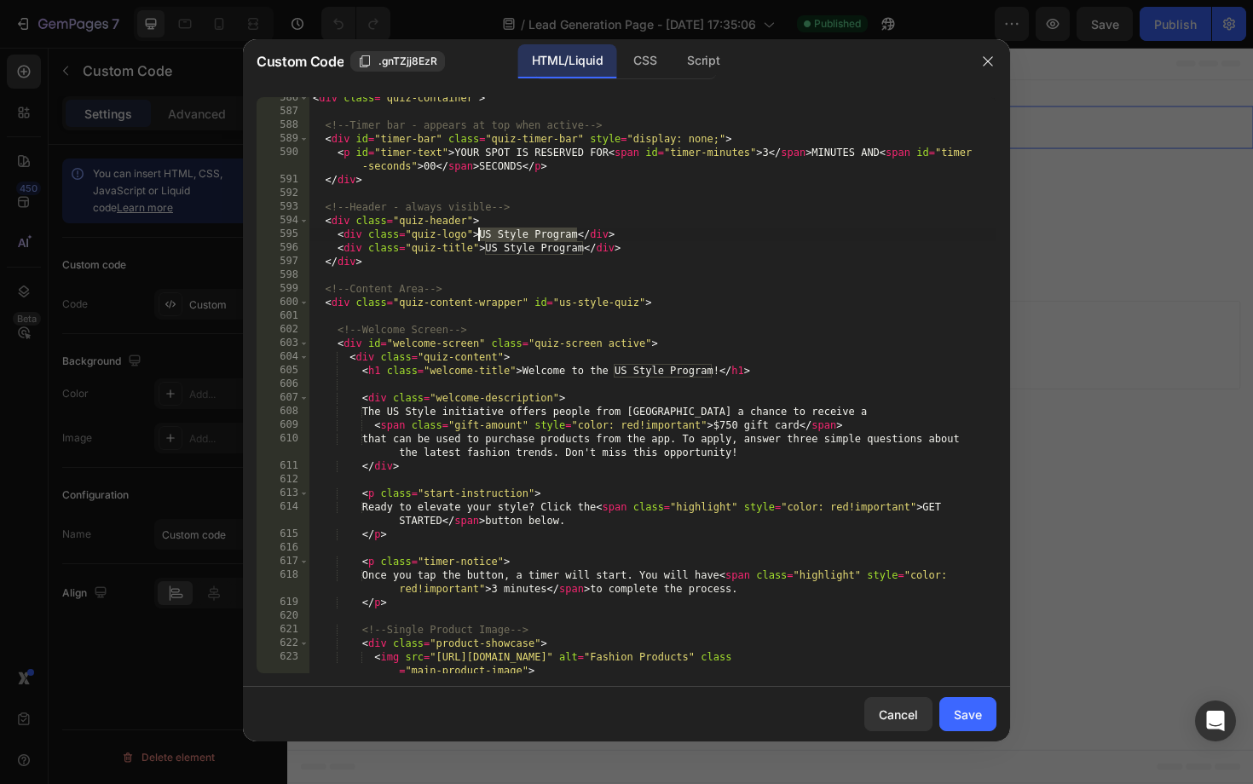
click at [480, 237] on div "< div class = "quiz-container" > <!-- Timer bar - appears at top when active --…" at bounding box center [652, 393] width 687 height 604
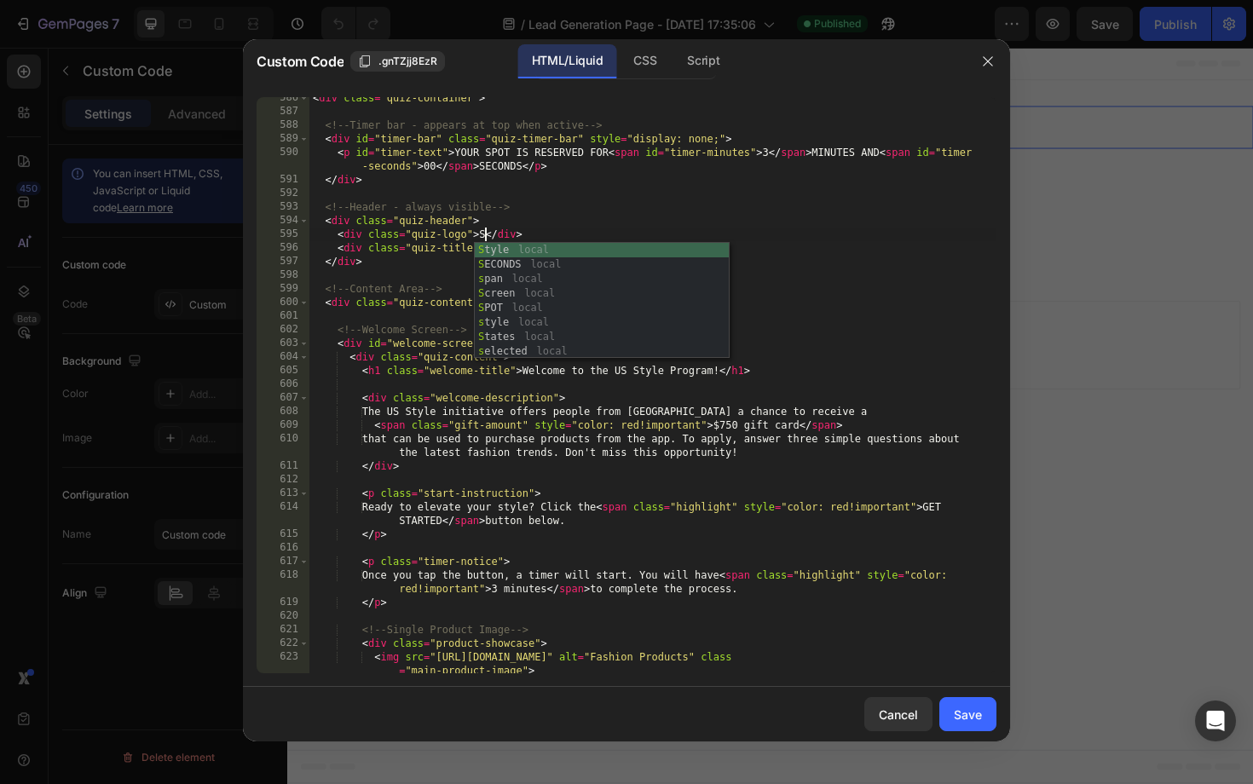
scroll to position [0, 14]
click at [742, 229] on div "< div class = "quiz-container" > <!-- Timer bar - appears at top when active --…" at bounding box center [652, 393] width 687 height 604
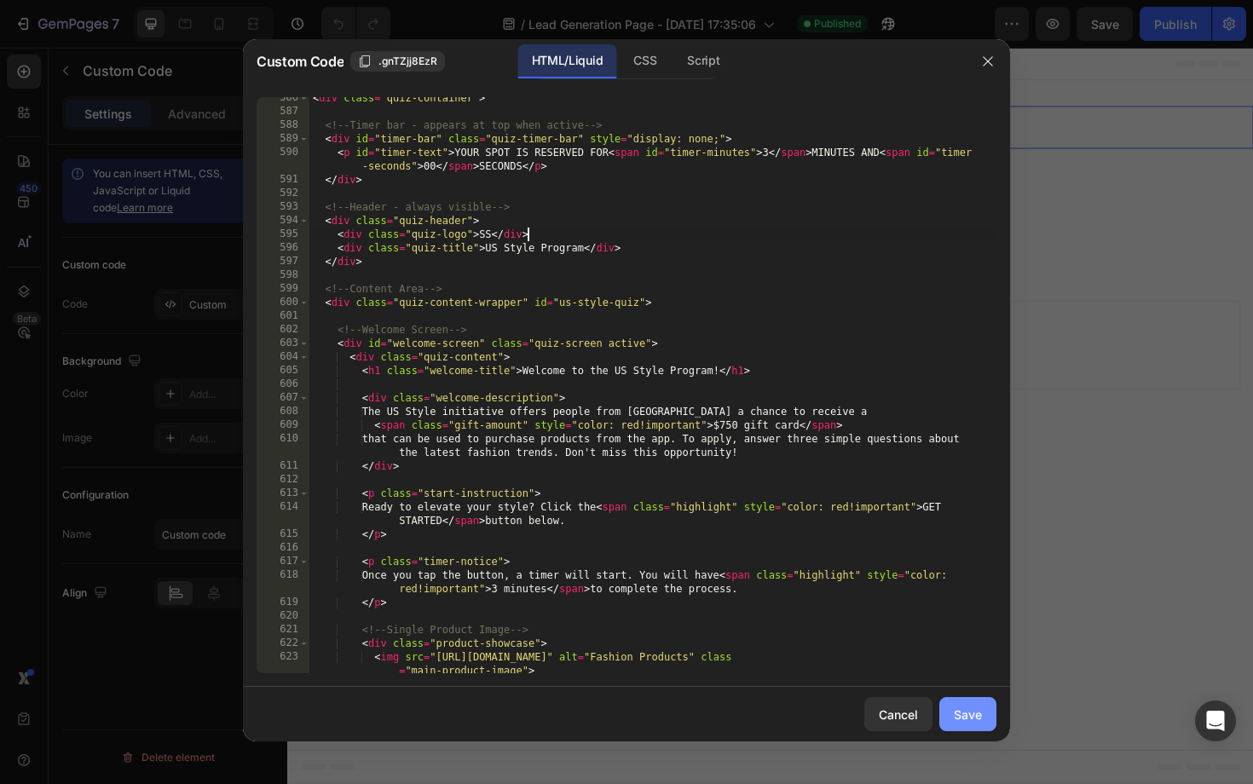
type textarea "<div class="quiz-logo">SS</div>"
click at [973, 714] on div "Save" at bounding box center [968, 715] width 28 height 18
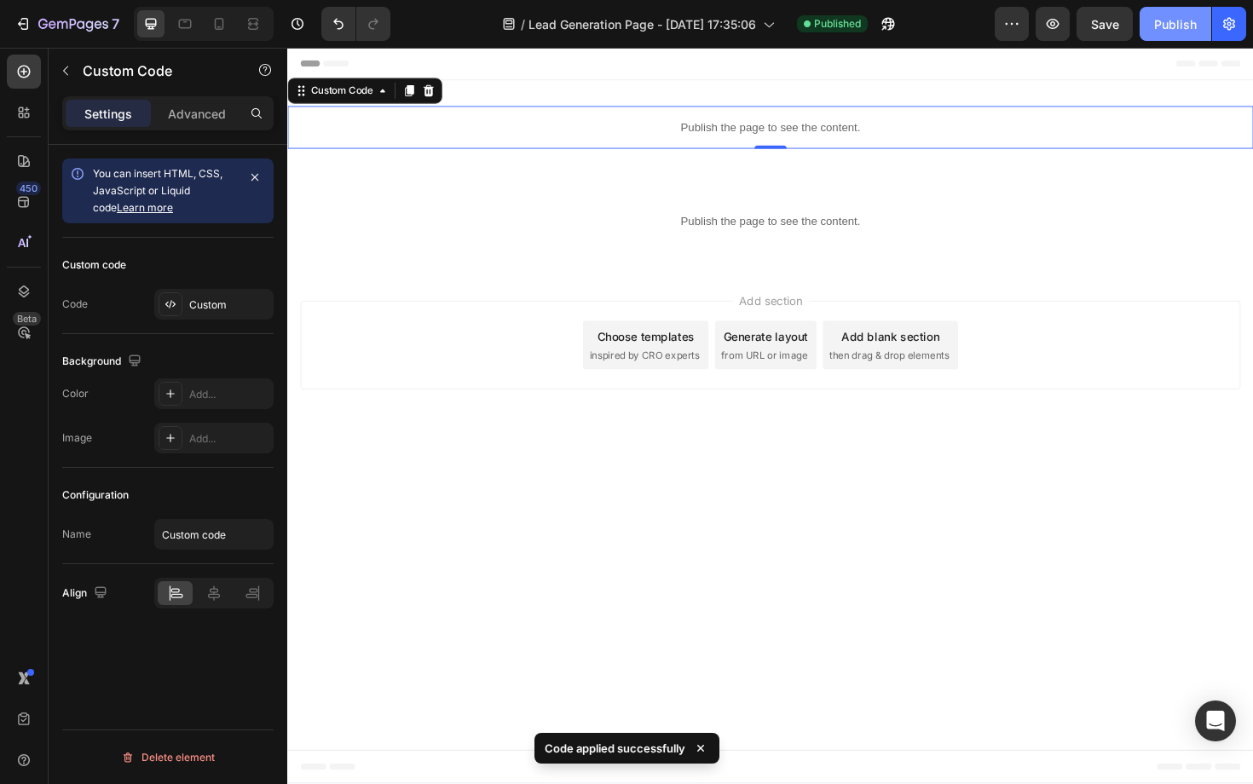
click at [1165, 32] on div "Publish" at bounding box center [1175, 24] width 43 height 18
